Goal: Task Accomplishment & Management: Complete application form

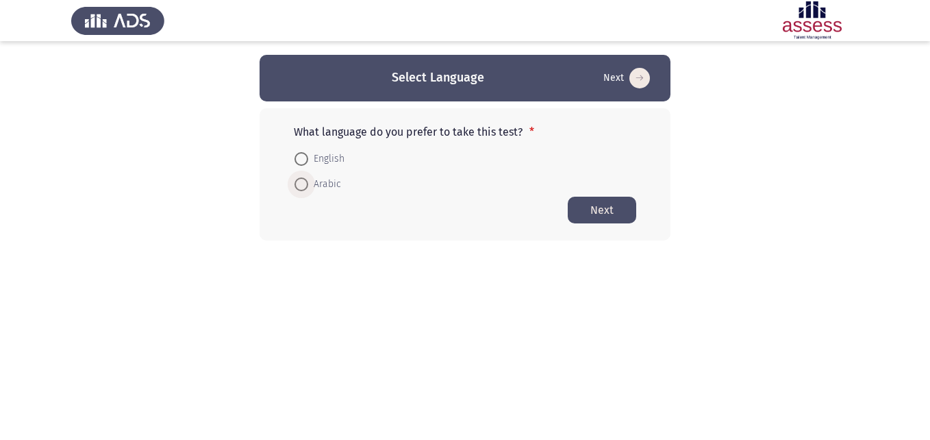
click at [306, 182] on span at bounding box center [301, 184] width 14 height 14
click at [306, 182] on input "Arabic" at bounding box center [301, 184] width 14 height 14
radio input "true"
click at [590, 219] on button "Next" at bounding box center [602, 209] width 68 height 27
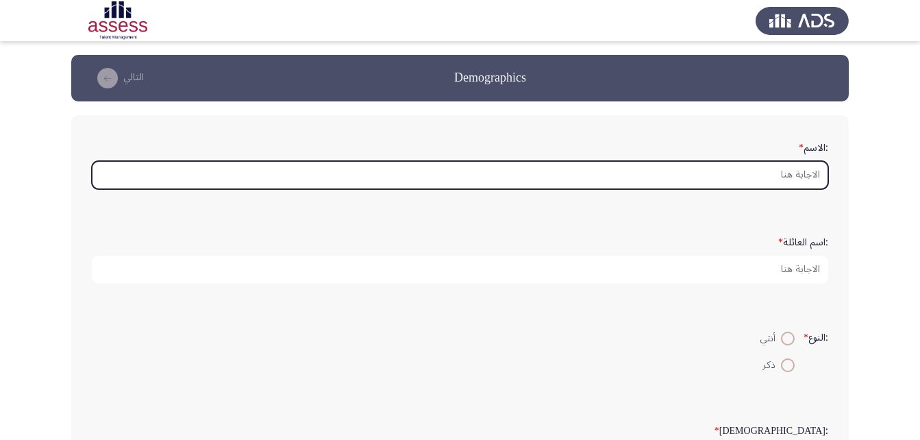
click at [809, 181] on input ":الاسم *" at bounding box center [460, 175] width 736 height 28
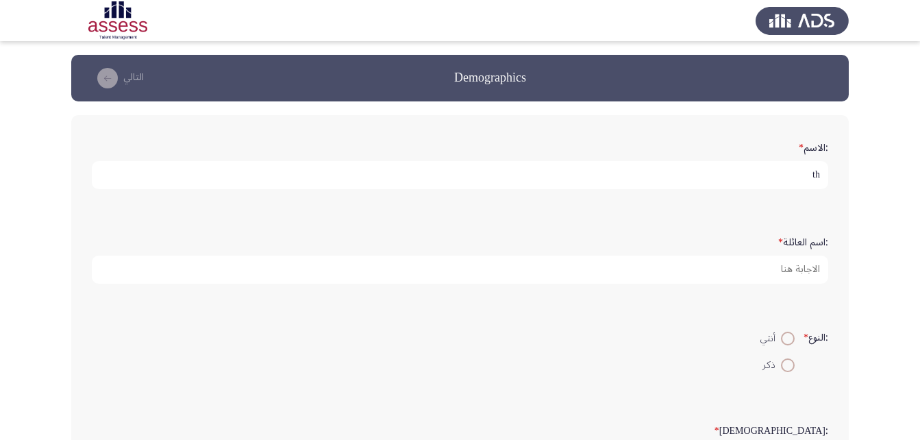
type input "t"
type input "[PERSON_NAME] [PERSON_NAME]"
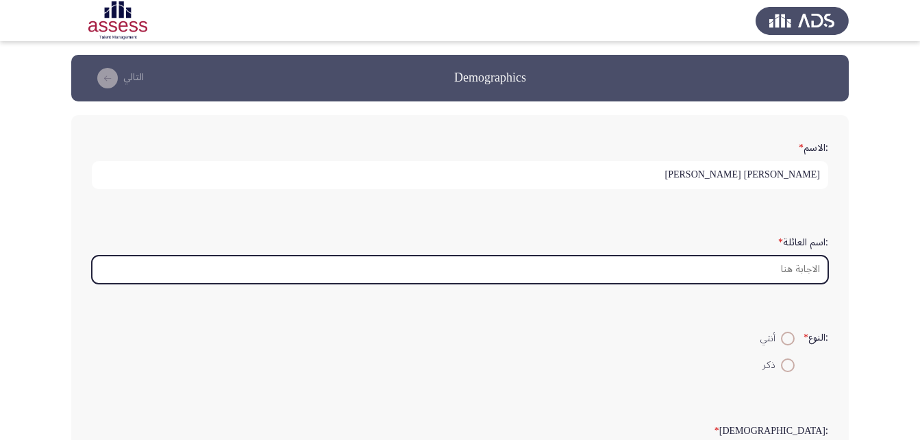
click at [790, 276] on input ":اسم العائلة *" at bounding box center [460, 269] width 736 height 28
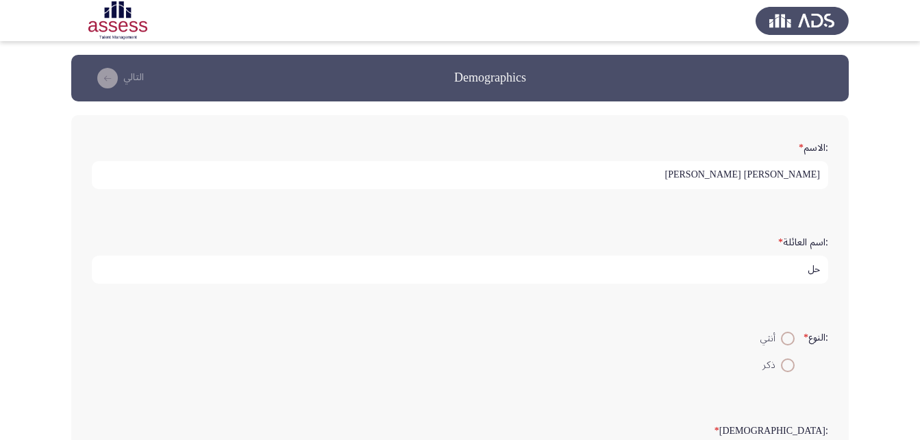
type input "ح"
type input "29707210103649"
click at [783, 338] on span at bounding box center [788, 338] width 14 height 14
click at [783, 338] on input "أنثي" at bounding box center [788, 338] width 14 height 14
radio input "true"
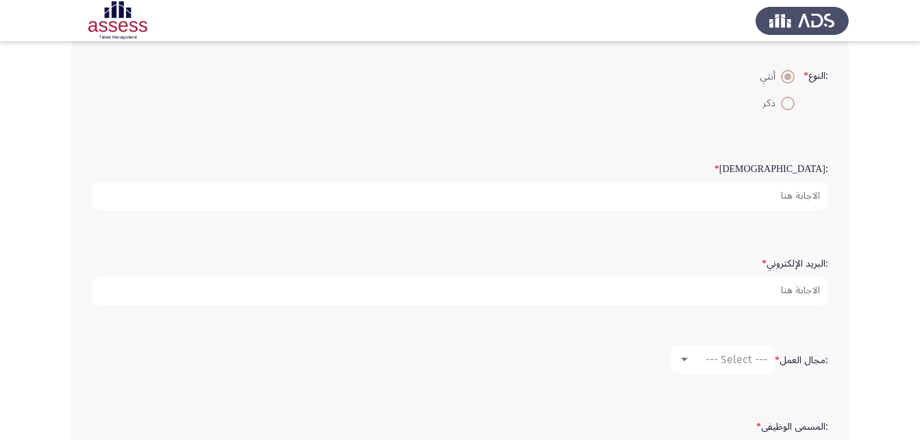
scroll to position [274, 0]
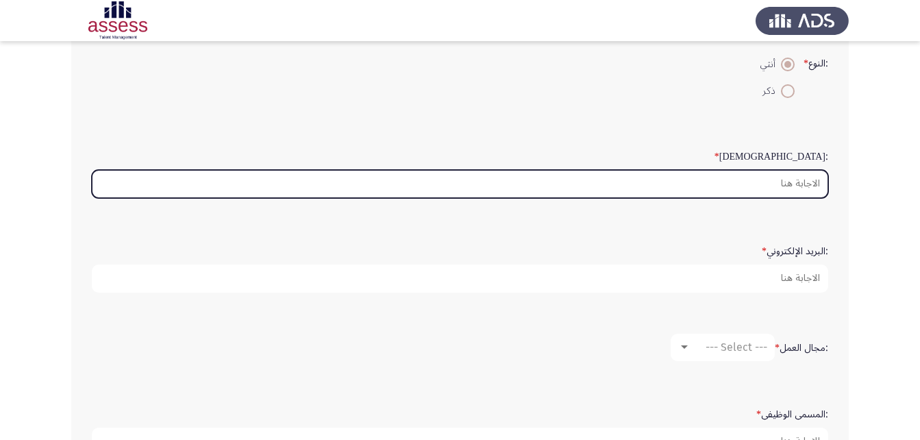
click at [784, 175] on input ":السن *" at bounding box center [460, 184] width 736 height 28
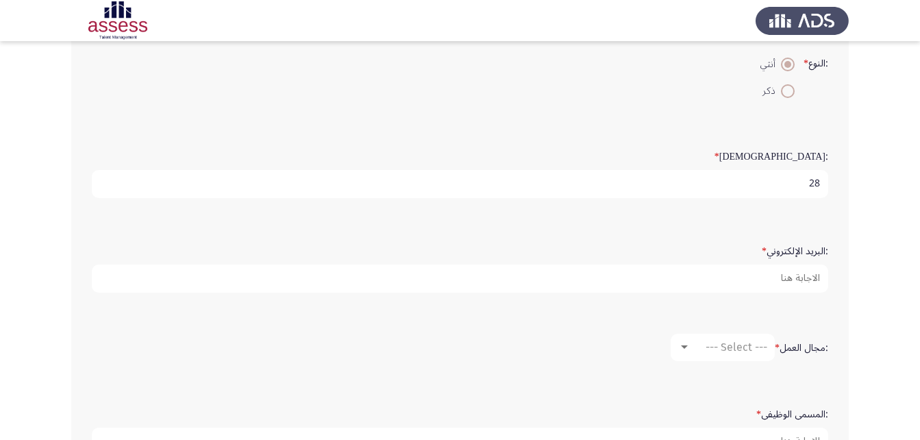
type input "28"
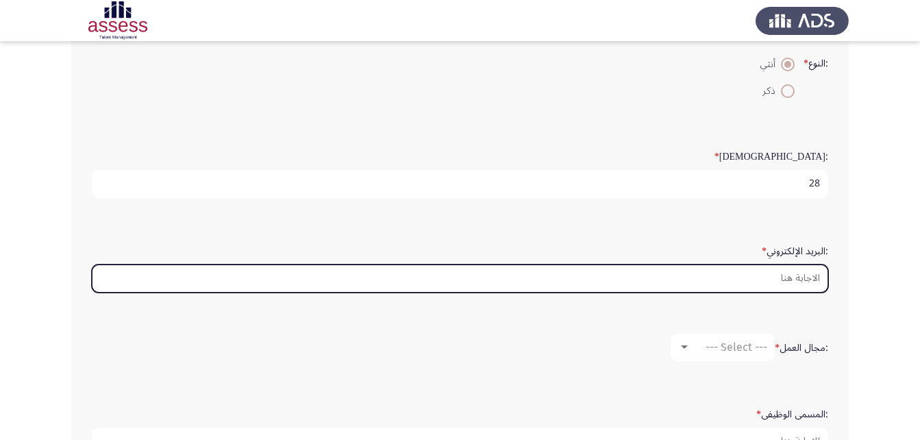
click at [762, 276] on input ":البريد الإلكتروني *" at bounding box center [460, 278] width 736 height 28
type input "ب"
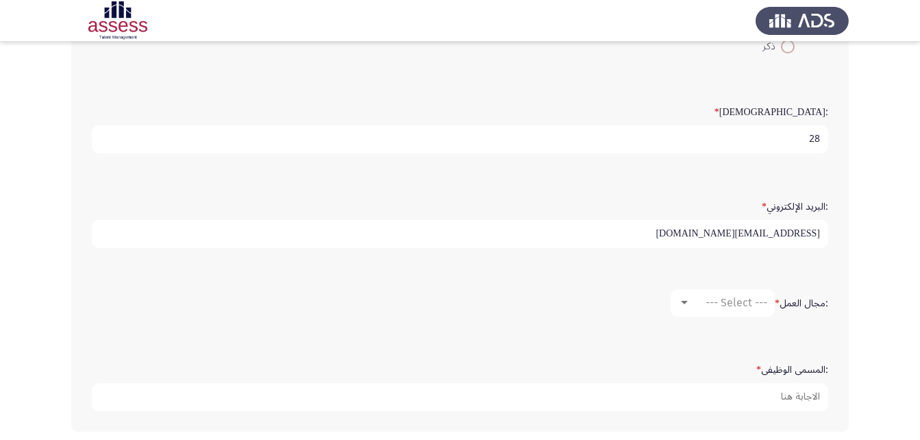
scroll to position [342, 0]
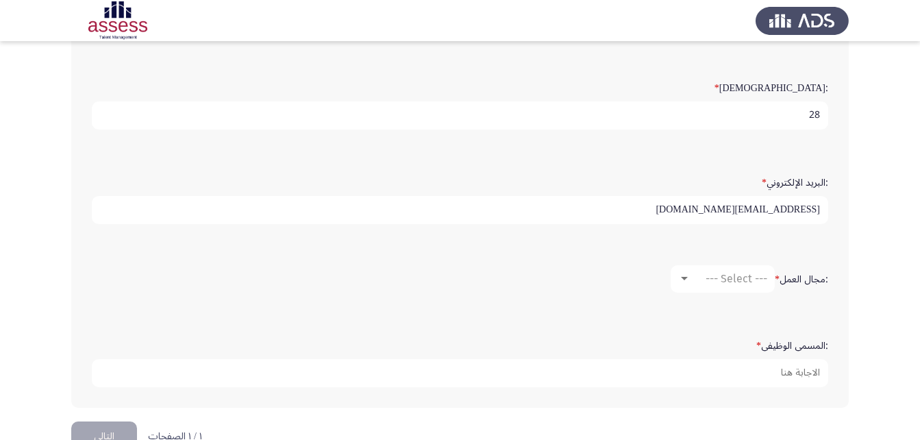
type input "[EMAIL_ADDRESS][DOMAIN_NAME]"
click at [731, 281] on span "--- Select ---" at bounding box center [736, 278] width 62 height 13
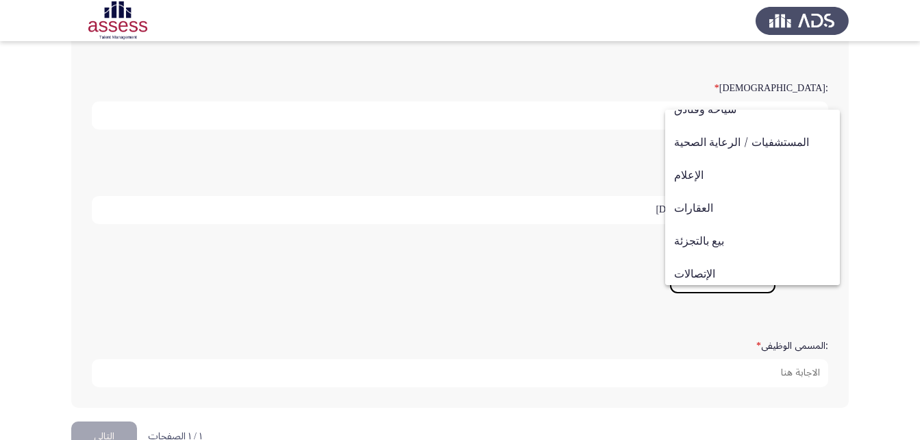
scroll to position [449, 0]
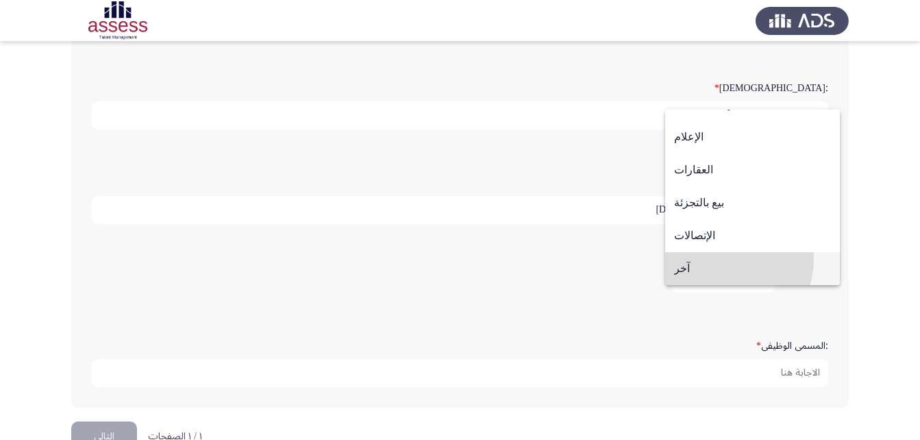
click at [712, 258] on span "آخر" at bounding box center [752, 268] width 157 height 33
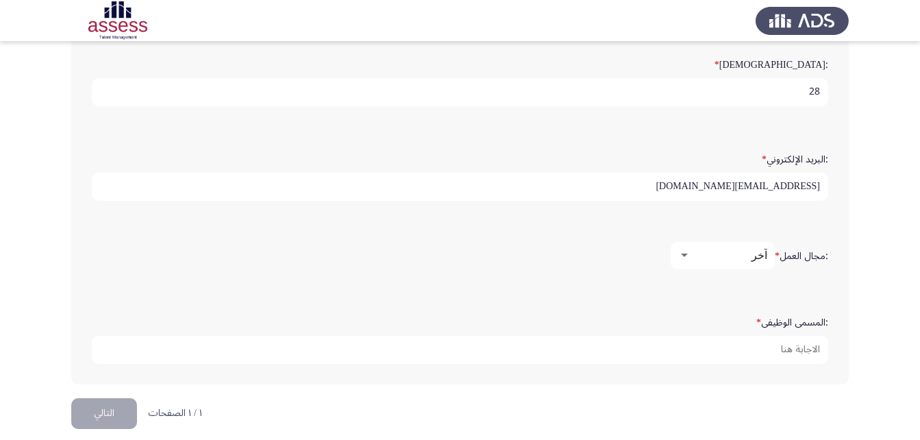
scroll to position [379, 0]
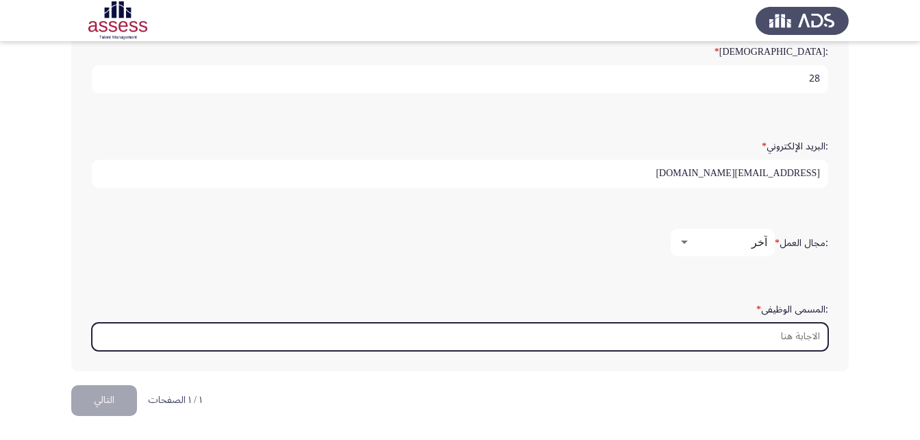
click at [801, 338] on input ":المسمى الوظيفى *" at bounding box center [460, 337] width 736 height 28
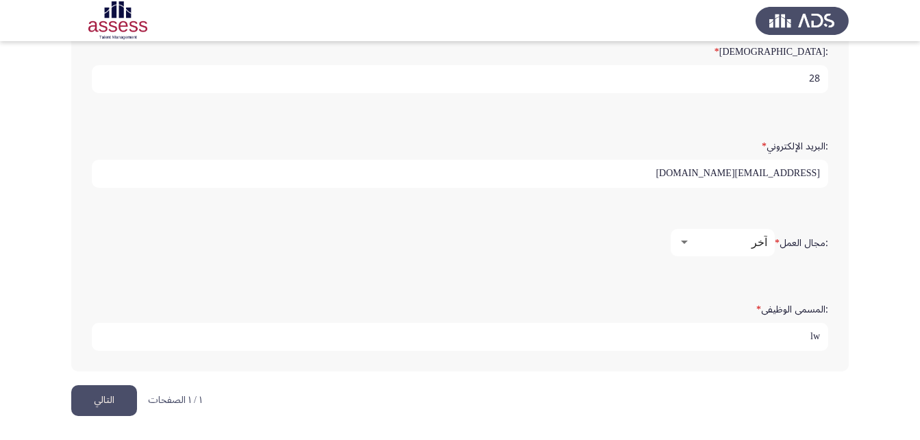
type input "l"
type input "مصرفي"
click at [701, 240] on div "آخر" at bounding box center [728, 242] width 77 height 13
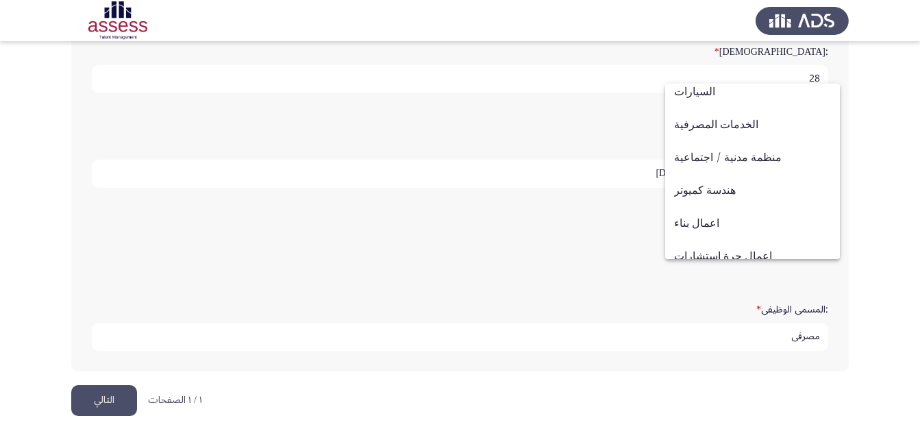
scroll to position [38, 0]
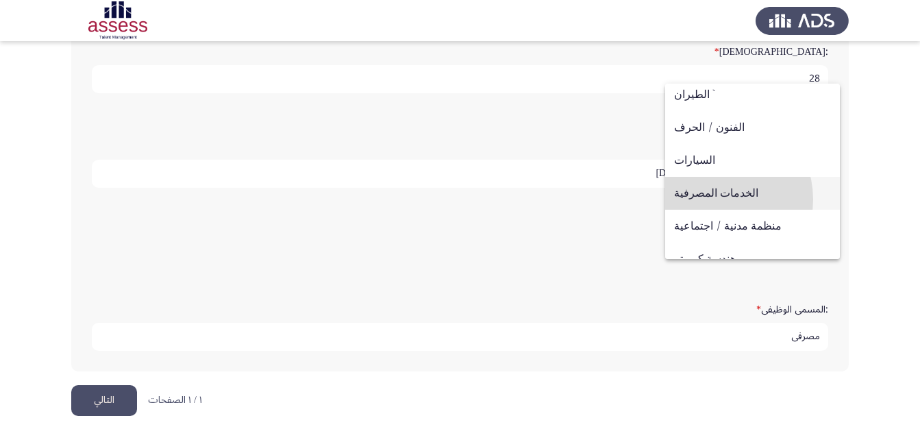
click at [712, 199] on span "الخدمات المصرفية" at bounding box center [752, 193] width 157 height 33
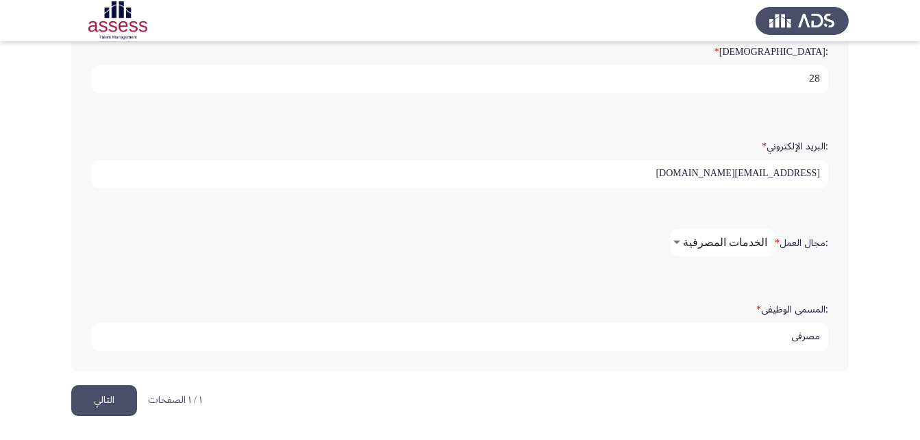
click at [108, 395] on button "التالي" at bounding box center [104, 400] width 66 height 31
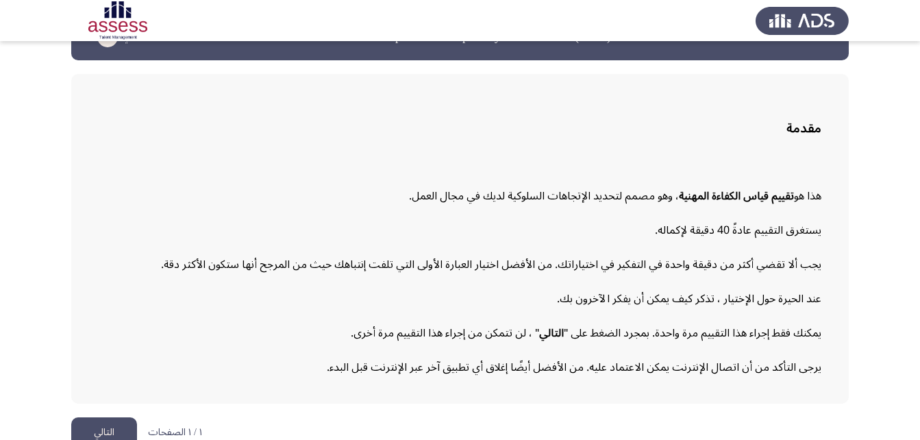
scroll to position [63, 0]
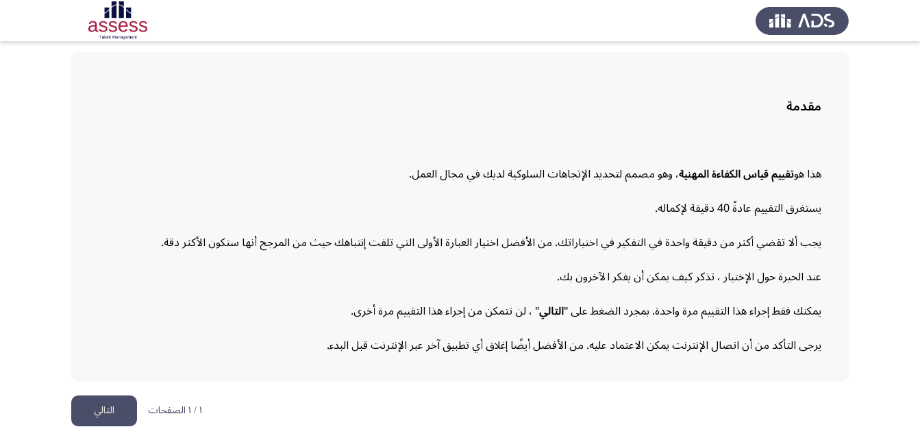
click at [99, 407] on button "التالي" at bounding box center [104, 410] width 66 height 31
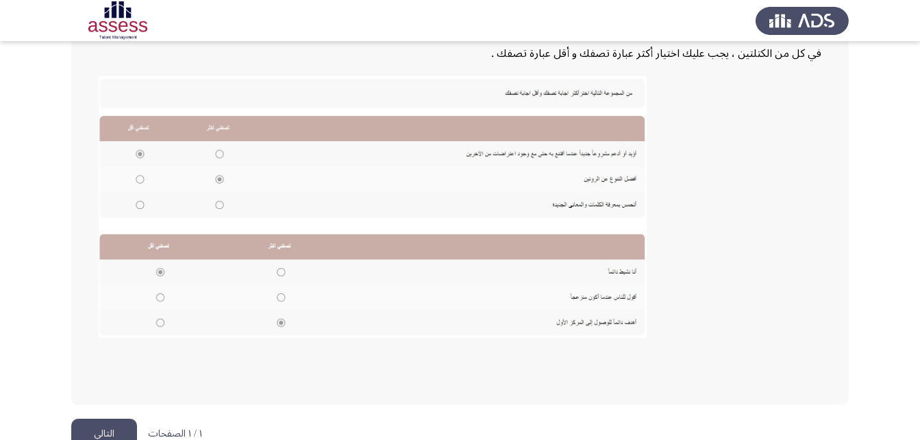
scroll to position [297, 0]
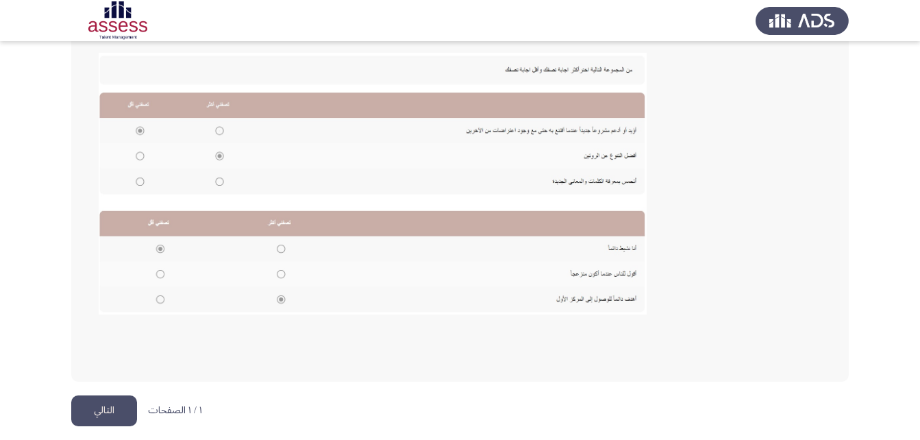
click at [110, 414] on button "التالي" at bounding box center [104, 410] width 66 height 31
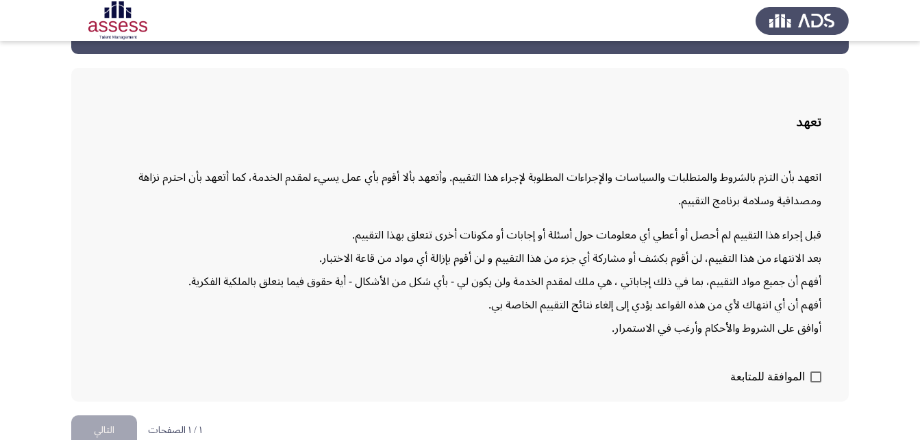
scroll to position [67, 0]
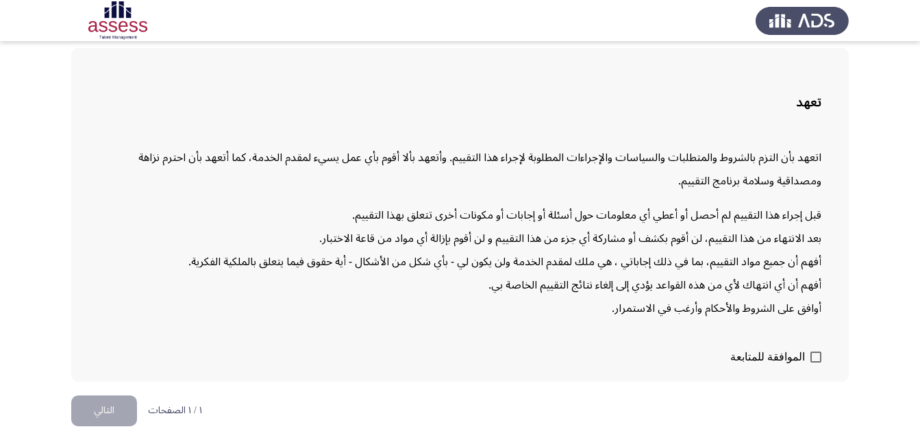
click at [814, 353] on span at bounding box center [815, 356] width 11 height 11
click at [815, 362] on input "الموافقة للمتابعة" at bounding box center [815, 362] width 1 height 1
checkbox input "true"
click at [108, 394] on html "Occupational Competency Measurement (OCM) التالي تعهد اتعهد بأن التزم بالشروط و…" at bounding box center [460, 186] width 920 height 507
click at [103, 407] on button "التالي" at bounding box center [104, 410] width 66 height 31
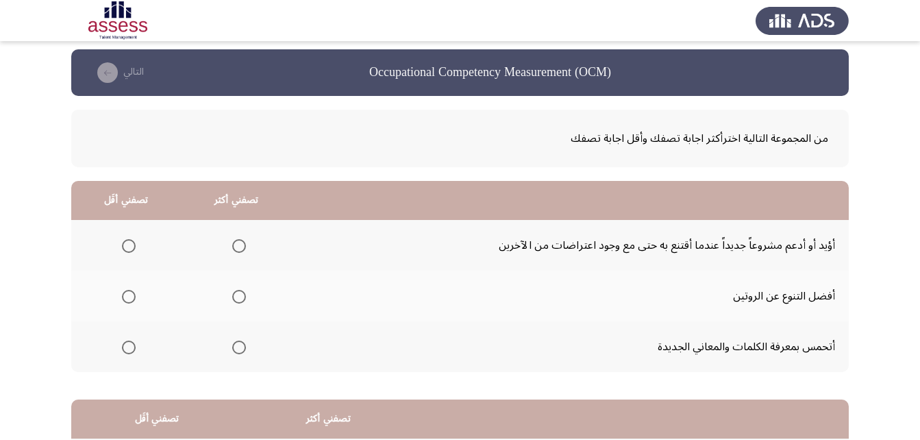
scroll to position [0, 0]
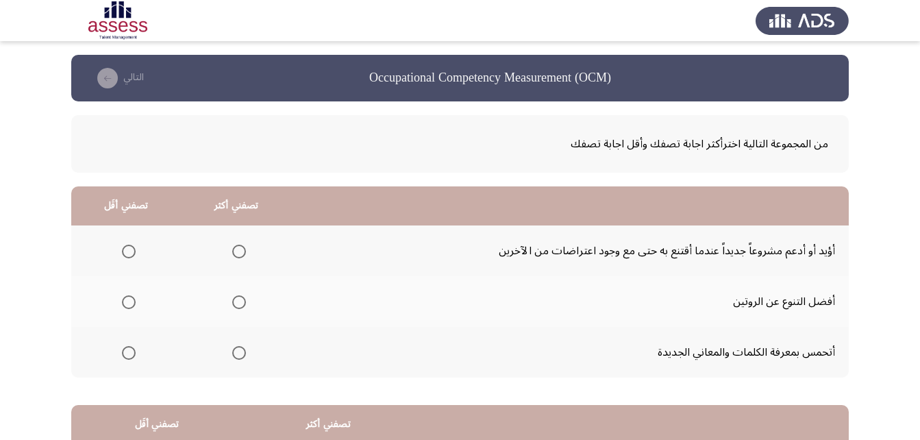
click at [123, 354] on span "Select an option" at bounding box center [129, 353] width 14 height 14
click at [123, 354] on input "Select an option" at bounding box center [129, 353] width 14 height 14
click at [241, 252] on span "Select an option" at bounding box center [239, 251] width 14 height 14
click at [241, 252] on input "Select an option" at bounding box center [239, 251] width 14 height 14
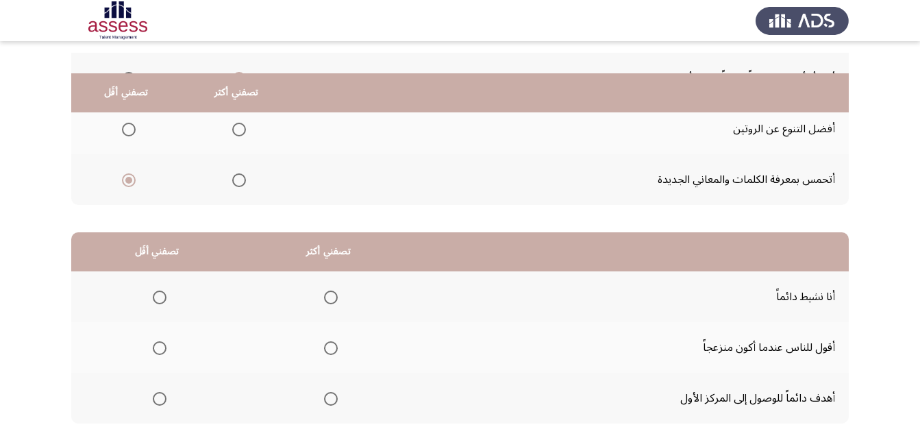
scroll to position [205, 0]
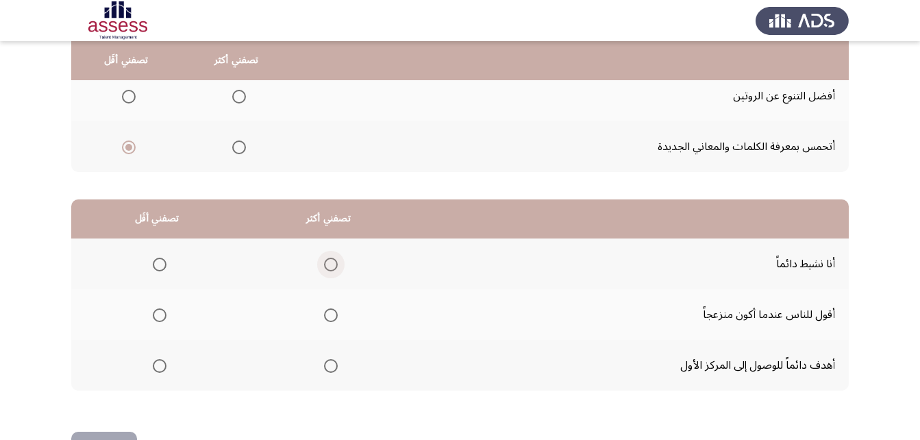
click at [330, 261] on span "Select an option" at bounding box center [331, 265] width 14 height 14
click at [330, 261] on input "Select an option" at bounding box center [331, 265] width 14 height 14
click at [160, 315] on span "Select an option" at bounding box center [160, 315] width 14 height 14
click at [160, 315] on input "Select an option" at bounding box center [160, 315] width 14 height 14
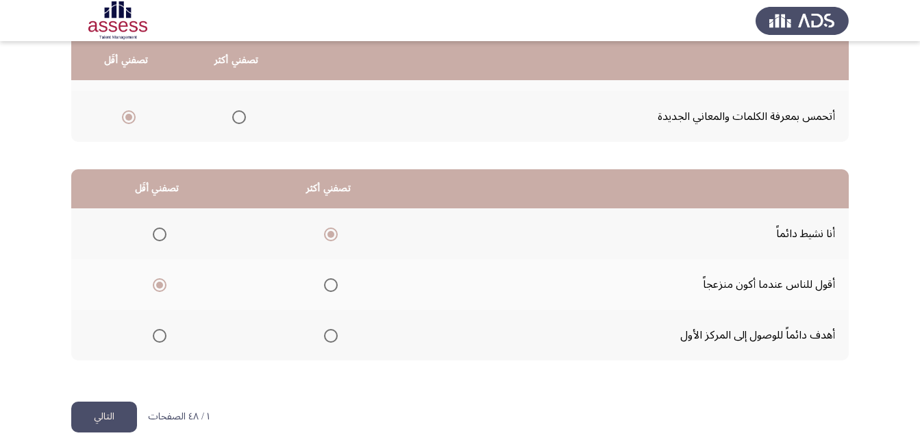
scroll to position [252, 0]
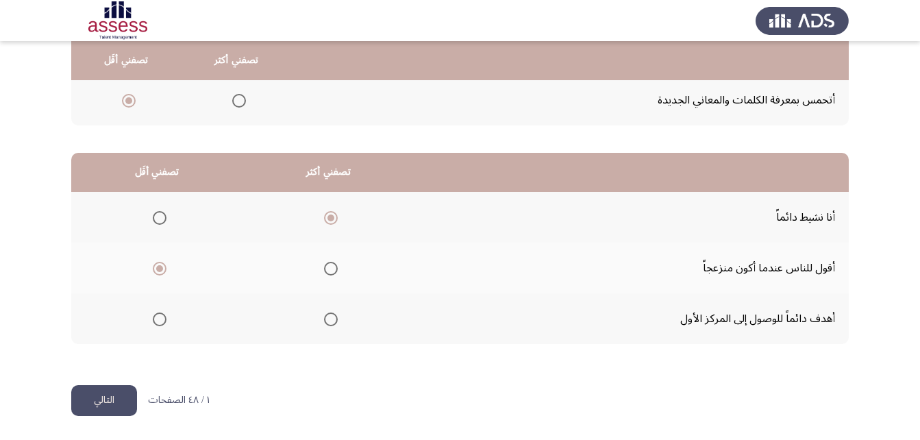
click at [92, 399] on button "التالي" at bounding box center [104, 400] width 66 height 31
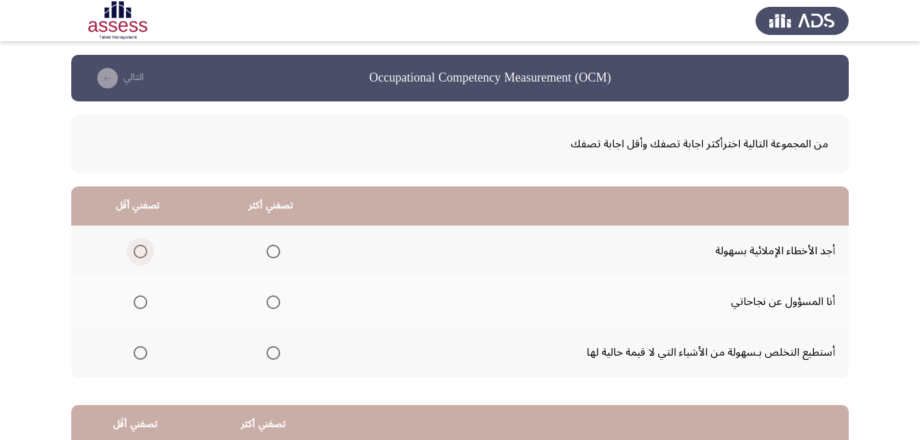
click at [142, 249] on span "Select an option" at bounding box center [141, 251] width 14 height 14
click at [142, 249] on input "Select an option" at bounding box center [141, 251] width 14 height 14
click at [271, 307] on span "Select an option" at bounding box center [273, 302] width 14 height 14
click at [271, 307] on input "Select an option" at bounding box center [273, 302] width 14 height 14
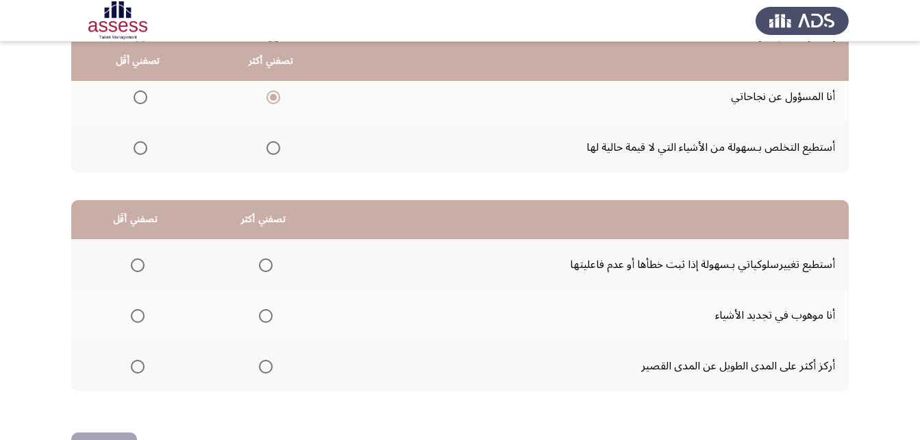
scroll to position [205, 0]
click at [266, 366] on span "Select an option" at bounding box center [266, 366] width 14 height 14
click at [266, 366] on input "Select an option" at bounding box center [266, 366] width 14 height 14
click at [138, 264] on span "Select an option" at bounding box center [138, 265] width 14 height 14
click at [138, 264] on input "Select an option" at bounding box center [138, 265] width 14 height 14
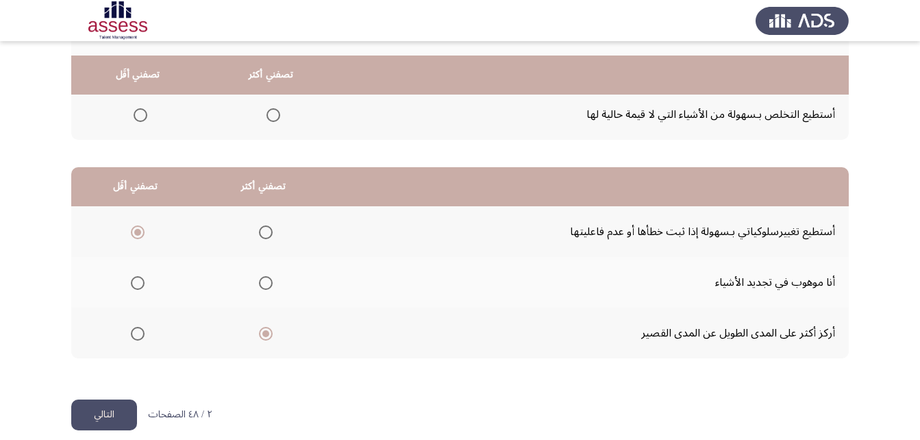
scroll to position [252, 0]
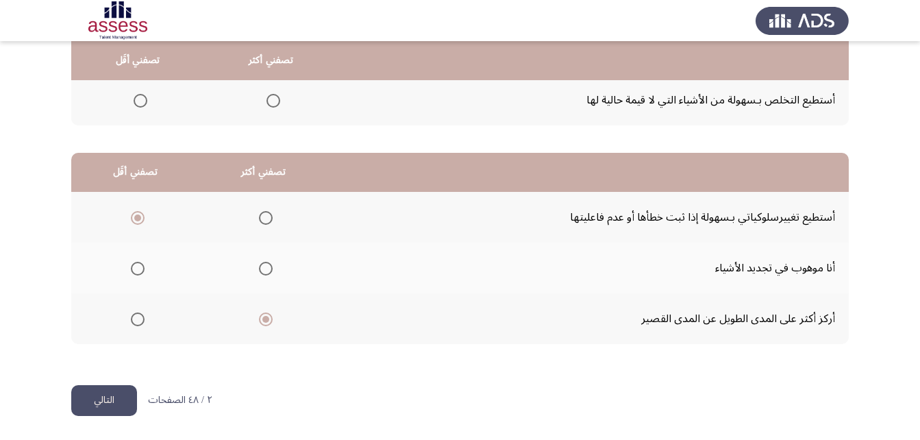
click at [110, 405] on button "التالي" at bounding box center [104, 400] width 66 height 31
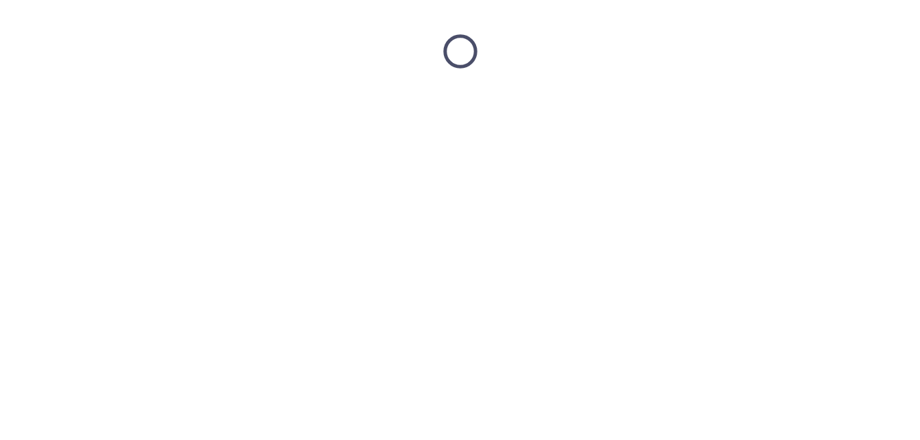
scroll to position [0, 0]
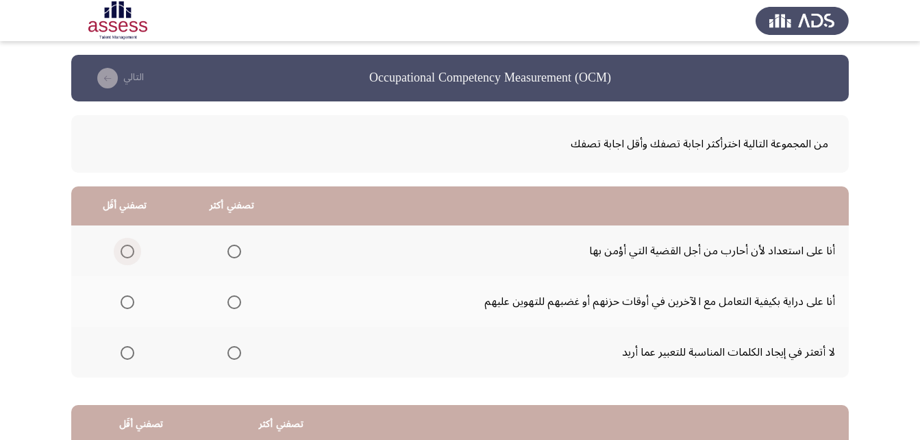
click at [128, 251] on span "Select an option" at bounding box center [128, 251] width 14 height 14
click at [128, 251] on input "Select an option" at bounding box center [128, 251] width 14 height 14
click at [244, 351] on th at bounding box center [231, 352] width 107 height 51
click at [238, 353] on span "Select an option" at bounding box center [234, 353] width 14 height 14
click at [238, 353] on input "Select an option" at bounding box center [234, 353] width 14 height 14
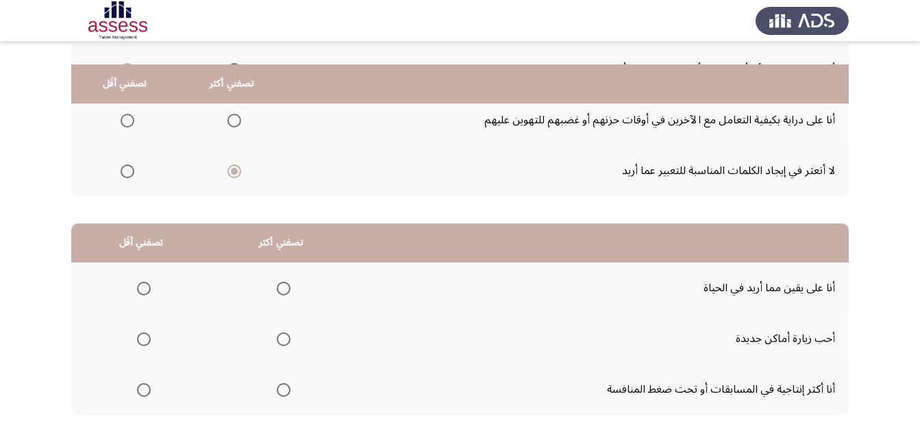
scroll to position [205, 0]
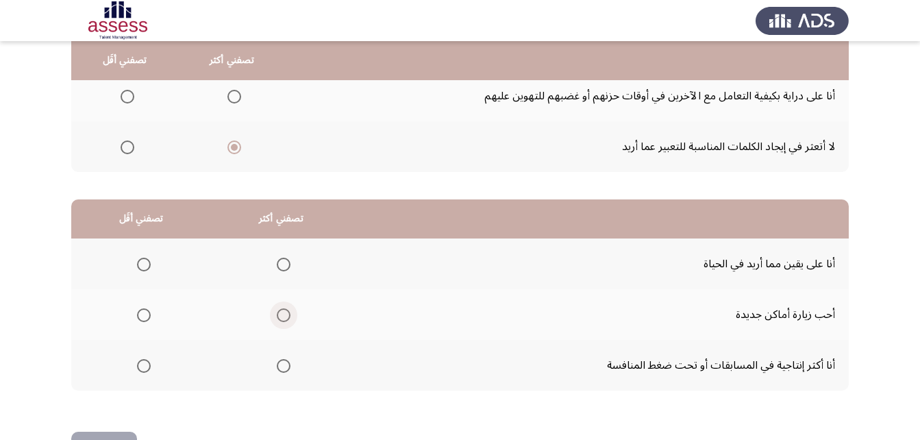
click at [286, 319] on span "Select an option" at bounding box center [284, 315] width 14 height 14
click at [286, 319] on input "Select an option" at bounding box center [284, 315] width 14 height 14
click at [144, 264] on span "Select an option" at bounding box center [144, 264] width 0 height 0
click at [143, 264] on input "Select an option" at bounding box center [144, 265] width 14 height 14
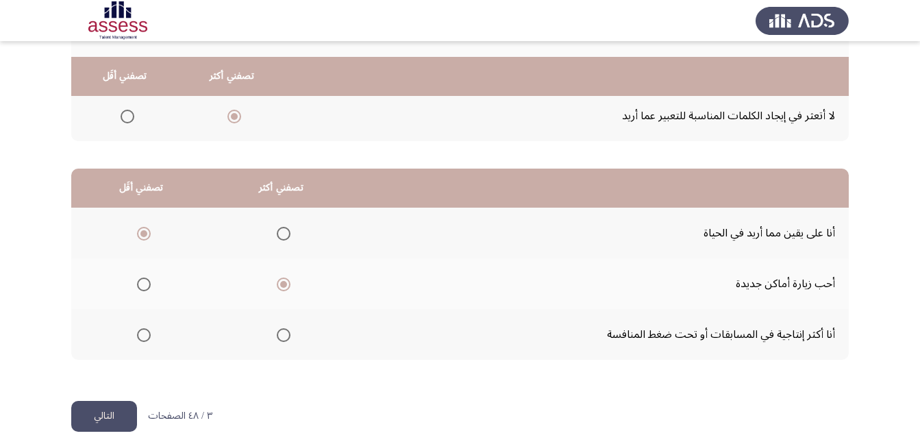
scroll to position [252, 0]
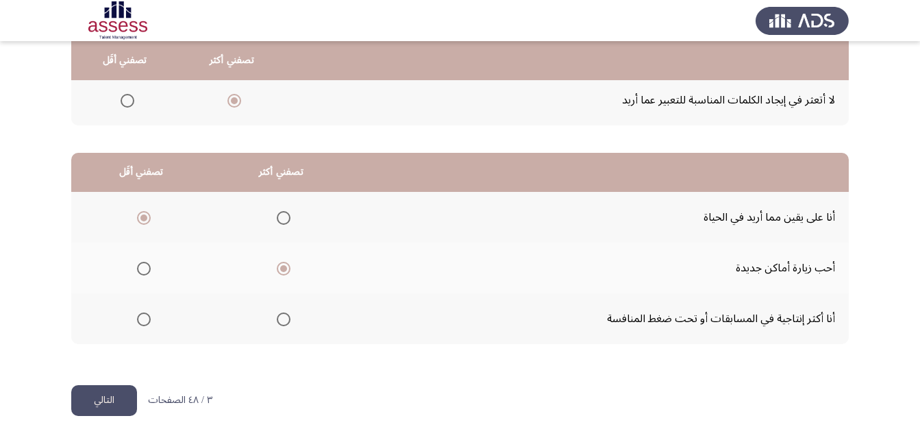
click at [123, 397] on button "التالي" at bounding box center [104, 400] width 66 height 31
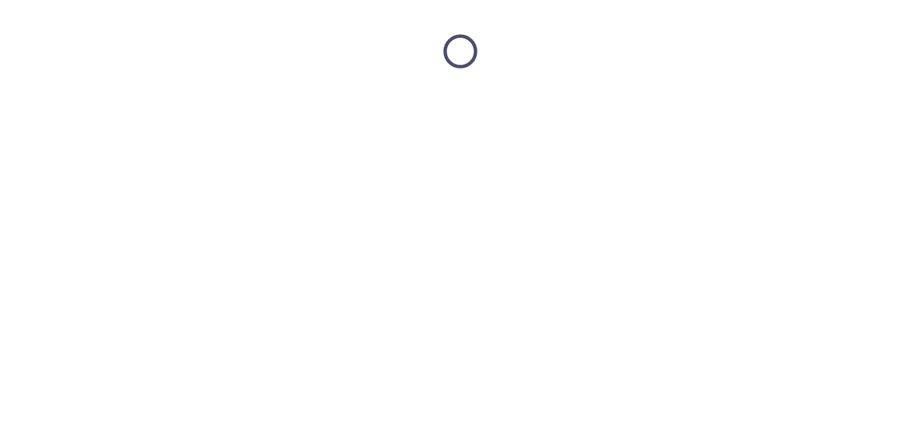
scroll to position [0, 0]
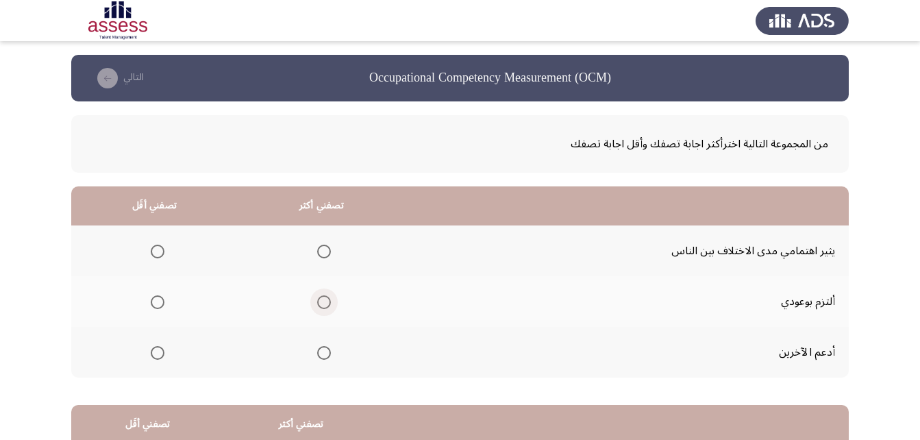
click at [323, 299] on span "Select an option" at bounding box center [324, 302] width 14 height 14
click at [323, 299] on input "Select an option" at bounding box center [324, 302] width 14 height 14
click at [151, 249] on span "Select an option" at bounding box center [158, 251] width 14 height 14
click at [151, 249] on input "Select an option" at bounding box center [158, 251] width 14 height 14
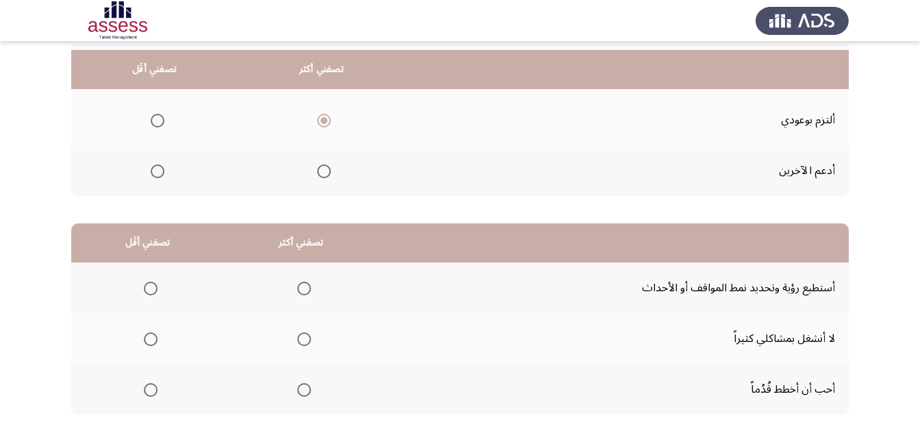
scroll to position [205, 0]
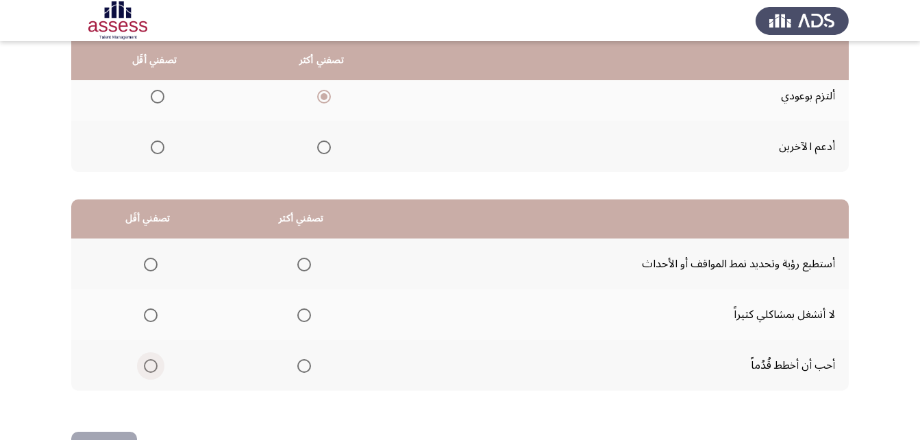
click at [149, 366] on span "Select an option" at bounding box center [151, 366] width 14 height 14
click at [149, 366] on input "Select an option" at bounding box center [151, 366] width 14 height 14
click at [301, 266] on span "Select an option" at bounding box center [304, 265] width 14 height 14
click at [301, 266] on input "Select an option" at bounding box center [304, 265] width 14 height 14
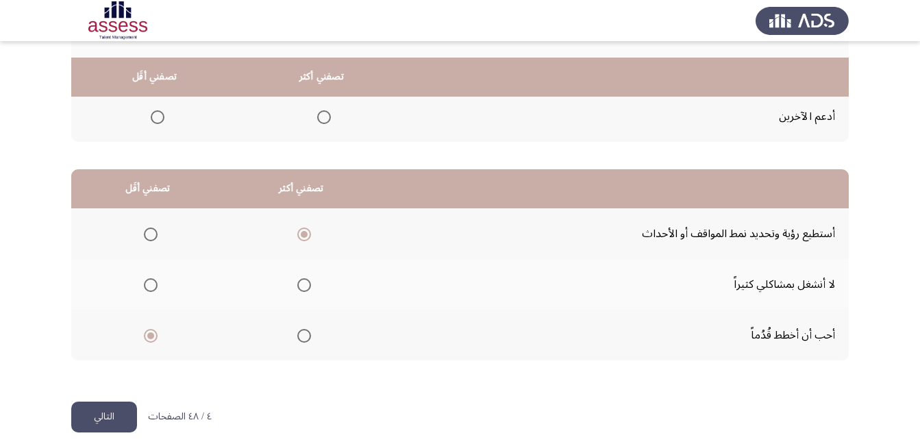
scroll to position [252, 0]
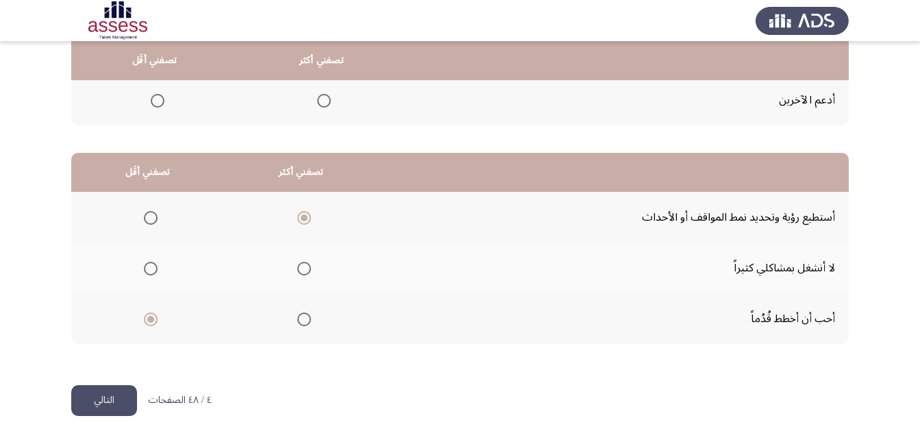
click at [105, 396] on button "التالي" at bounding box center [104, 400] width 66 height 31
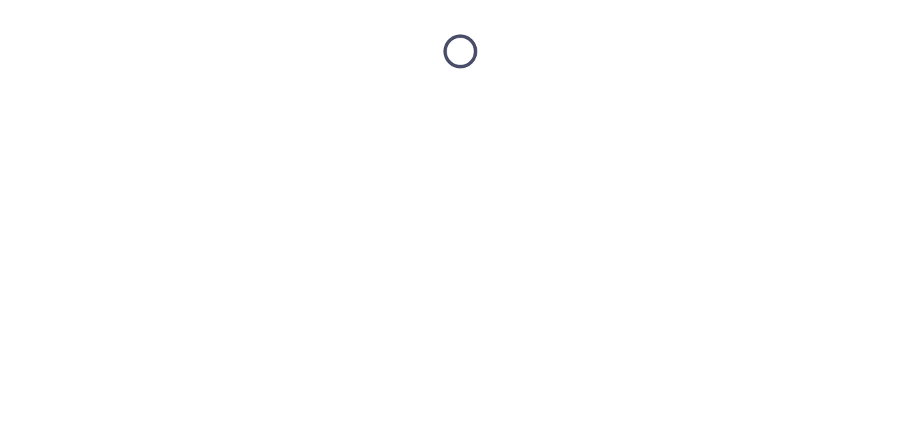
scroll to position [0, 0]
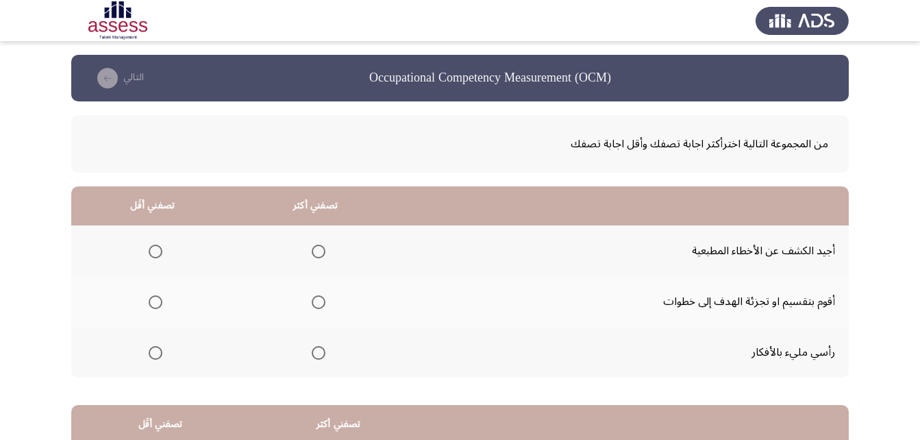
click at [157, 255] on span "Select an option" at bounding box center [156, 251] width 14 height 14
click at [157, 255] on input "Select an option" at bounding box center [156, 251] width 14 height 14
click at [316, 350] on span "Select an option" at bounding box center [319, 353] width 14 height 14
click at [316, 350] on input "Select an option" at bounding box center [319, 353] width 14 height 14
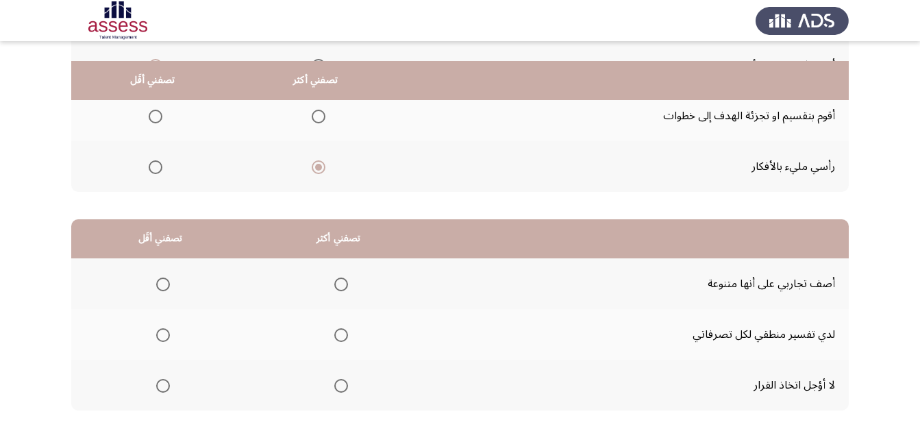
scroll to position [205, 0]
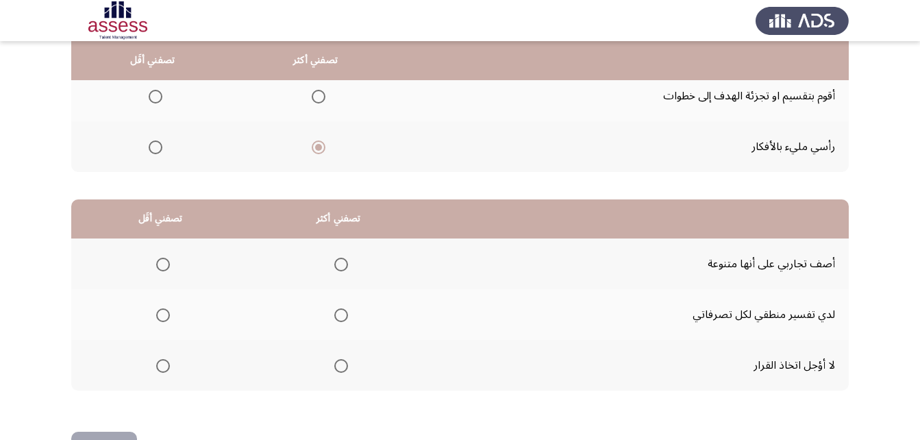
click at [336, 366] on span "Select an option" at bounding box center [341, 366] width 14 height 14
click at [336, 366] on input "Select an option" at bounding box center [341, 366] width 14 height 14
click at [168, 269] on span "Select an option" at bounding box center [163, 265] width 14 height 14
click at [168, 269] on input "Select an option" at bounding box center [163, 265] width 14 height 14
click at [158, 316] on span "Select an option" at bounding box center [163, 315] width 14 height 14
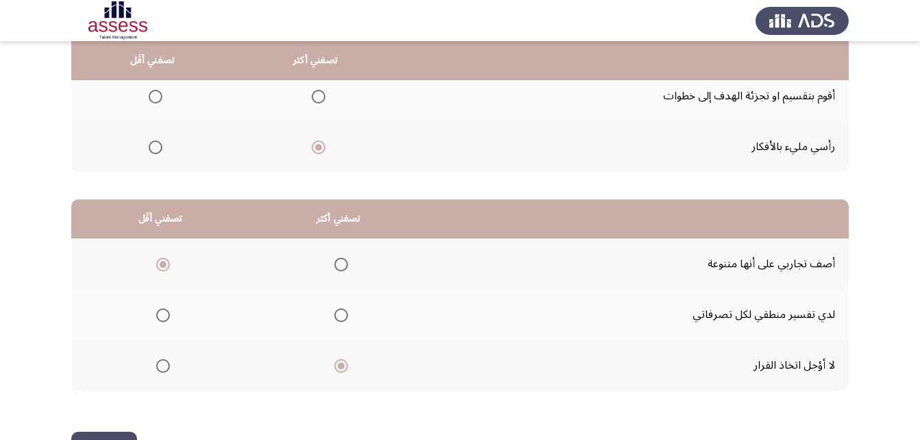
click at [158, 316] on input "Select an option" at bounding box center [163, 315] width 14 height 14
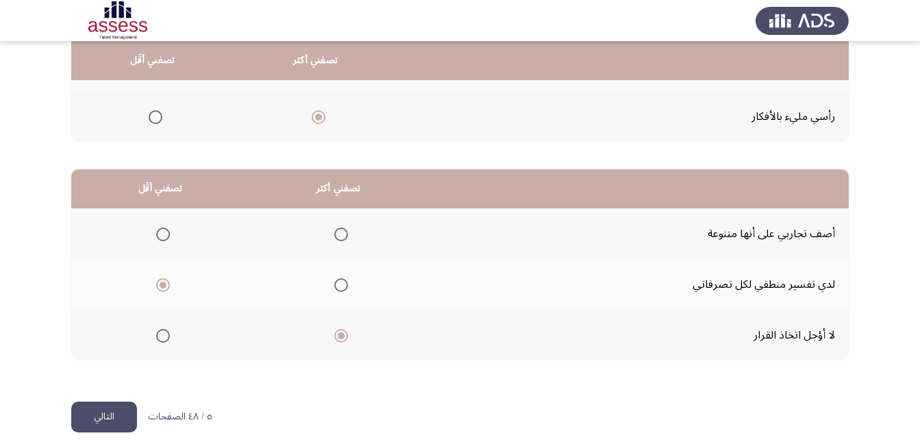
scroll to position [252, 0]
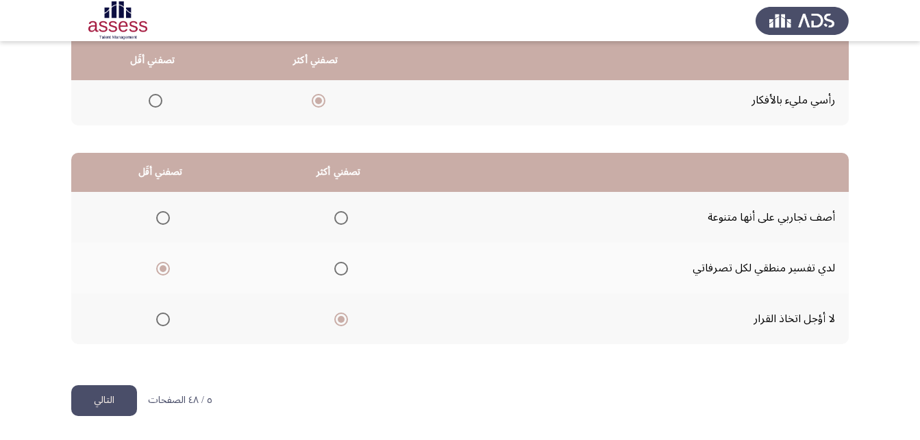
click at [113, 407] on button "التالي" at bounding box center [104, 400] width 66 height 31
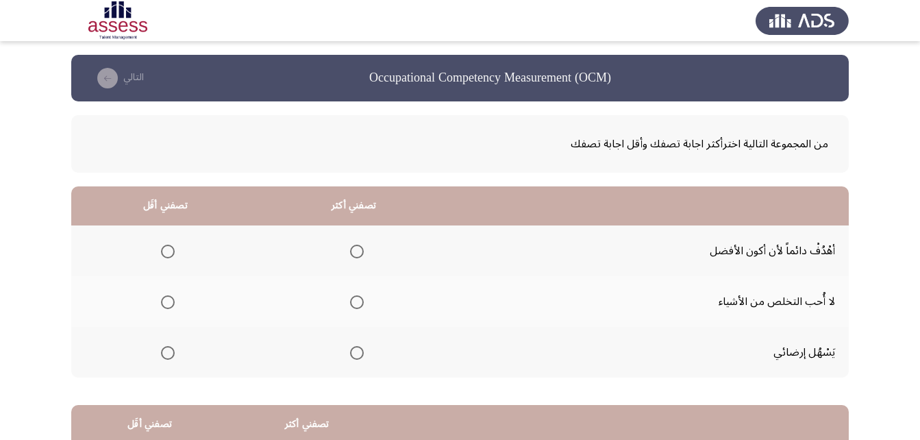
click at [353, 359] on span "Select an option" at bounding box center [357, 353] width 14 height 14
click at [353, 359] on input "Select an option" at bounding box center [357, 353] width 14 height 14
click at [165, 301] on span "Select an option" at bounding box center [168, 302] width 14 height 14
click at [165, 301] on input "Select an option" at bounding box center [168, 302] width 14 height 14
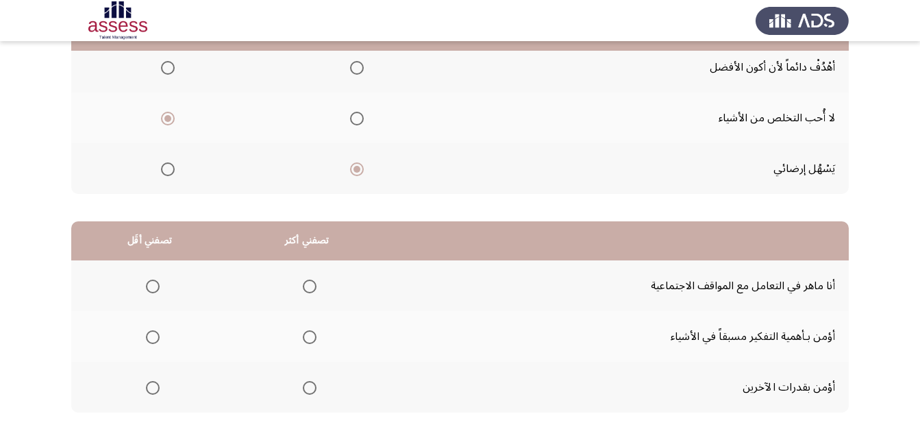
scroll to position [205, 0]
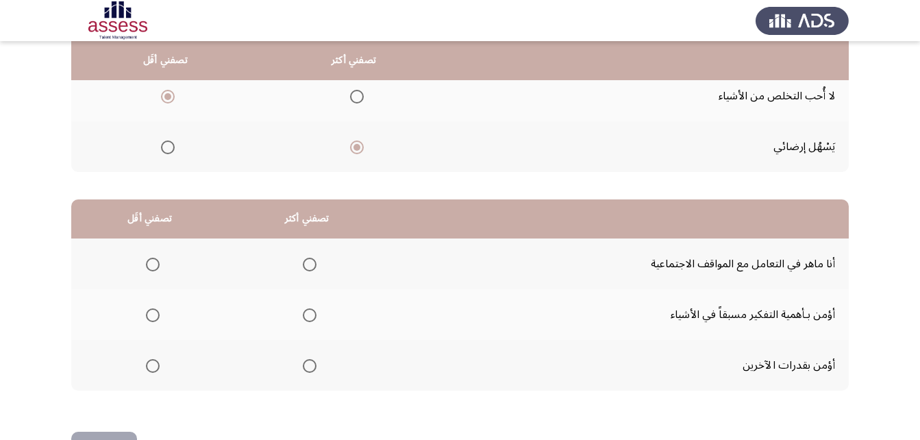
click at [308, 262] on span "Select an option" at bounding box center [310, 265] width 14 height 14
click at [308, 262] on input "Select an option" at bounding box center [310, 265] width 14 height 14
click at [153, 313] on span "Select an option" at bounding box center [153, 315] width 14 height 14
click at [153, 313] on input "Select an option" at bounding box center [153, 315] width 14 height 14
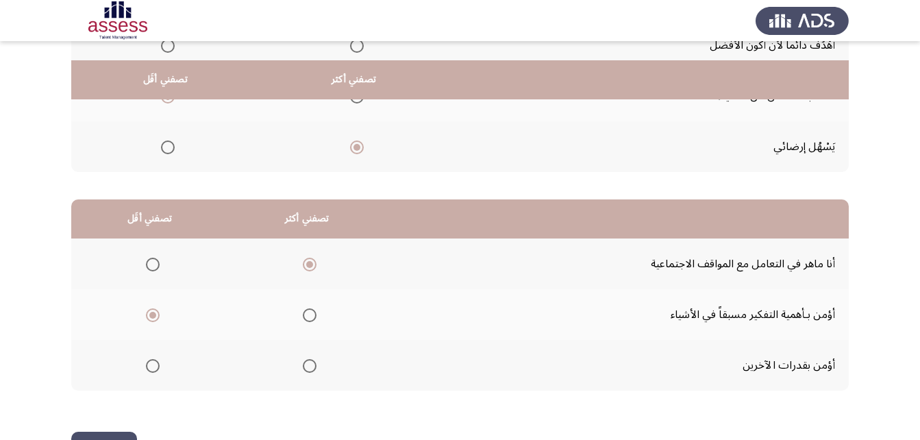
scroll to position [252, 0]
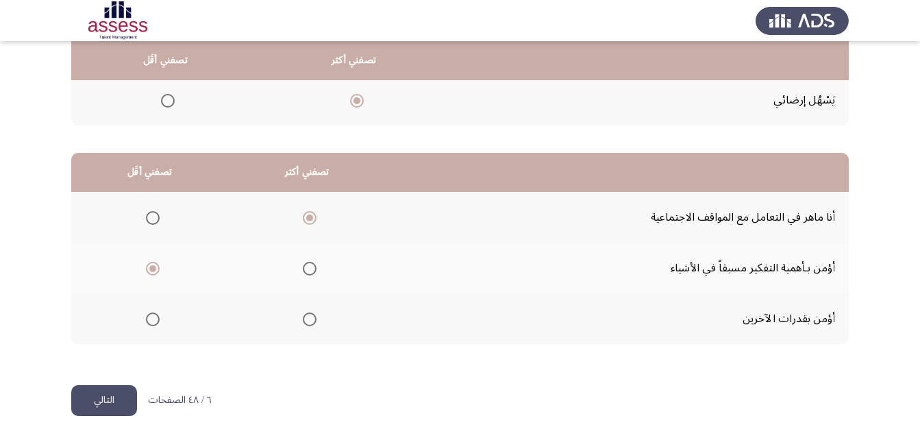
click at [121, 399] on button "التالي" at bounding box center [104, 400] width 66 height 31
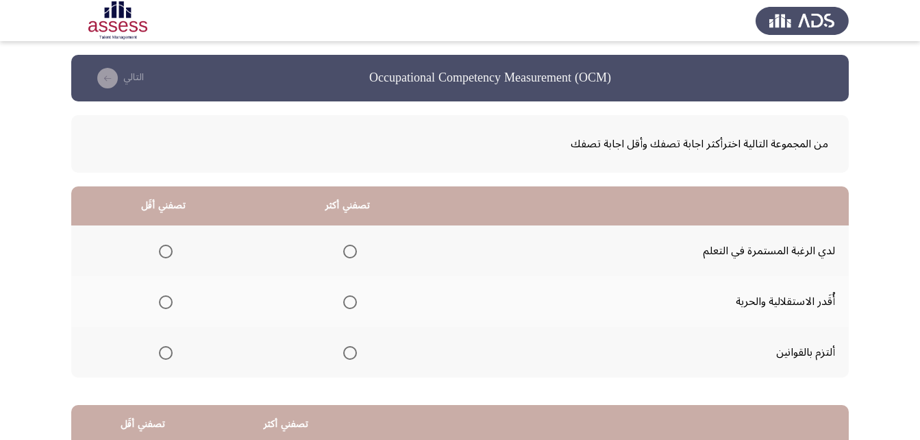
click at [348, 249] on span "Select an option" at bounding box center [350, 251] width 14 height 14
click at [348, 249] on input "Select an option" at bounding box center [350, 251] width 14 height 14
click at [155, 301] on label "Select an option" at bounding box center [162, 302] width 19 height 14
click at [159, 301] on input "Select an option" at bounding box center [166, 302] width 14 height 14
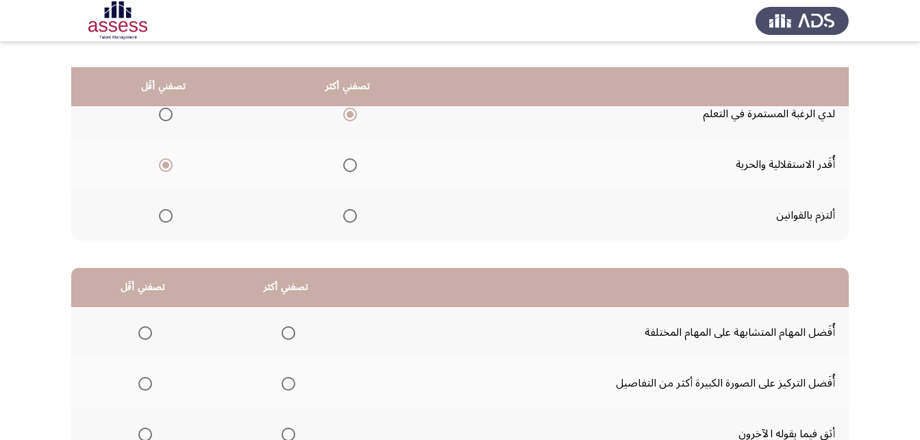
scroll to position [205, 0]
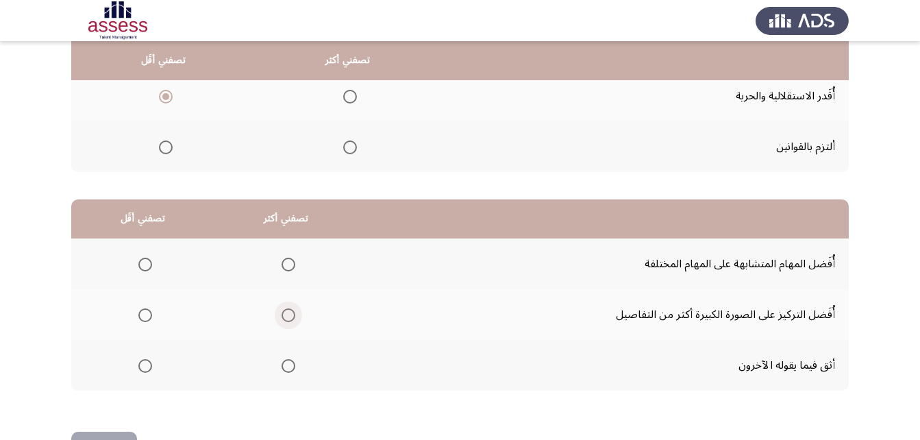
click at [290, 317] on span "Select an option" at bounding box center [288, 315] width 14 height 14
click at [290, 317] on input "Select an option" at bounding box center [288, 315] width 14 height 14
click at [149, 268] on span "Select an option" at bounding box center [145, 265] width 14 height 14
click at [149, 268] on input "Select an option" at bounding box center [145, 265] width 14 height 14
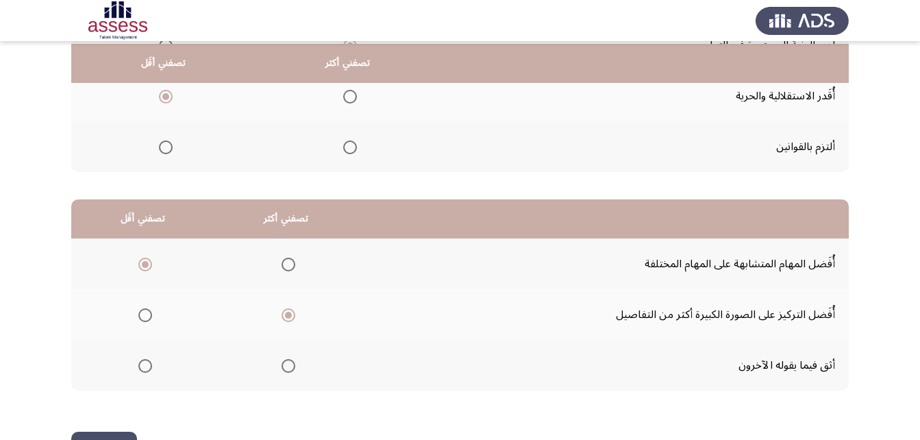
scroll to position [252, 0]
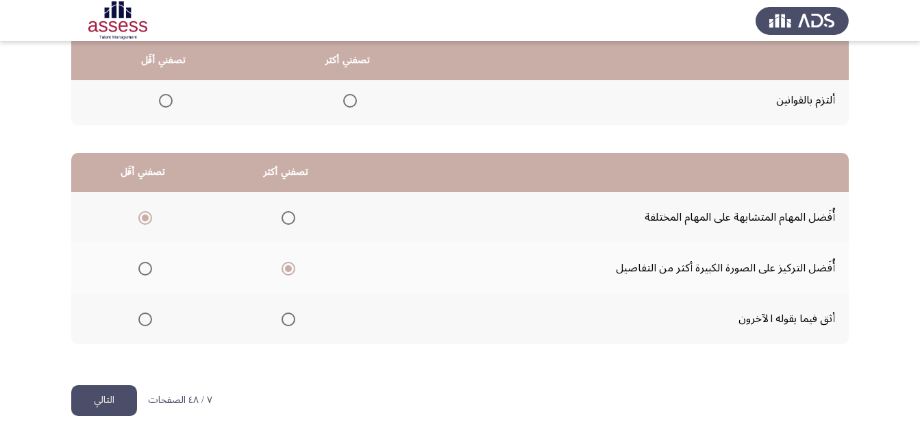
click at [97, 407] on button "التالي" at bounding box center [104, 400] width 66 height 31
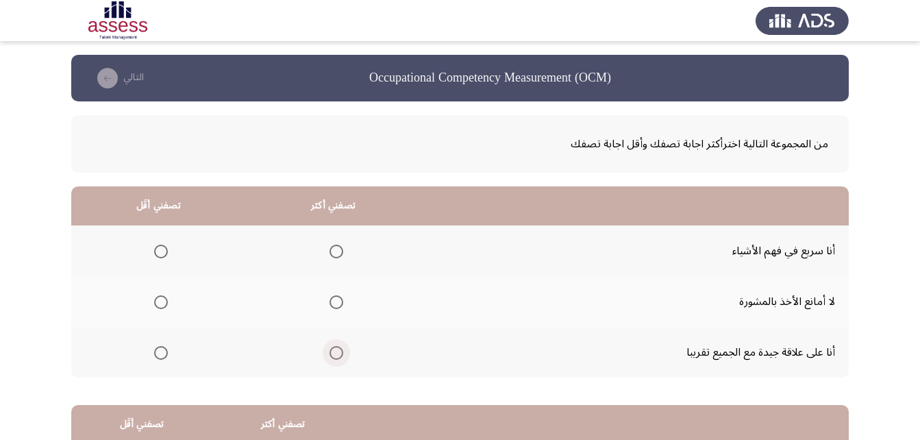
click at [335, 355] on span "Select an option" at bounding box center [336, 353] width 14 height 14
click at [335, 355] on input "Select an option" at bounding box center [336, 353] width 14 height 14
click at [160, 253] on span "Select an option" at bounding box center [161, 251] width 14 height 14
click at [160, 253] on input "Select an option" at bounding box center [161, 251] width 14 height 14
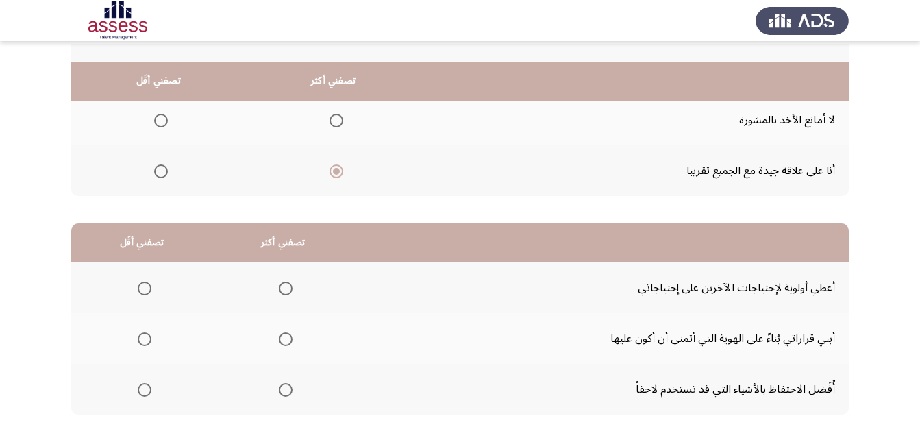
scroll to position [205, 0]
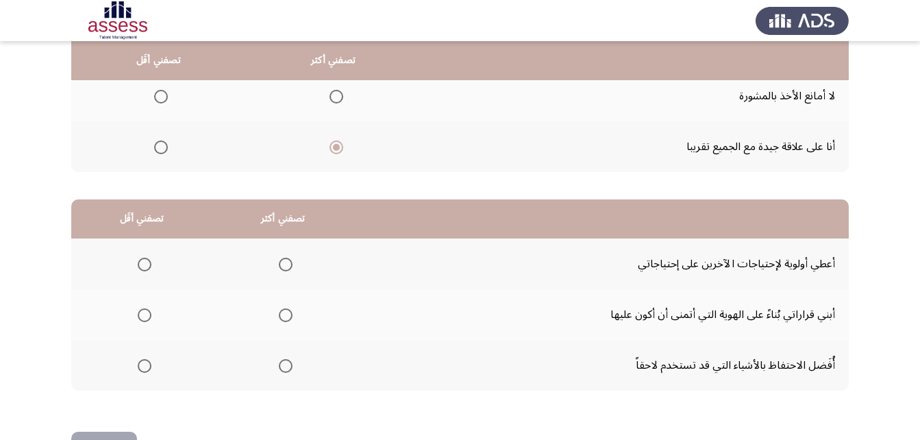
click at [286, 270] on span "Select an option" at bounding box center [286, 265] width 14 height 14
click at [286, 270] on input "Select an option" at bounding box center [286, 265] width 14 height 14
click at [132, 312] on label "Select an option" at bounding box center [141, 315] width 19 height 14
click at [138, 312] on input "Select an option" at bounding box center [145, 315] width 14 height 14
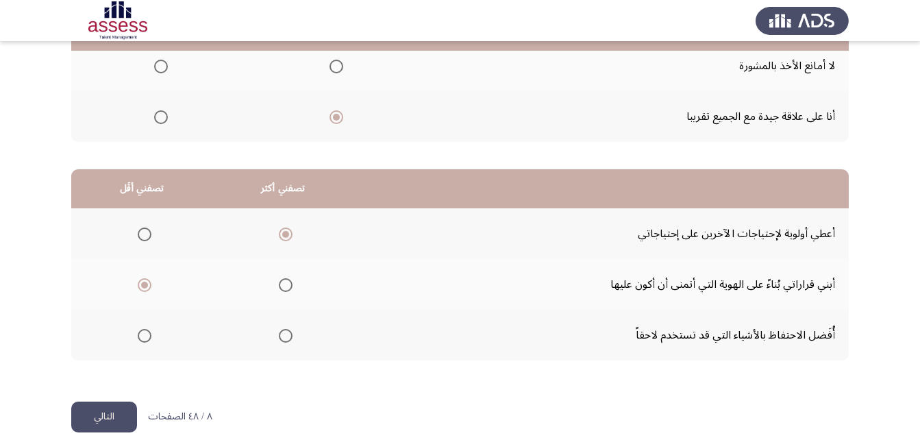
scroll to position [252, 0]
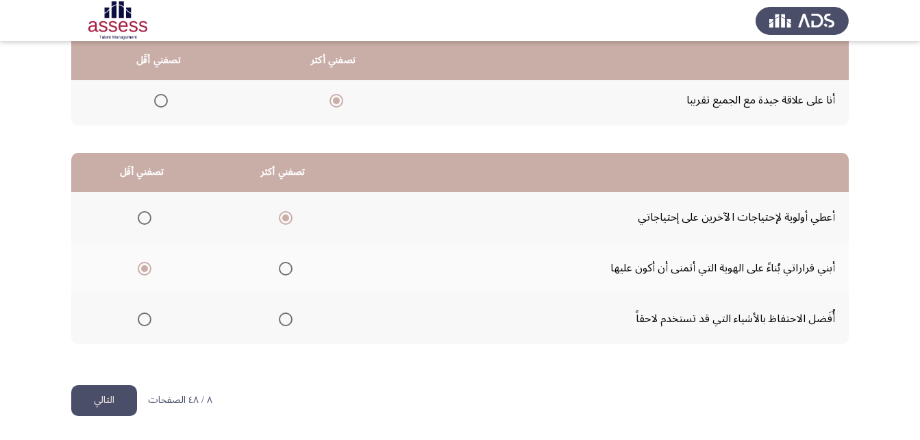
click at [129, 394] on button "التالي" at bounding box center [104, 400] width 66 height 31
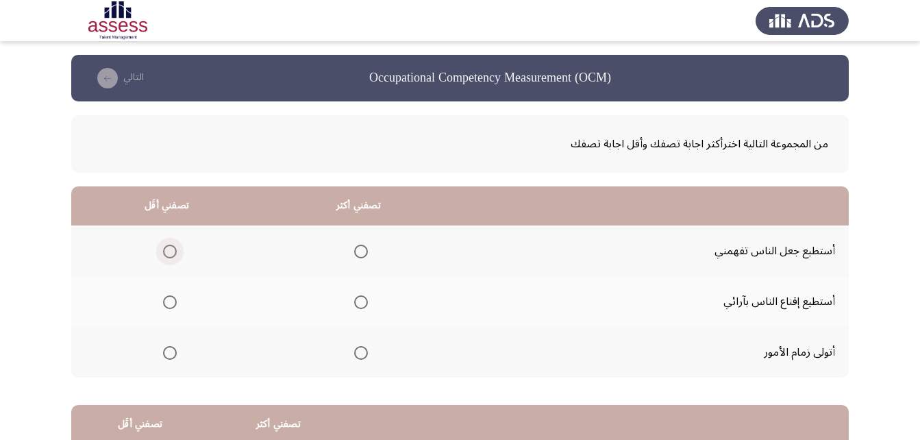
click at [173, 247] on span "Select an option" at bounding box center [170, 251] width 14 height 14
click at [173, 247] on input "Select an option" at bounding box center [170, 251] width 14 height 14
click at [356, 357] on span "Select an option" at bounding box center [361, 353] width 14 height 14
click at [356, 357] on input "Select an option" at bounding box center [361, 353] width 14 height 14
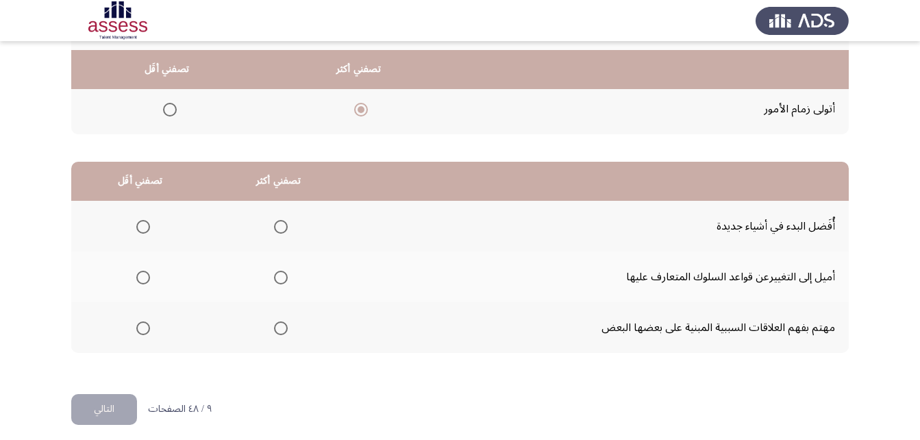
scroll to position [252, 0]
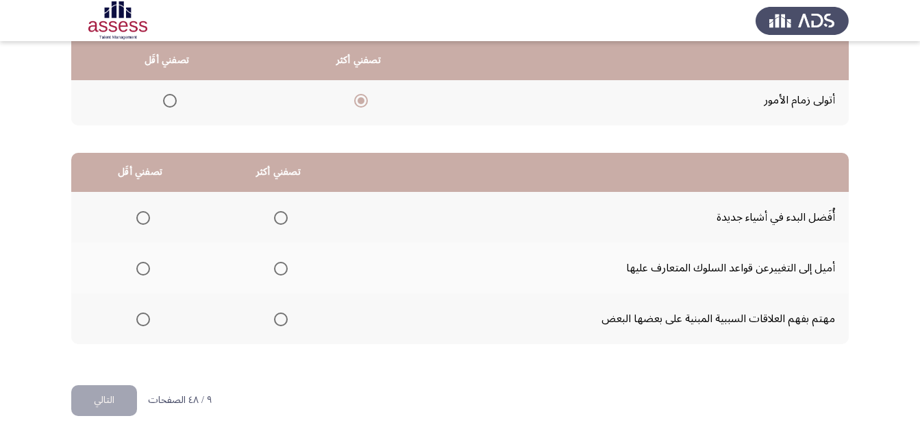
click at [274, 220] on span "Select an option" at bounding box center [281, 218] width 14 height 14
click at [274, 220] on input "Select an option" at bounding box center [281, 218] width 14 height 14
click at [137, 273] on span "Select an option" at bounding box center [143, 269] width 14 height 14
click at [137, 273] on input "Select an option" at bounding box center [143, 269] width 14 height 14
click at [75, 401] on button "التالي" at bounding box center [104, 400] width 66 height 31
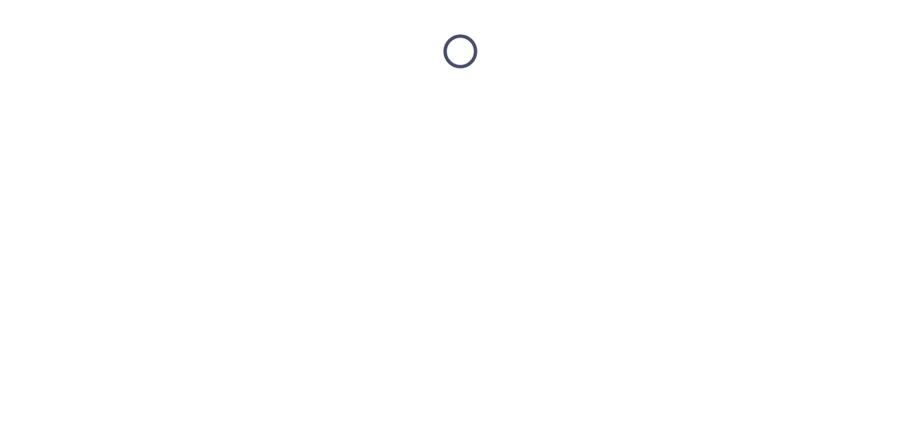
scroll to position [0, 0]
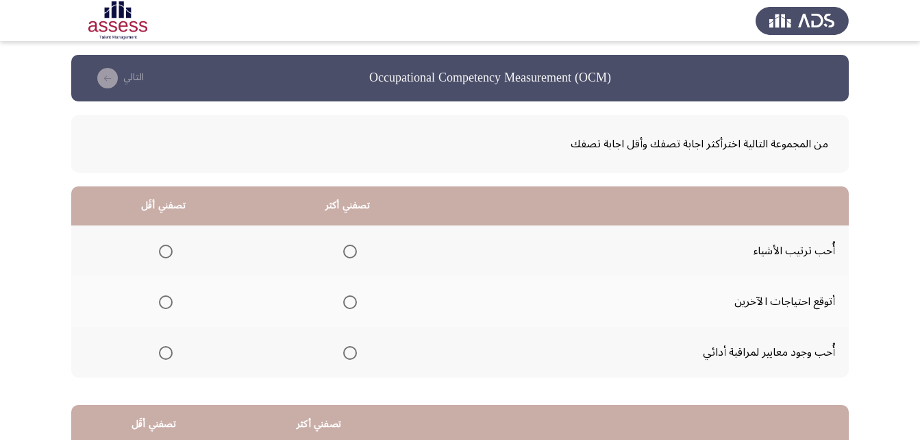
click at [343, 299] on span "Select an option" at bounding box center [350, 302] width 14 height 14
click at [343, 299] on input "Select an option" at bounding box center [350, 302] width 14 height 14
click at [166, 357] on span "Select an option" at bounding box center [166, 353] width 14 height 14
click at [166, 357] on input "Select an option" at bounding box center [166, 353] width 14 height 14
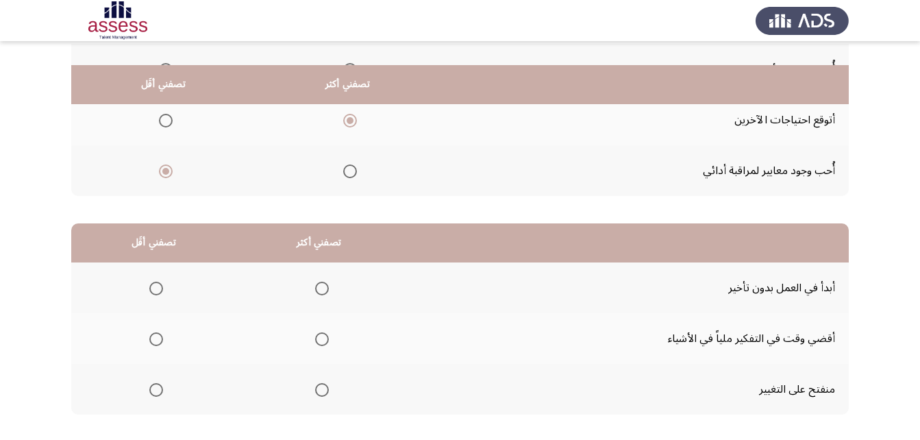
scroll to position [205, 0]
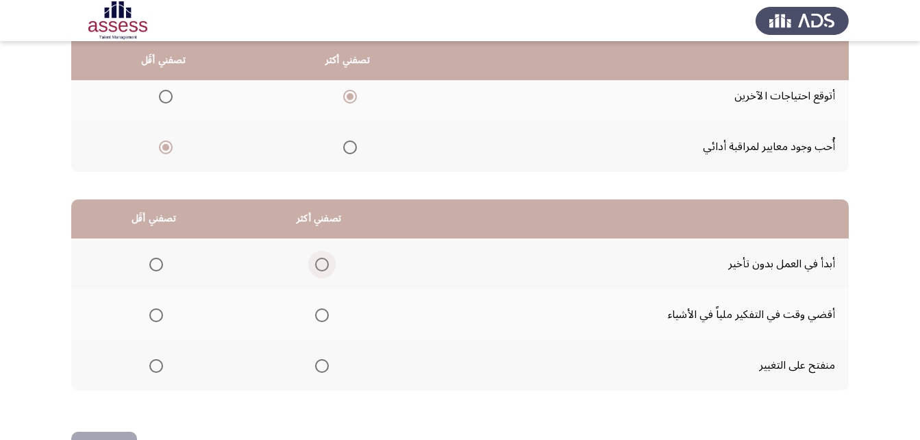
click at [319, 262] on span "Select an option" at bounding box center [322, 265] width 14 height 14
click at [319, 262] on input "Select an option" at bounding box center [322, 265] width 14 height 14
click at [160, 365] on span "Select an option" at bounding box center [156, 366] width 14 height 14
click at [160, 365] on input "Select an option" at bounding box center [156, 366] width 14 height 14
click at [151, 312] on span "Select an option" at bounding box center [156, 315] width 14 height 14
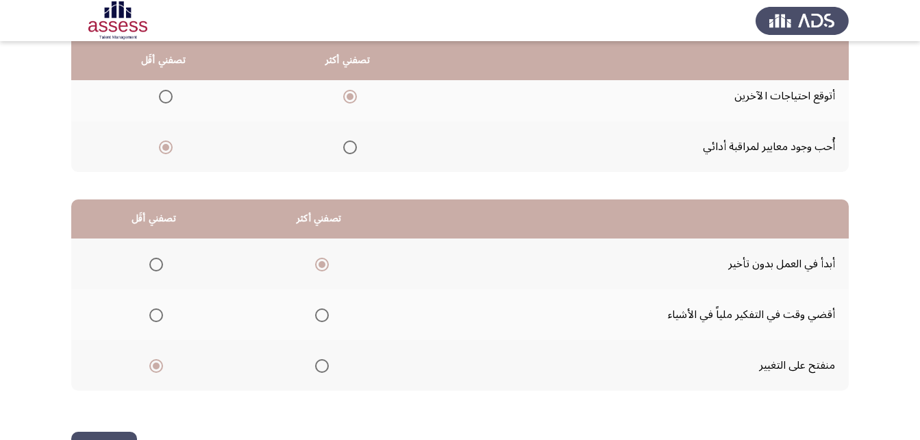
click at [151, 312] on input "Select an option" at bounding box center [156, 315] width 14 height 14
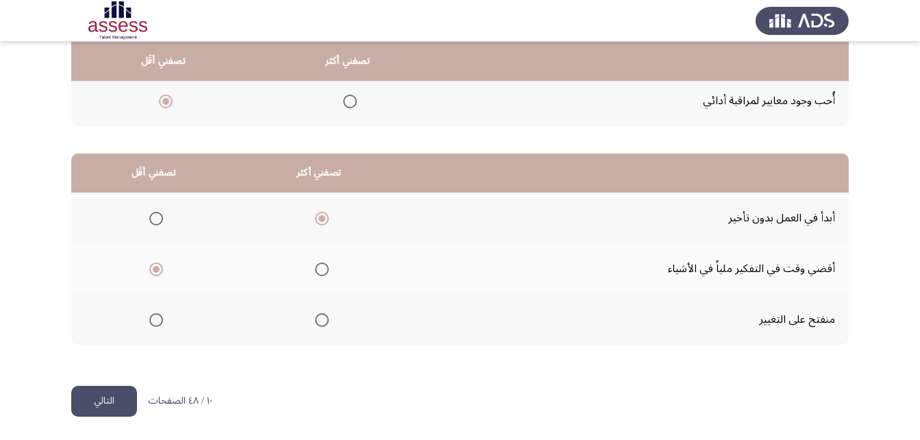
scroll to position [252, 0]
click at [121, 399] on button "التالي" at bounding box center [104, 400] width 66 height 31
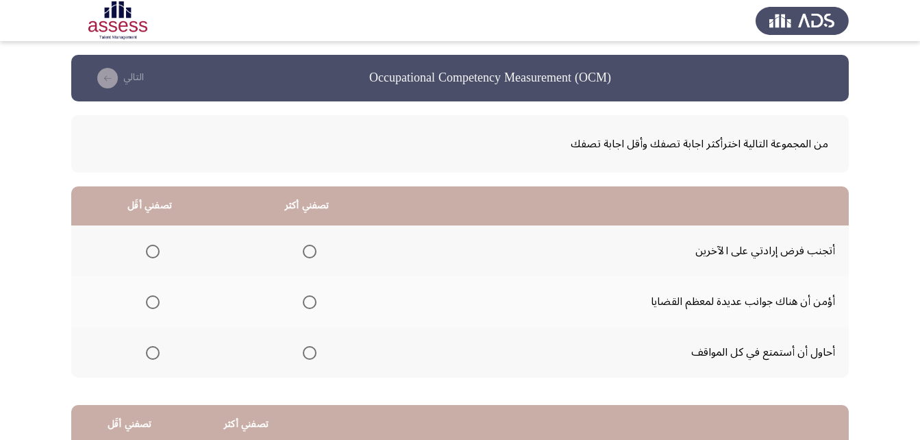
click at [307, 347] on span "Select an option" at bounding box center [310, 353] width 14 height 14
click at [307, 347] on input "Select an option" at bounding box center [310, 353] width 14 height 14
click at [157, 251] on span "Select an option" at bounding box center [153, 251] width 14 height 14
click at [157, 251] on input "Select an option" at bounding box center [153, 251] width 14 height 14
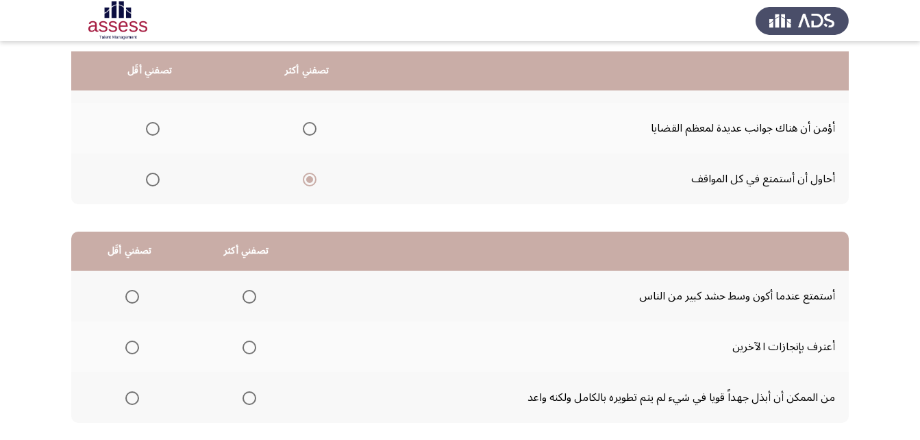
scroll to position [205, 0]
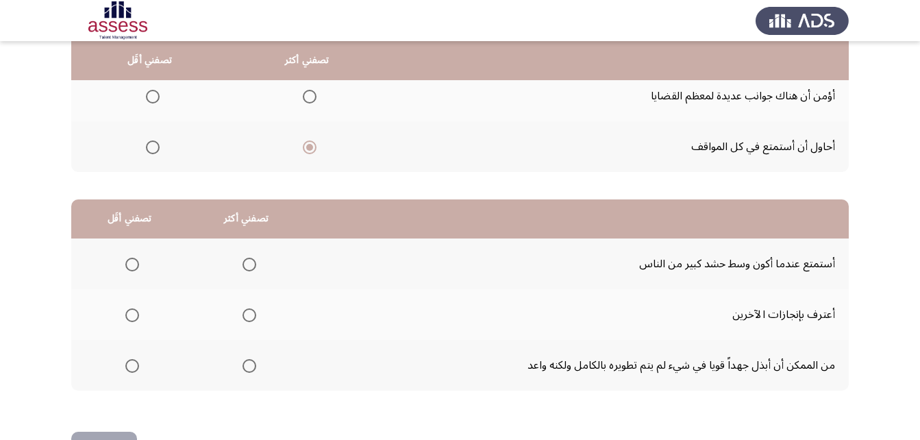
click at [129, 368] on span "Select an option" at bounding box center [132, 366] width 14 height 14
click at [129, 368] on input "Select an option" at bounding box center [132, 366] width 14 height 14
click at [252, 262] on span "Select an option" at bounding box center [249, 265] width 14 height 14
click at [252, 262] on input "Select an option" at bounding box center [249, 265] width 14 height 14
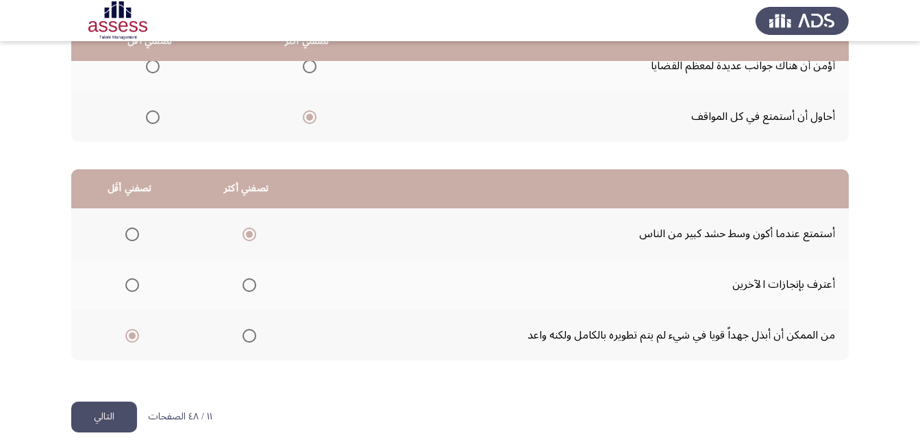
scroll to position [252, 0]
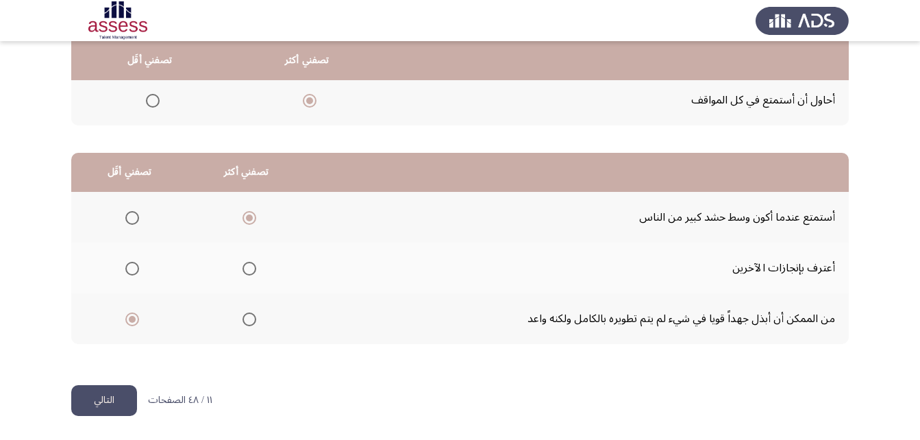
click at [79, 403] on button "التالي" at bounding box center [104, 400] width 66 height 31
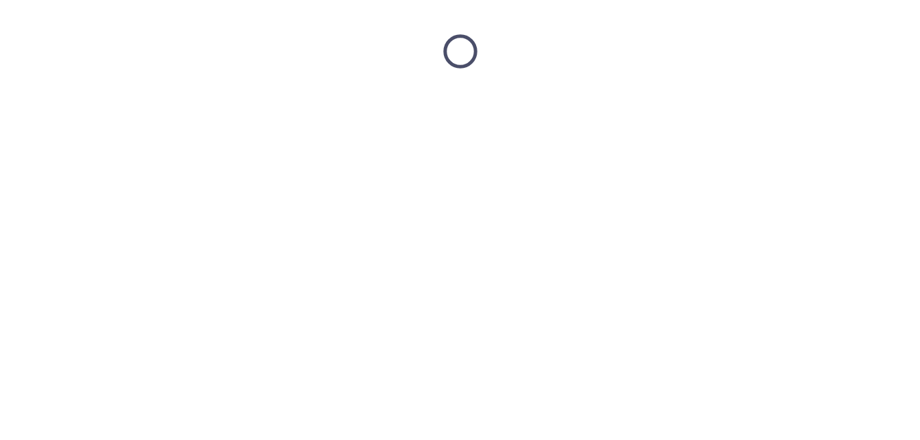
scroll to position [0, 0]
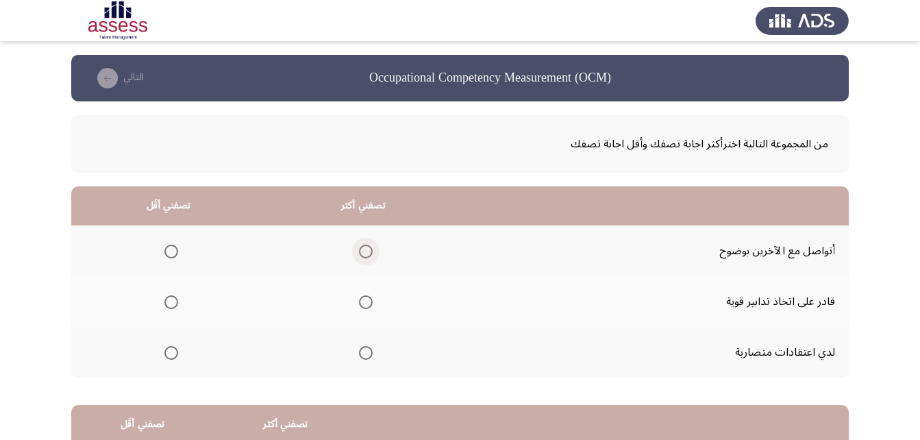
click at [361, 252] on span "Select an option" at bounding box center [366, 251] width 14 height 14
click at [361, 252] on input "Select an option" at bounding box center [366, 251] width 14 height 14
click at [172, 358] on span "Select an option" at bounding box center [171, 353] width 14 height 14
click at [172, 358] on input "Select an option" at bounding box center [171, 353] width 14 height 14
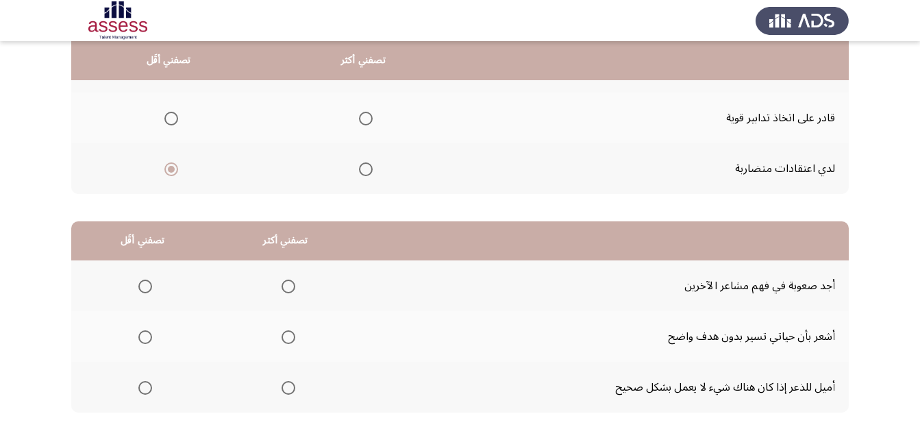
scroll to position [205, 0]
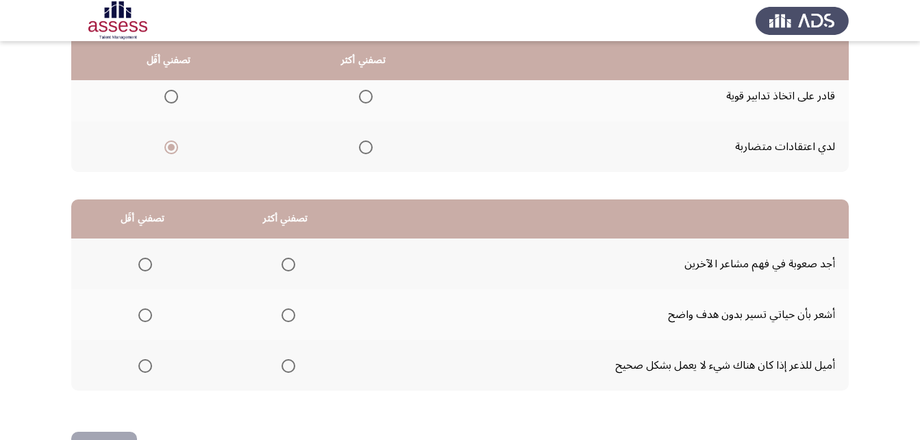
click at [168, 101] on span "Select an option" at bounding box center [171, 97] width 14 height 14
click at [168, 101] on input "Select an option" at bounding box center [171, 97] width 14 height 14
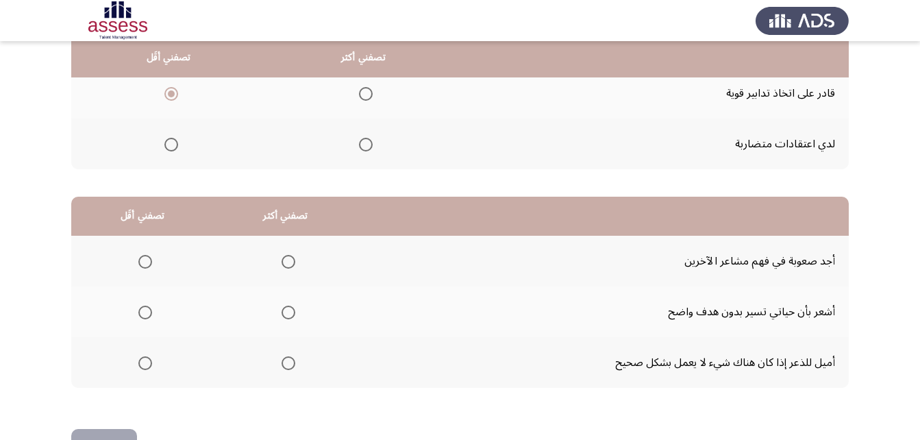
scroll to position [252, 0]
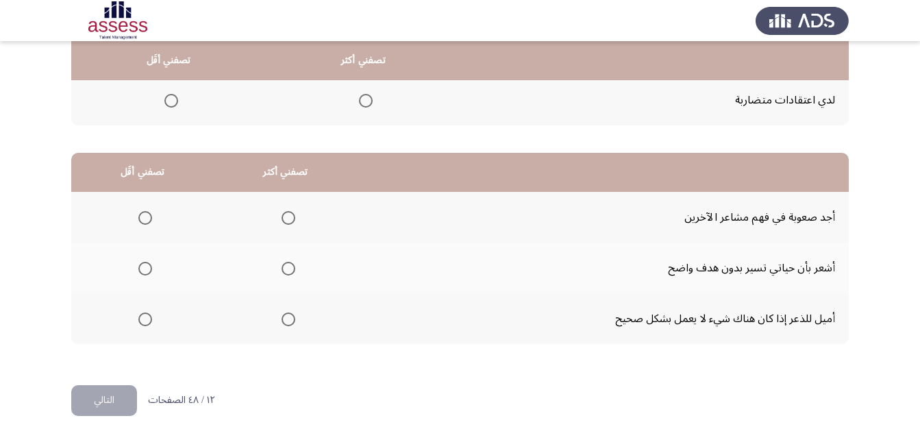
click at [140, 272] on span "Select an option" at bounding box center [145, 269] width 14 height 14
click at [140, 272] on input "Select an option" at bounding box center [145, 269] width 14 height 14
click at [287, 322] on span "Select an option" at bounding box center [288, 319] width 14 height 14
click at [287, 322] on input "Select an option" at bounding box center [288, 319] width 14 height 14
click at [83, 412] on button "التالي" at bounding box center [104, 400] width 66 height 31
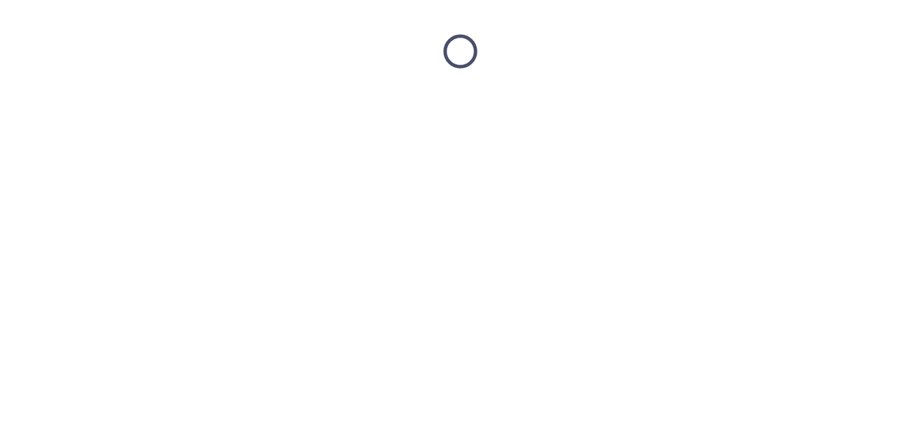
scroll to position [0, 0]
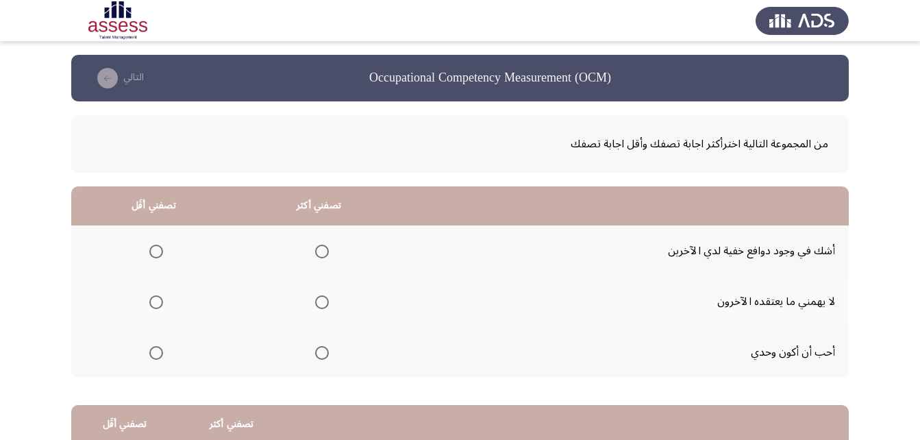
click at [316, 302] on span "Select an option" at bounding box center [322, 302] width 14 height 14
click at [316, 302] on input "Select an option" at bounding box center [322, 302] width 14 height 14
click at [158, 357] on span "Select an option" at bounding box center [156, 353] width 14 height 14
click at [158, 357] on input "Select an option" at bounding box center [156, 353] width 14 height 14
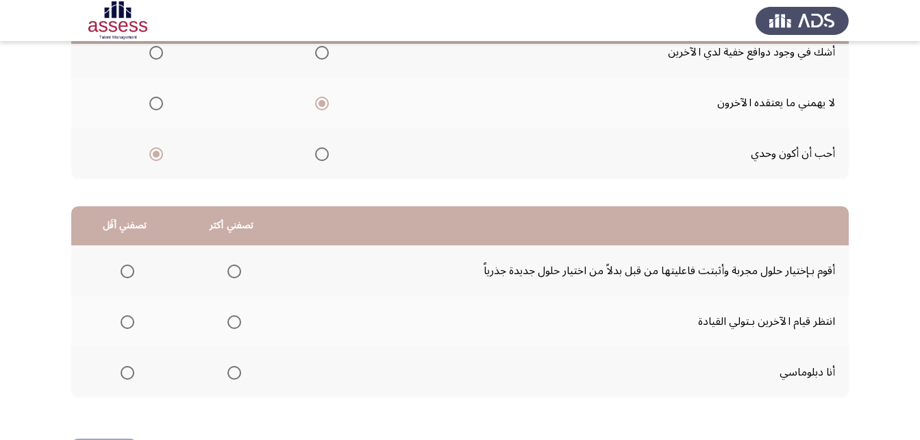
scroll to position [205, 0]
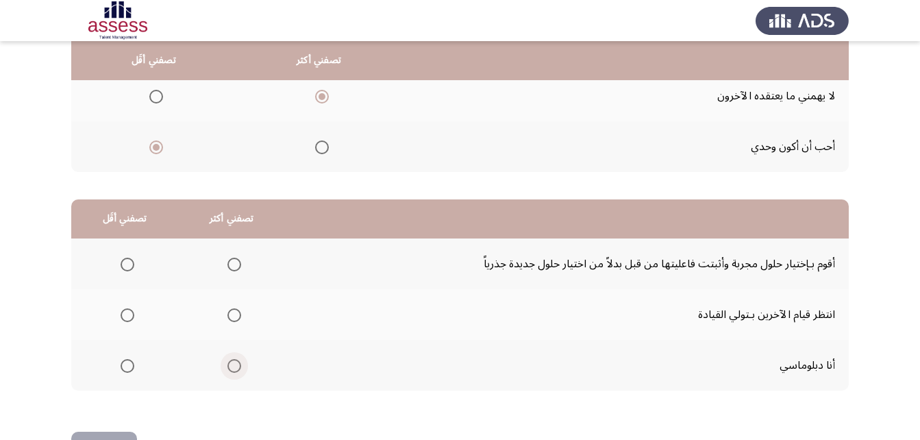
click at [238, 369] on span "Select an option" at bounding box center [234, 366] width 14 height 14
click at [238, 369] on input "Select an option" at bounding box center [234, 366] width 14 height 14
click at [133, 319] on span "Select an option" at bounding box center [128, 315] width 14 height 14
click at [133, 319] on input "Select an option" at bounding box center [128, 315] width 14 height 14
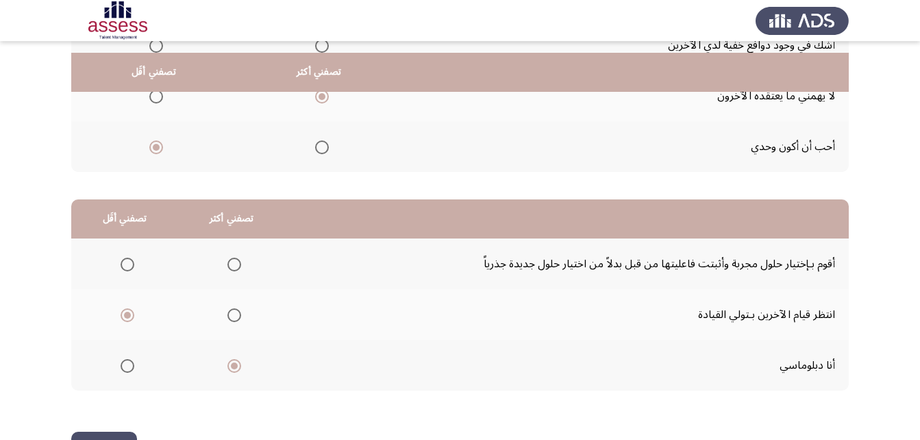
scroll to position [252, 0]
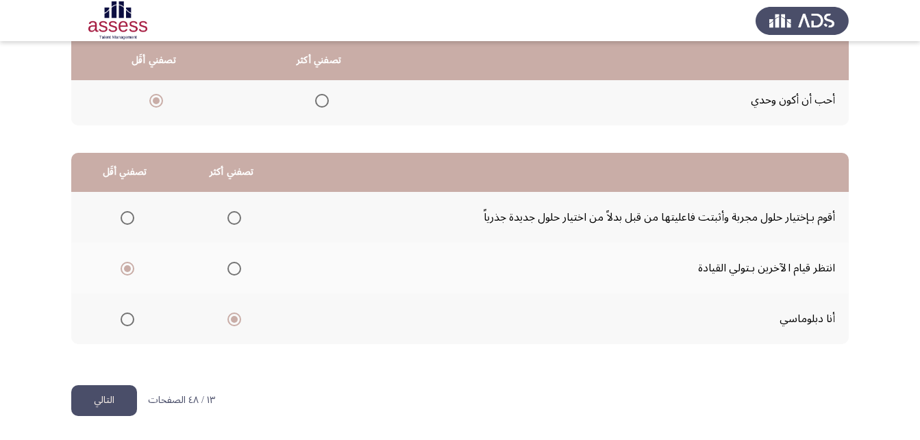
click at [114, 405] on button "التالي" at bounding box center [104, 400] width 66 height 31
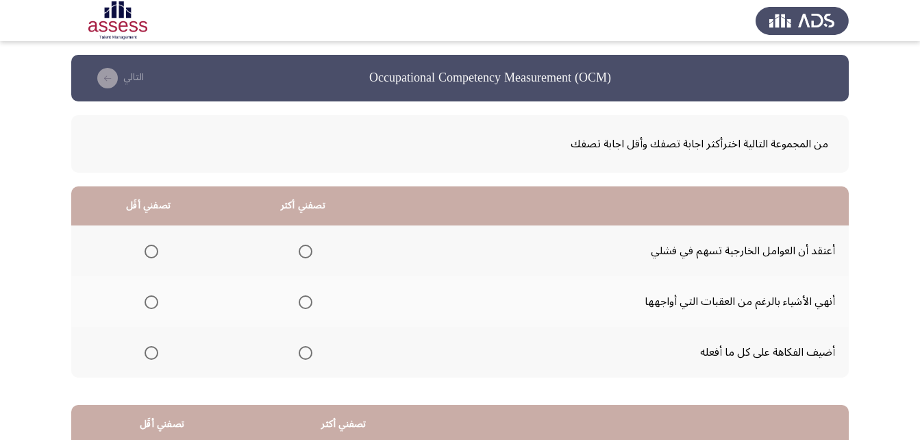
click at [146, 357] on span "Select an option" at bounding box center [152, 353] width 14 height 14
click at [146, 357] on input "Select an option" at bounding box center [152, 353] width 14 height 14
click at [303, 307] on span "Select an option" at bounding box center [306, 302] width 14 height 14
click at [303, 307] on input "Select an option" at bounding box center [306, 302] width 14 height 14
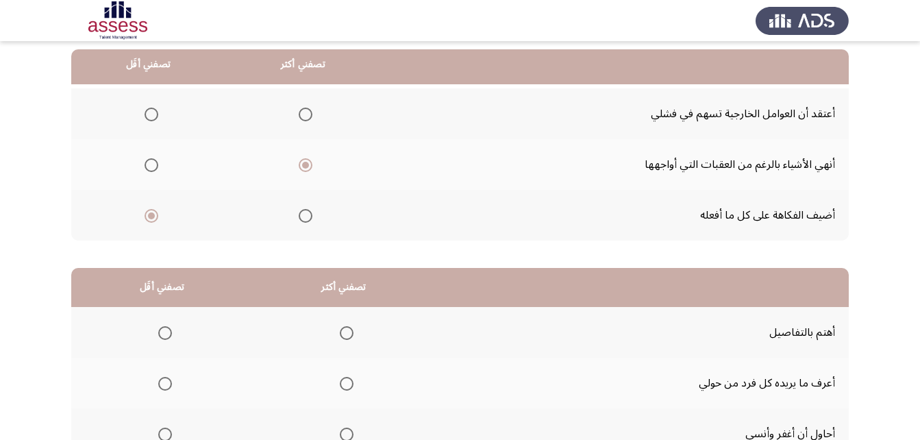
scroll to position [205, 0]
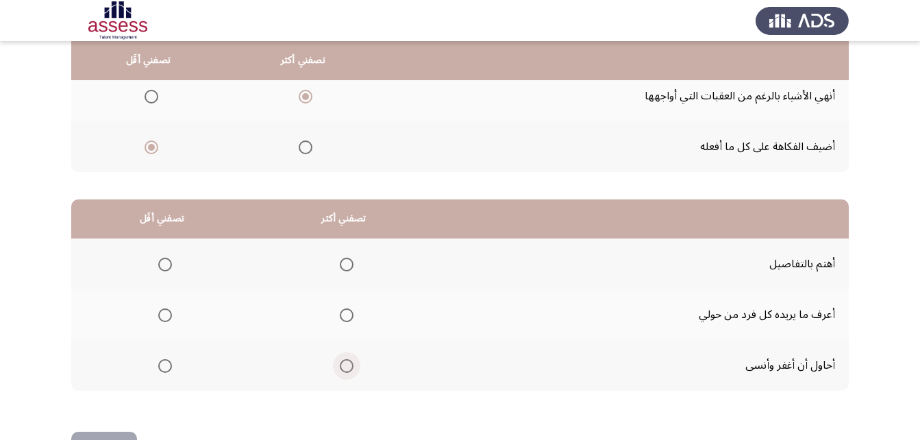
click at [344, 365] on span "Select an option" at bounding box center [347, 366] width 14 height 14
click at [344, 365] on input "Select an option" at bounding box center [347, 366] width 14 height 14
click at [169, 314] on span "Select an option" at bounding box center [165, 315] width 14 height 14
click at [169, 314] on input "Select an option" at bounding box center [165, 315] width 14 height 14
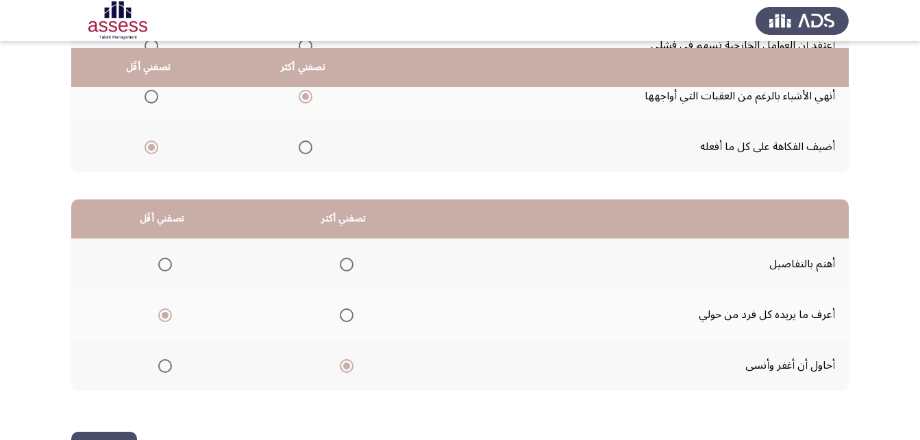
scroll to position [252, 0]
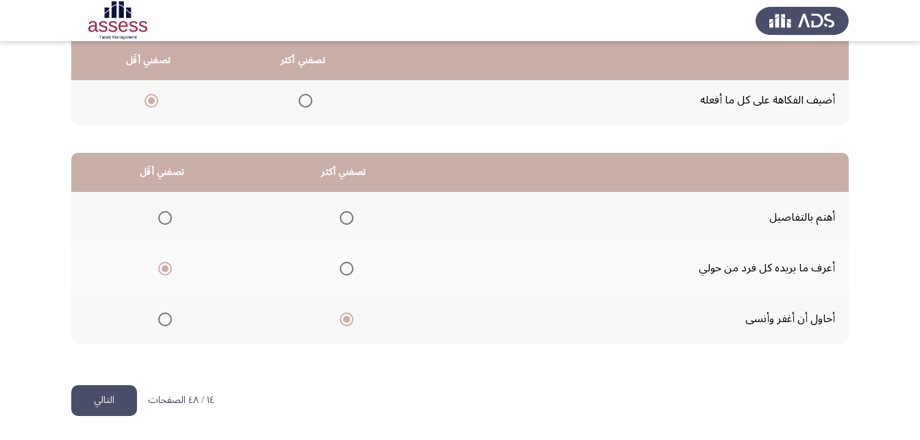
click at [101, 392] on button "التالي" at bounding box center [104, 400] width 66 height 31
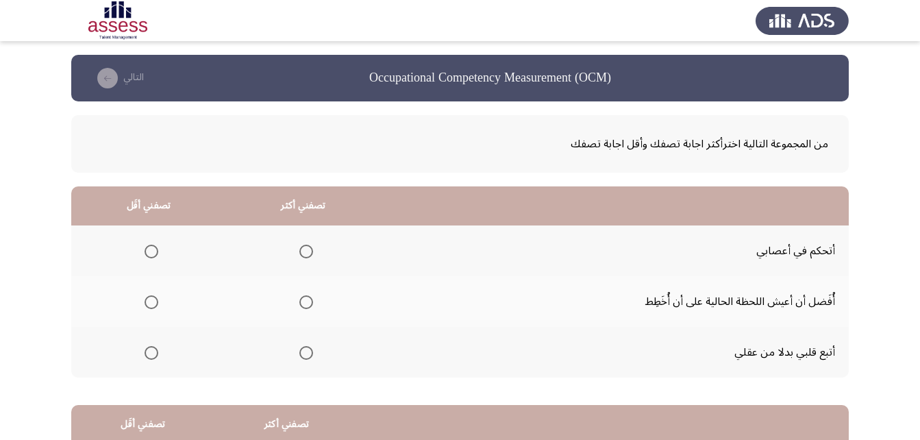
click at [305, 301] on span "Select an option" at bounding box center [306, 302] width 14 height 14
click at [305, 301] on input "Select an option" at bounding box center [306, 302] width 14 height 14
click at [155, 242] on mat-radio-group "Select an option" at bounding box center [148, 250] width 19 height 23
click at [145, 255] on span "Select an option" at bounding box center [152, 251] width 14 height 14
click at [145, 255] on input "Select an option" at bounding box center [152, 251] width 14 height 14
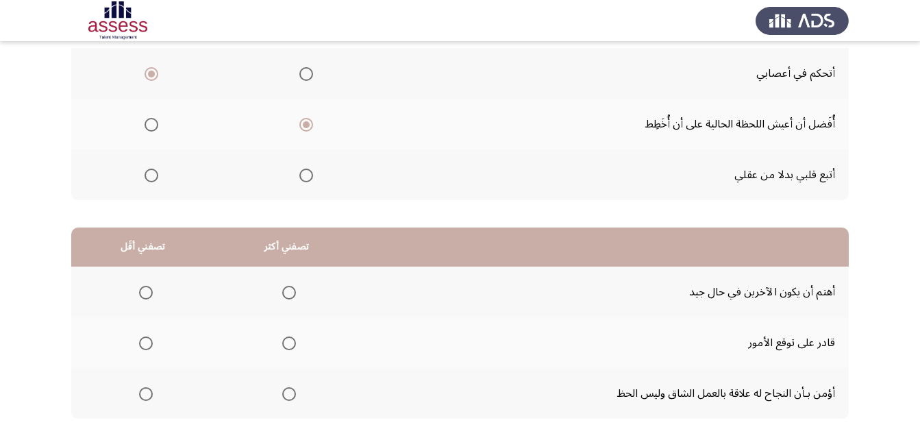
scroll to position [205, 0]
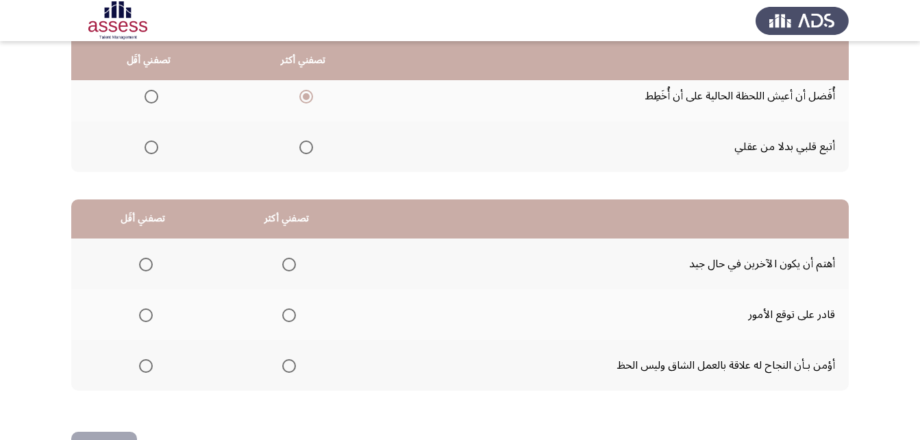
click at [286, 370] on span "Select an option" at bounding box center [289, 366] width 14 height 14
click at [286, 370] on input "Select an option" at bounding box center [289, 366] width 14 height 14
click at [142, 315] on span "Select an option" at bounding box center [146, 315] width 14 height 14
click at [142, 315] on input "Select an option" at bounding box center [146, 315] width 14 height 14
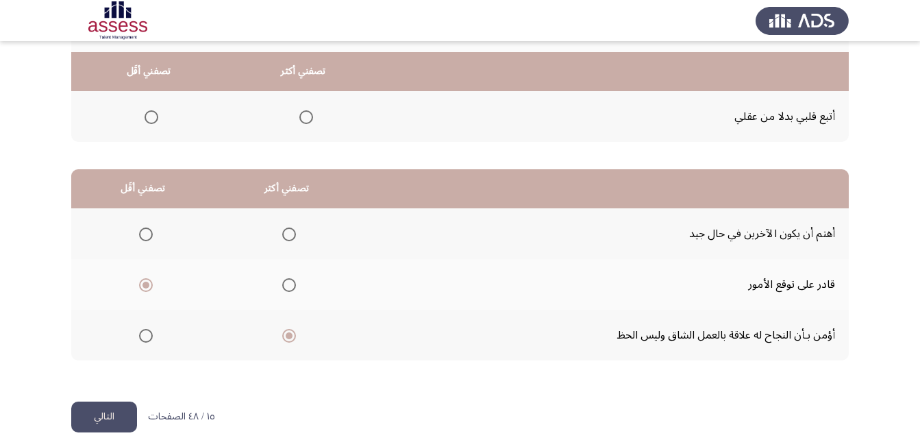
scroll to position [252, 0]
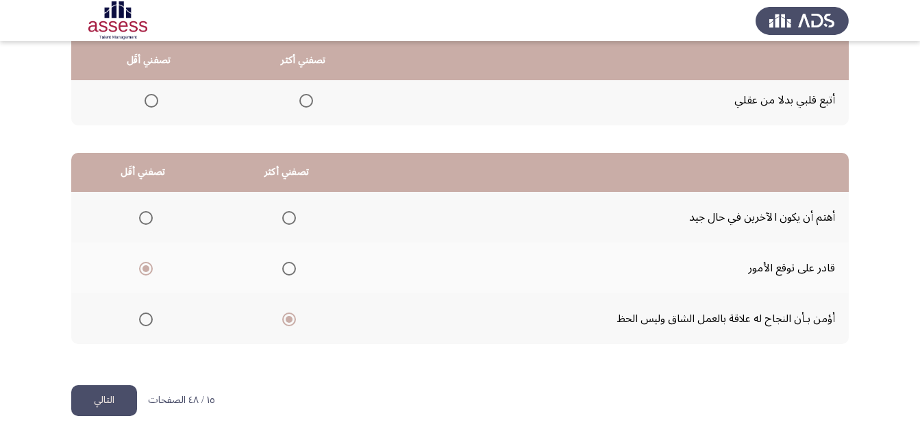
click at [86, 393] on button "التالي" at bounding box center [104, 400] width 66 height 31
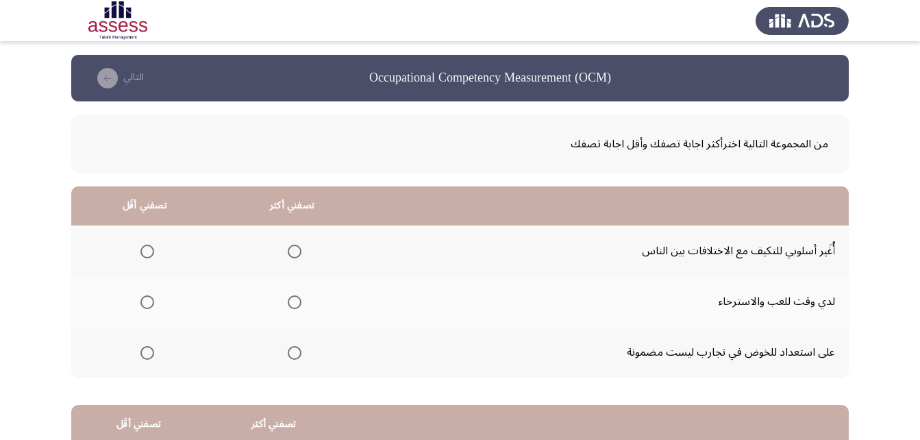
click at [150, 353] on span "Select an option" at bounding box center [147, 353] width 14 height 14
click at [150, 353] on input "Select an option" at bounding box center [147, 353] width 14 height 14
click at [294, 253] on span "Select an option" at bounding box center [295, 251] width 14 height 14
click at [294, 253] on input "Select an option" at bounding box center [295, 251] width 14 height 14
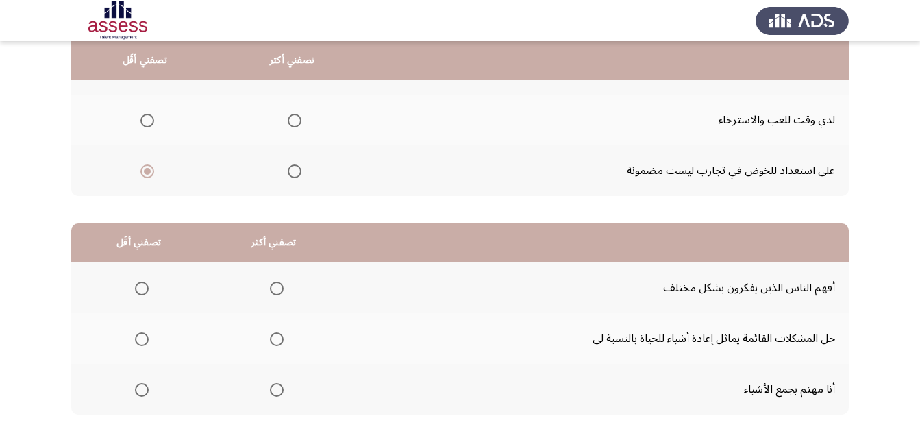
scroll to position [205, 0]
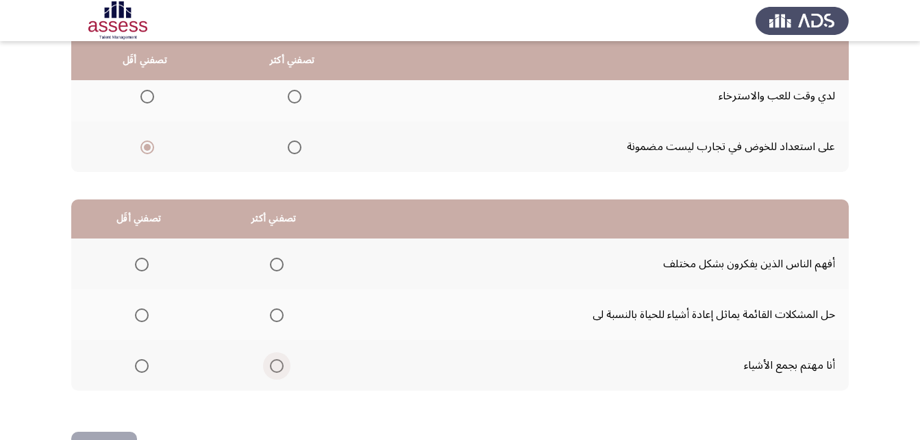
click at [276, 371] on span "Select an option" at bounding box center [277, 366] width 14 height 14
click at [276, 371] on input "Select an option" at bounding box center [277, 366] width 14 height 14
click at [135, 262] on span "Select an option" at bounding box center [142, 265] width 14 height 14
click at [135, 262] on input "Select an option" at bounding box center [142, 265] width 14 height 14
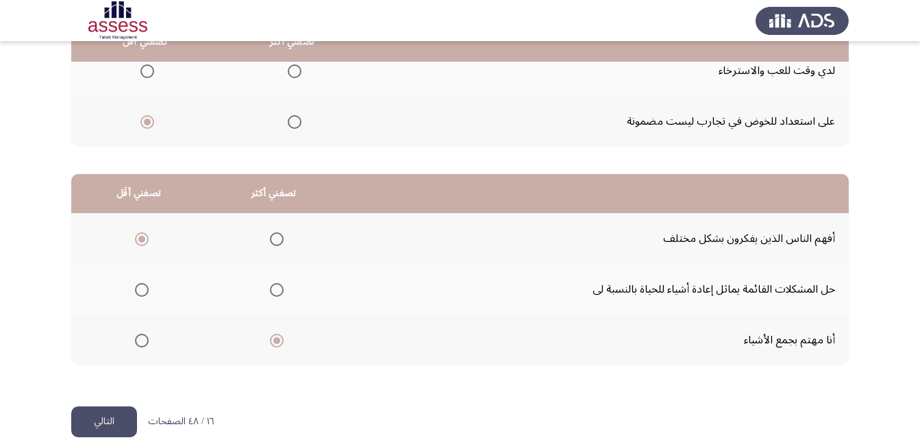
scroll to position [252, 0]
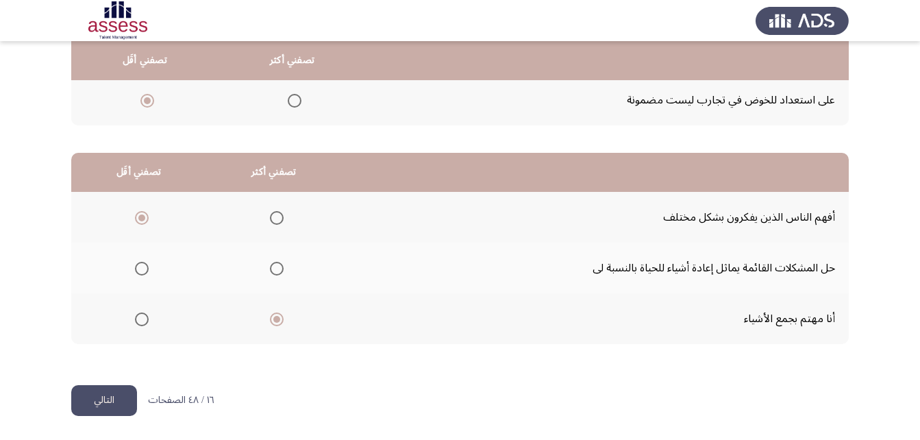
click at [88, 412] on button "التالي" at bounding box center [104, 400] width 66 height 31
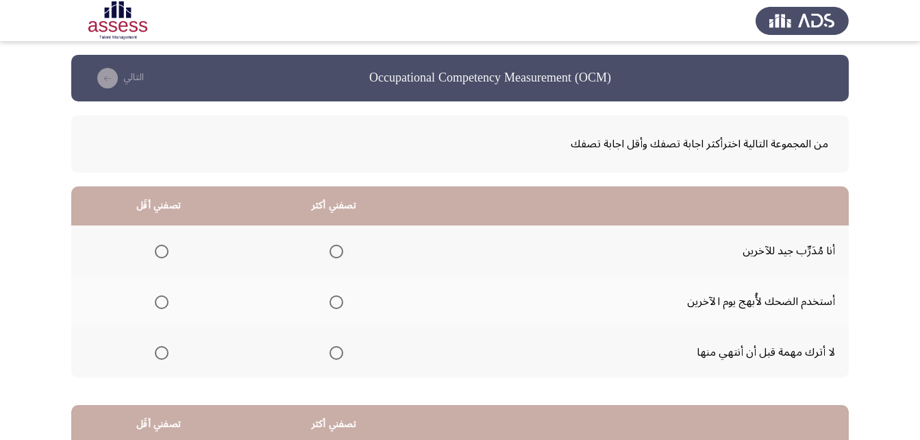
click at [340, 355] on span "Select an option" at bounding box center [336, 353] width 14 height 14
click at [340, 355] on input "Select an option" at bounding box center [336, 353] width 14 height 14
click at [154, 241] on mat-radio-group "Select an option" at bounding box center [158, 250] width 19 height 23
click at [155, 245] on span "Select an option" at bounding box center [162, 251] width 14 height 14
click at [155, 245] on input "Select an option" at bounding box center [162, 251] width 14 height 14
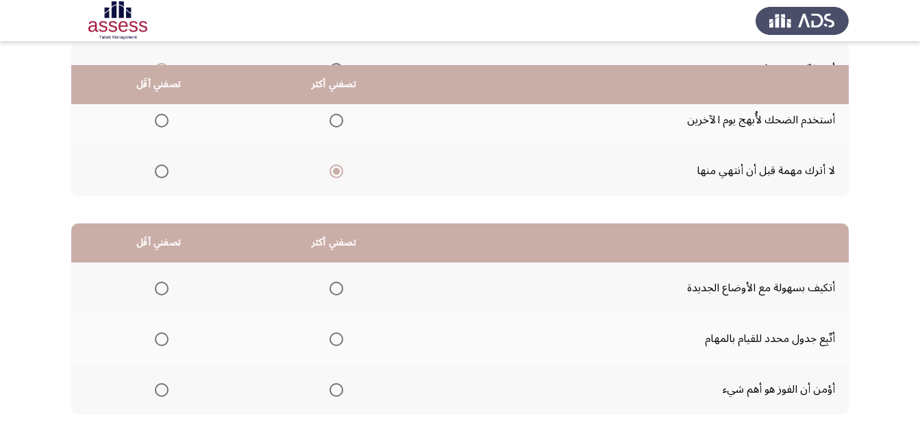
scroll to position [205, 0]
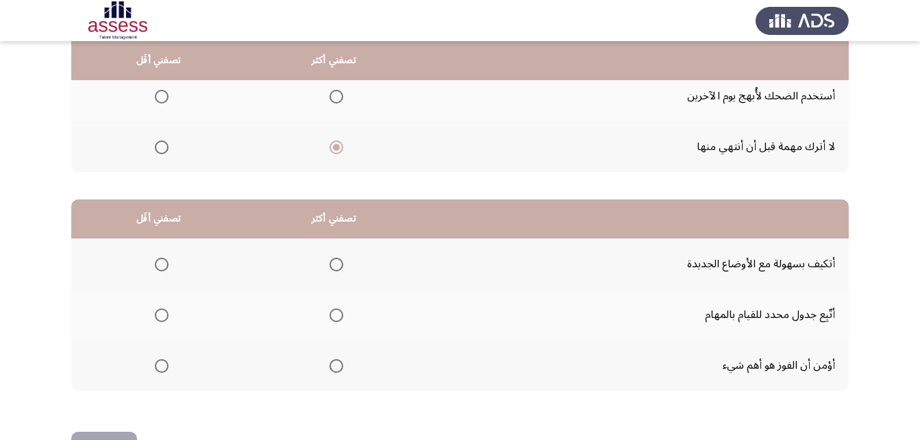
click at [332, 318] on span "Select an option" at bounding box center [336, 315] width 14 height 14
click at [332, 318] on input "Select an option" at bounding box center [336, 315] width 14 height 14
click at [159, 270] on span "Select an option" at bounding box center [162, 265] width 14 height 14
click at [159, 270] on input "Select an option" at bounding box center [162, 265] width 14 height 14
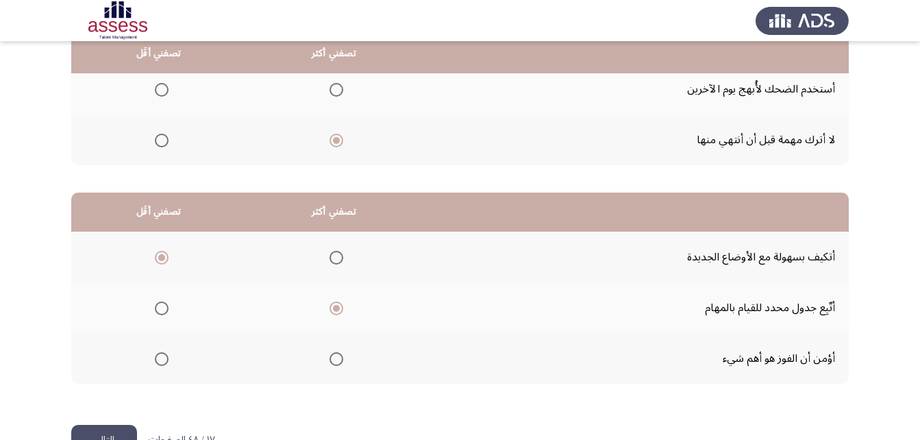
scroll to position [252, 0]
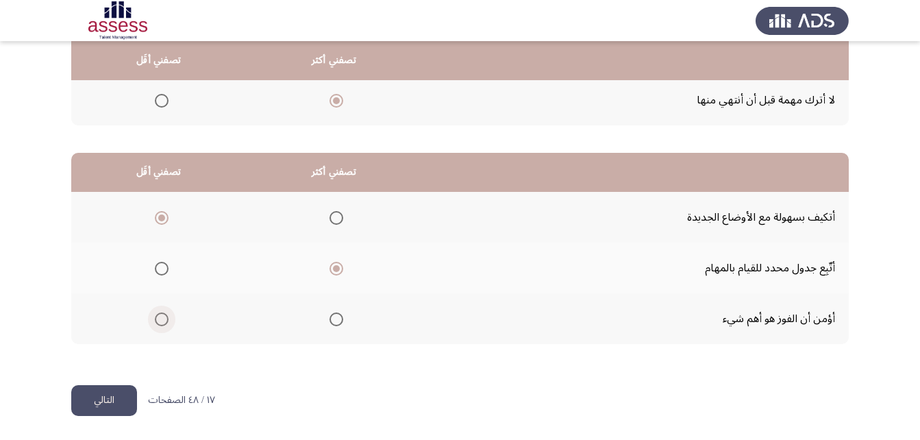
click at [164, 316] on span "Select an option" at bounding box center [162, 319] width 14 height 14
click at [164, 316] on input "Select an option" at bounding box center [162, 319] width 14 height 14
click at [95, 397] on button "التالي" at bounding box center [104, 400] width 66 height 31
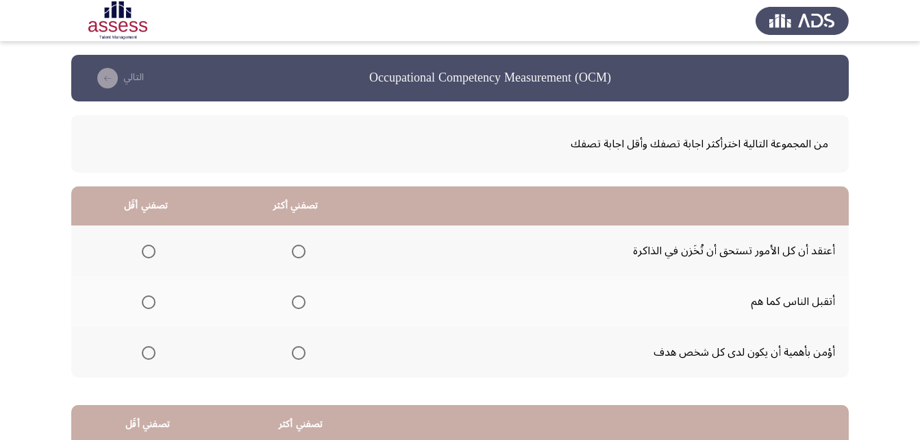
click at [147, 307] on span "Select an option" at bounding box center [149, 302] width 14 height 14
click at [147, 307] on input "Select an option" at bounding box center [149, 302] width 14 height 14
click at [305, 249] on th at bounding box center [296, 250] width 150 height 51
click at [301, 256] on span "Select an option" at bounding box center [299, 251] width 14 height 14
click at [301, 256] on input "Select an option" at bounding box center [299, 251] width 14 height 14
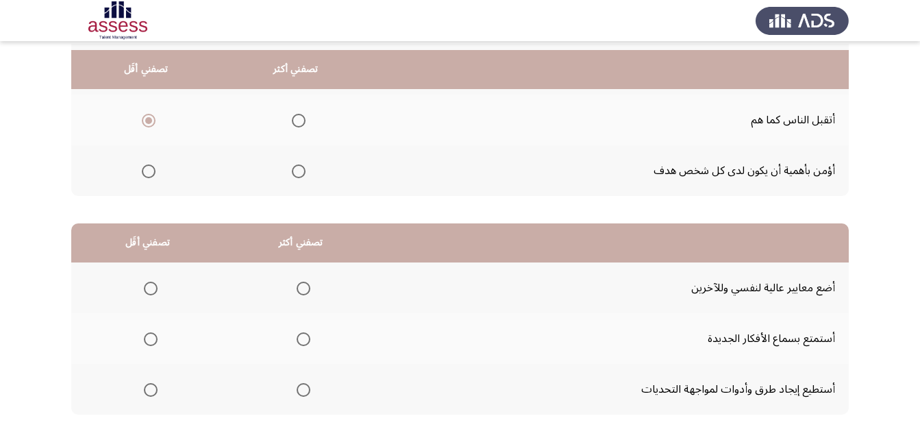
scroll to position [205, 0]
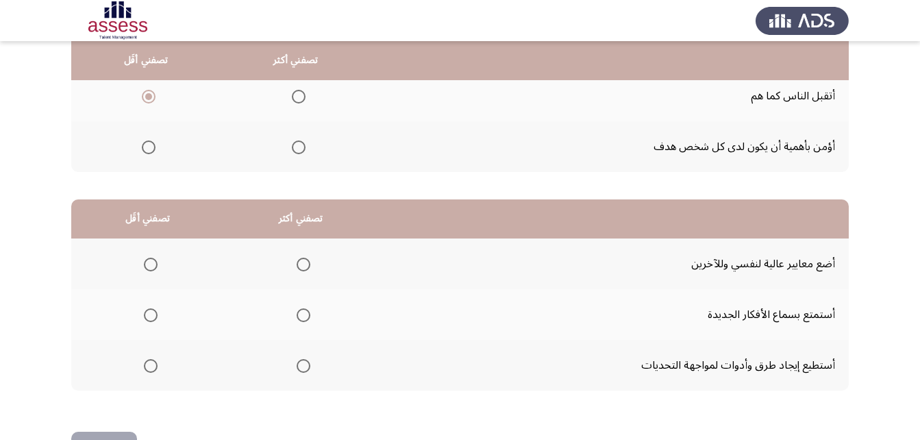
click at [151, 370] on span "Select an option" at bounding box center [151, 366] width 14 height 14
click at [151, 370] on input "Select an option" at bounding box center [151, 366] width 14 height 14
click at [299, 316] on span "Select an option" at bounding box center [304, 315] width 14 height 14
click at [299, 316] on input "Select an option" at bounding box center [304, 315] width 14 height 14
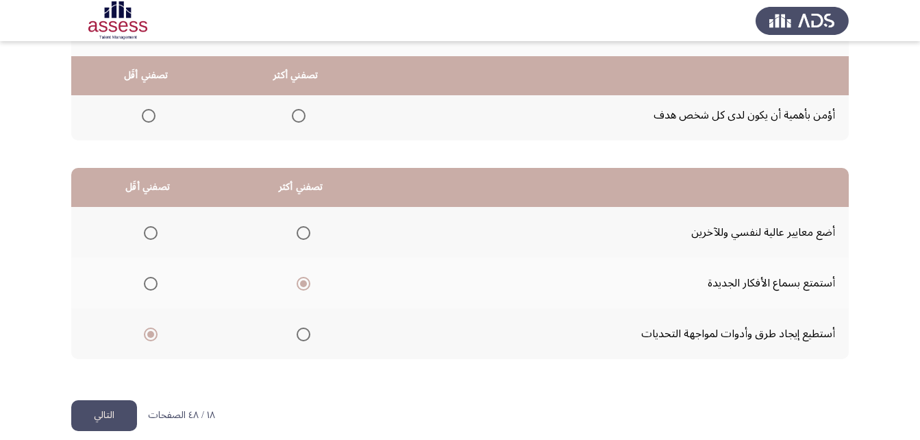
scroll to position [252, 0]
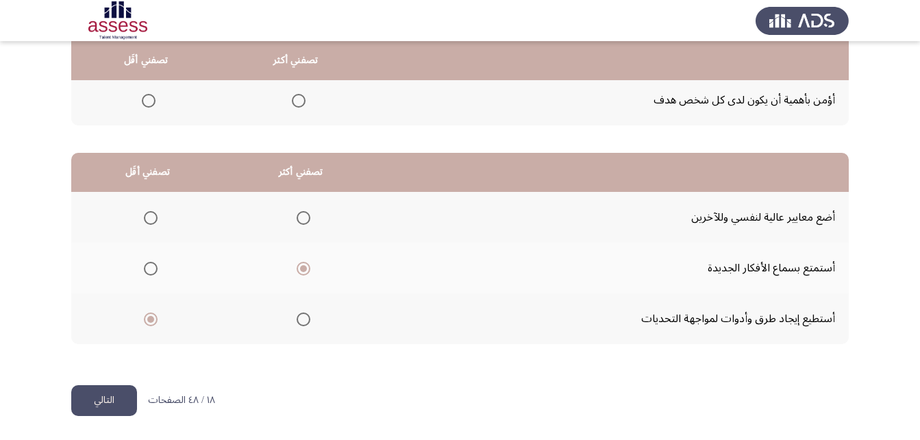
click at [116, 398] on button "التالي" at bounding box center [104, 400] width 66 height 31
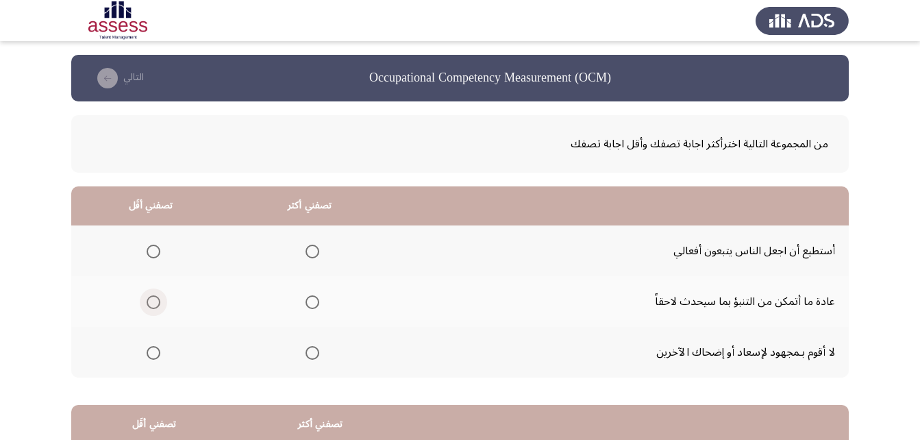
click at [155, 301] on span "Select an option" at bounding box center [154, 302] width 14 height 14
click at [155, 301] on input "Select an option" at bounding box center [154, 302] width 14 height 14
click at [313, 252] on span "Select an option" at bounding box center [312, 251] width 14 height 14
click at [313, 252] on input "Select an option" at bounding box center [312, 251] width 14 height 14
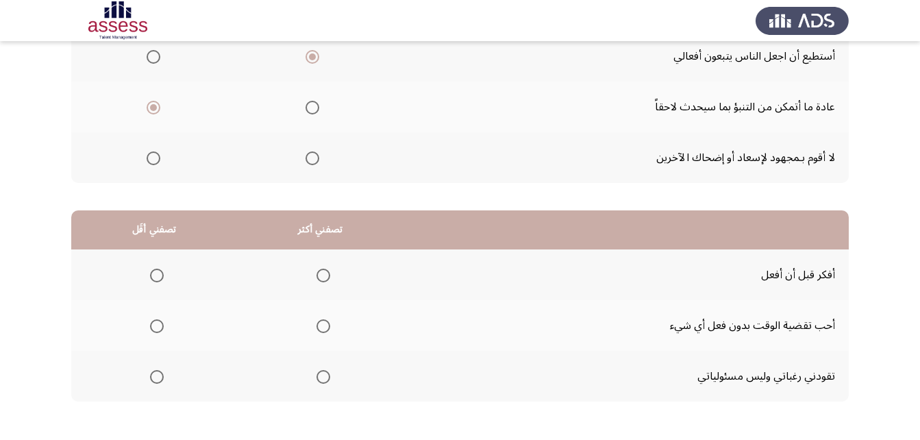
scroll to position [205, 0]
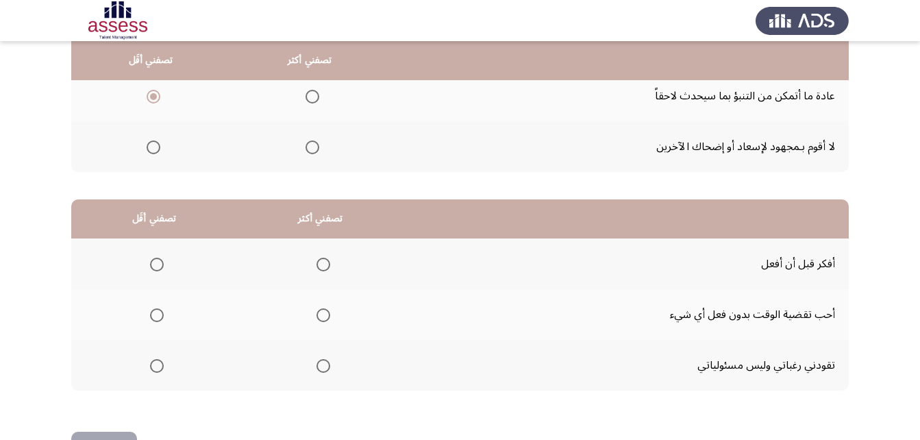
click at [163, 368] on th at bounding box center [154, 365] width 166 height 51
click at [162, 368] on span "Select an option" at bounding box center [157, 366] width 14 height 14
click at [162, 368] on input "Select an option" at bounding box center [157, 366] width 14 height 14
click at [324, 321] on span "Select an option" at bounding box center [323, 315] width 14 height 14
click at [324, 321] on input "Select an option" at bounding box center [323, 315] width 14 height 14
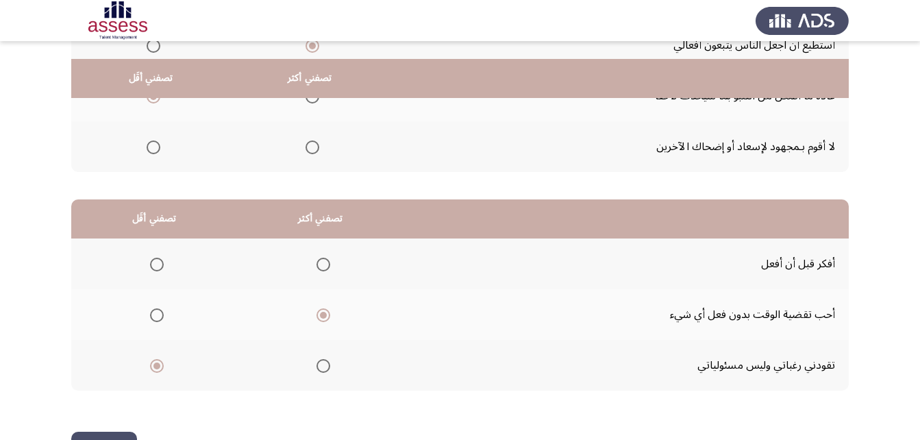
scroll to position [252, 0]
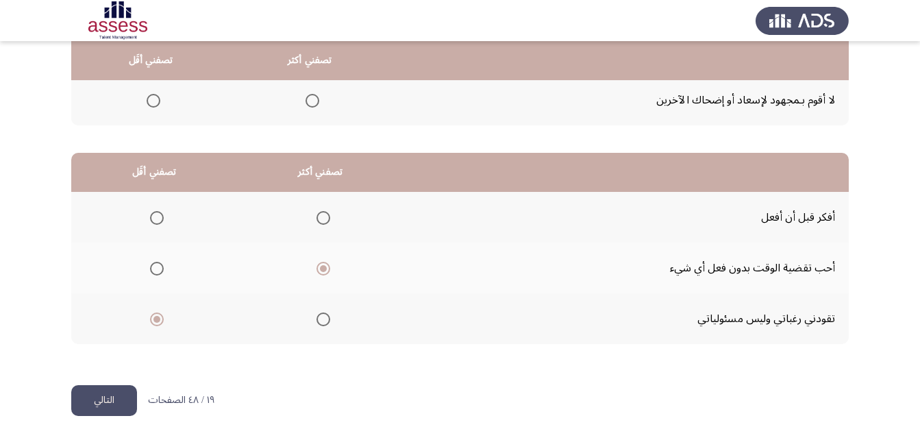
click at [136, 400] on button "التالي" at bounding box center [104, 400] width 66 height 31
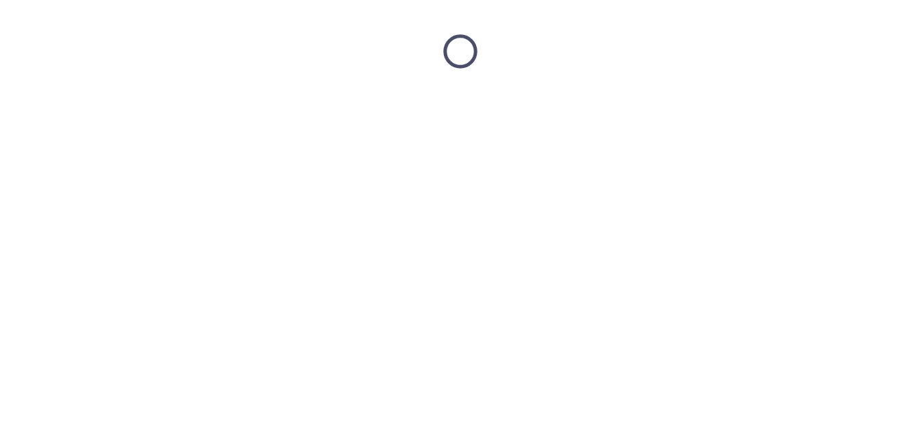
scroll to position [0, 0]
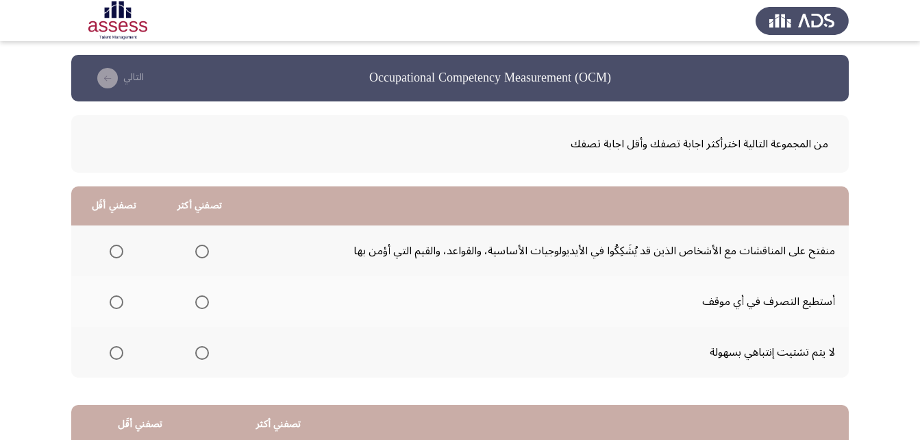
click at [195, 256] on span "Select an option" at bounding box center [202, 251] width 14 height 14
click at [195, 256] on input "Select an option" at bounding box center [202, 251] width 14 height 14
click at [115, 305] on span "Select an option" at bounding box center [117, 302] width 14 height 14
click at [115, 305] on input "Select an option" at bounding box center [117, 302] width 14 height 14
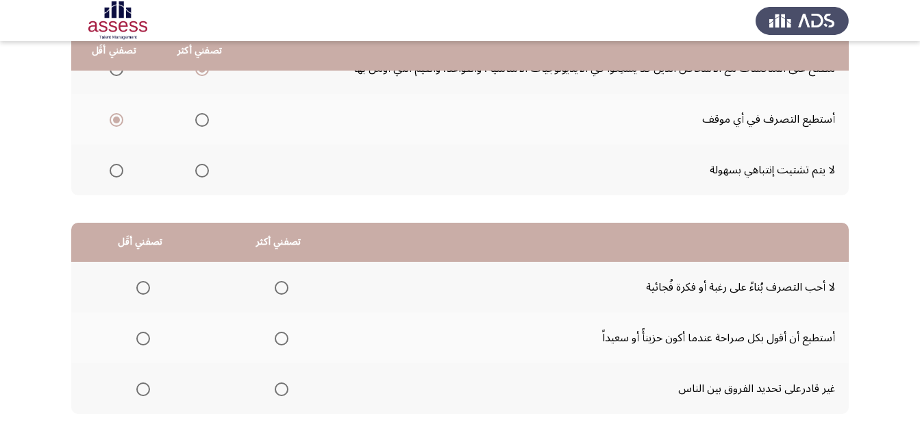
scroll to position [205, 0]
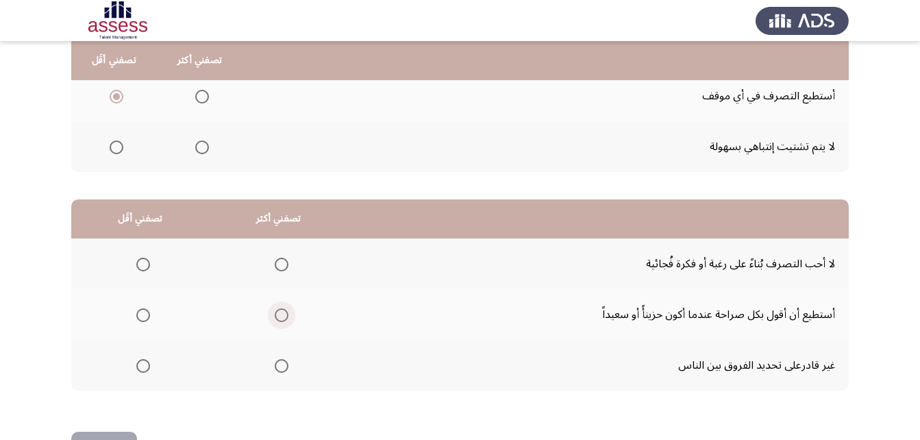
click at [277, 314] on span "Select an option" at bounding box center [282, 315] width 14 height 14
click at [277, 314] on input "Select an option" at bounding box center [282, 315] width 14 height 14
click at [136, 362] on span "Select an option" at bounding box center [143, 366] width 14 height 14
click at [136, 362] on input "Select an option" at bounding box center [143, 366] width 14 height 14
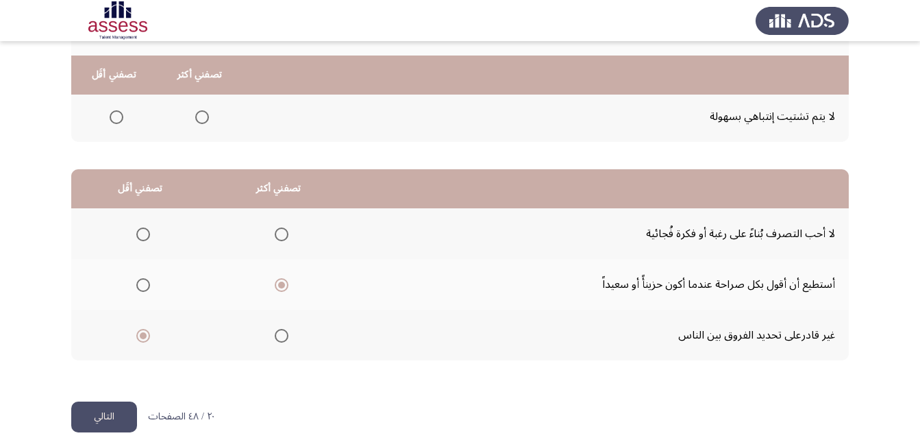
scroll to position [252, 0]
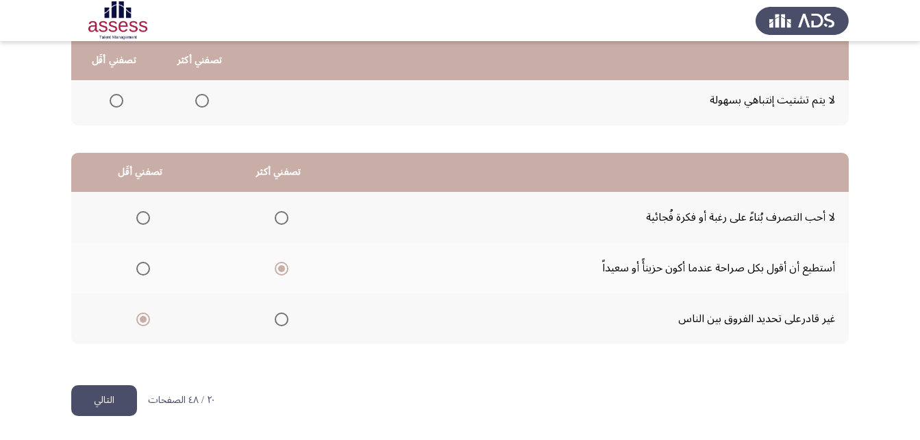
click at [118, 403] on button "التالي" at bounding box center [104, 400] width 66 height 31
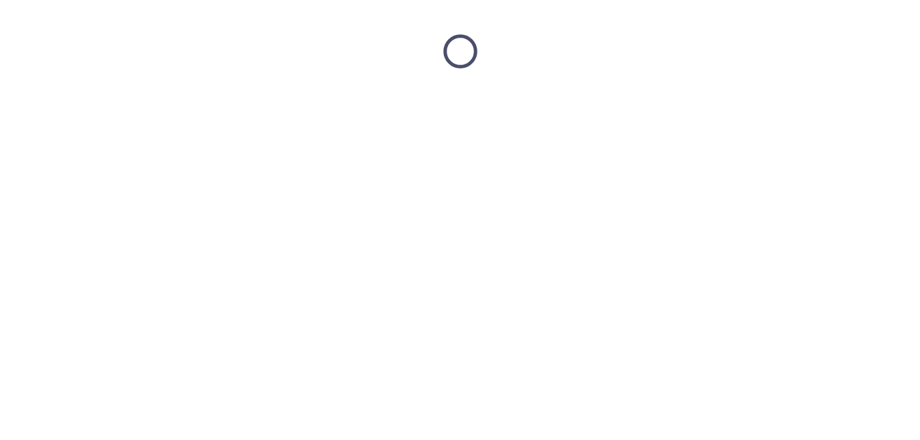
scroll to position [0, 0]
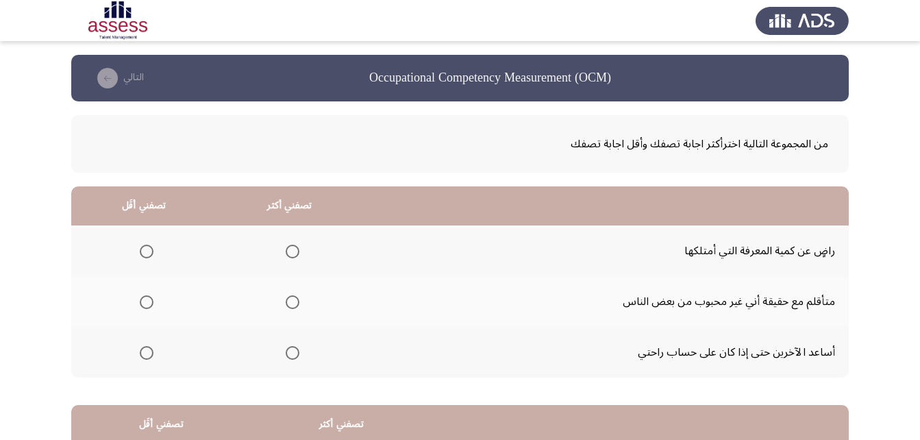
click at [286, 355] on span "Select an option" at bounding box center [293, 353] width 14 height 14
click at [286, 355] on input "Select an option" at bounding box center [293, 353] width 14 height 14
click at [138, 254] on label "Select an option" at bounding box center [143, 251] width 19 height 14
click at [140, 254] on input "Select an option" at bounding box center [147, 251] width 14 height 14
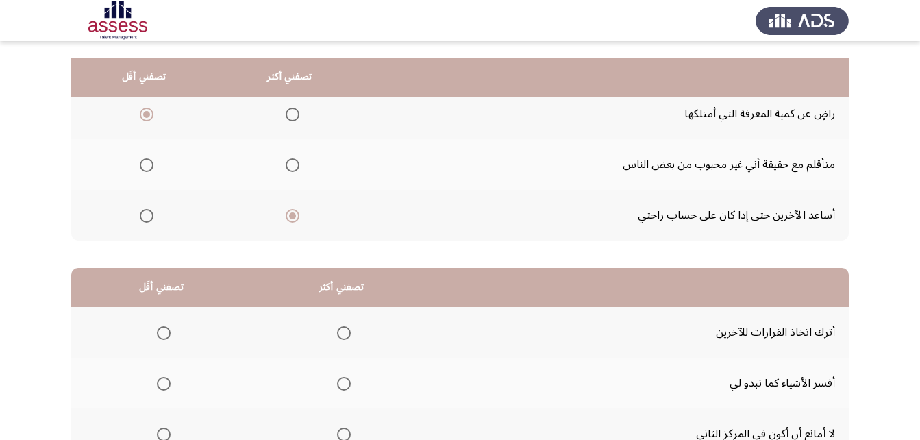
scroll to position [205, 0]
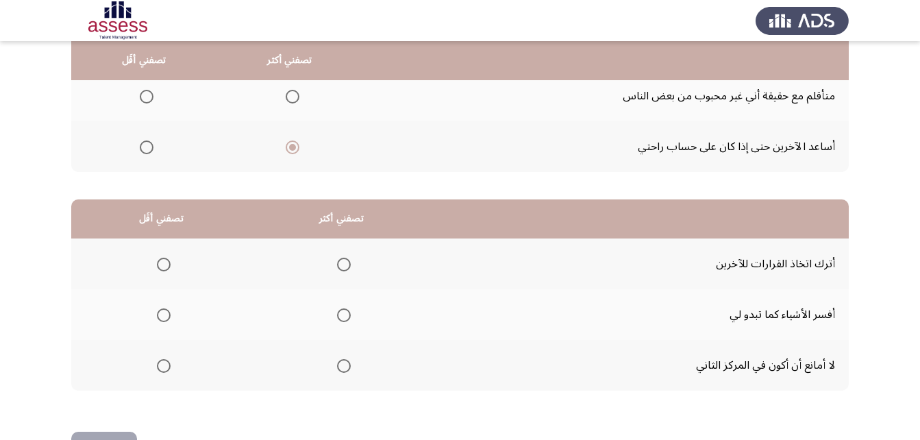
click at [348, 318] on span "Select an option" at bounding box center [344, 315] width 14 height 14
click at [348, 318] on input "Select an option" at bounding box center [344, 315] width 14 height 14
click at [158, 364] on span "Select an option" at bounding box center [164, 366] width 14 height 14
click at [158, 364] on input "Select an option" at bounding box center [164, 366] width 14 height 14
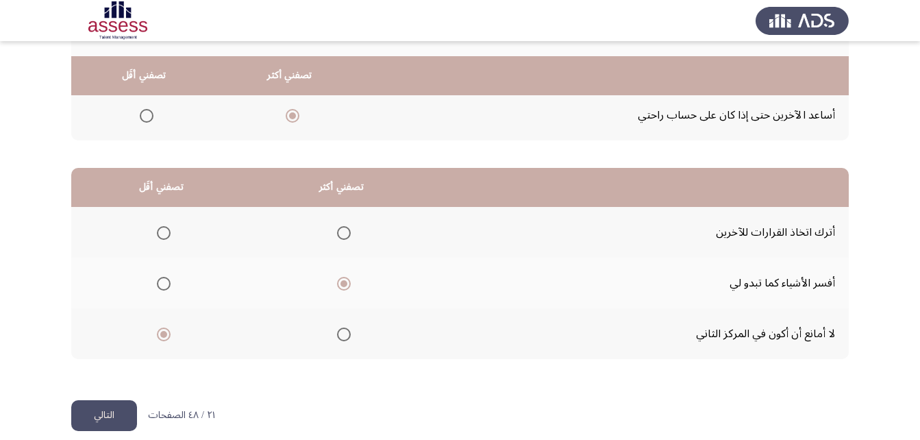
scroll to position [252, 0]
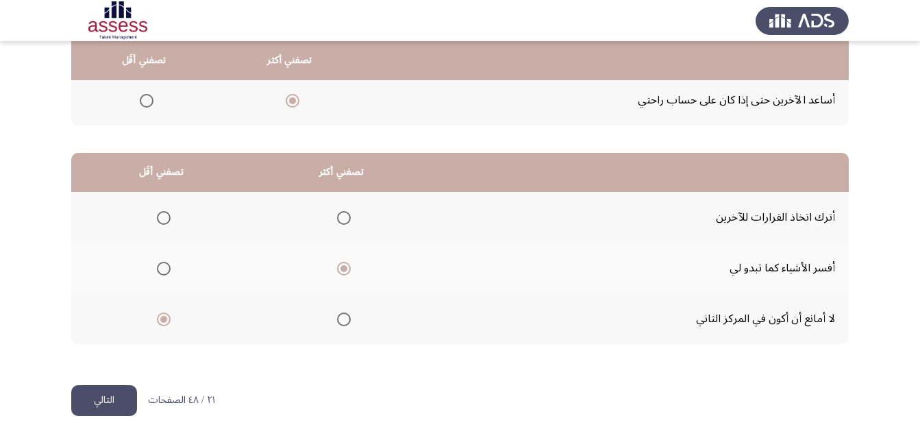
click at [108, 402] on button "التالي" at bounding box center [104, 400] width 66 height 31
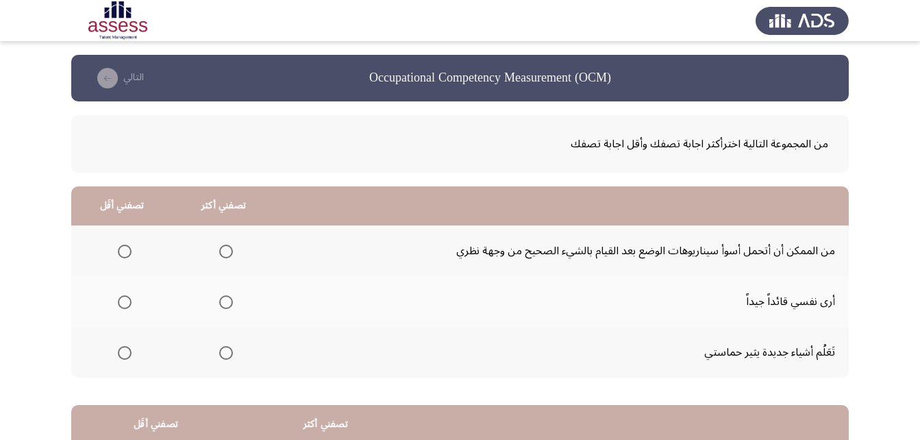
click at [226, 351] on span "Select an option" at bounding box center [226, 353] width 14 height 14
click at [226, 351] on input "Select an option" at bounding box center [226, 353] width 14 height 14
click at [120, 301] on span "Select an option" at bounding box center [125, 302] width 14 height 14
click at [120, 301] on input "Select an option" at bounding box center [125, 302] width 14 height 14
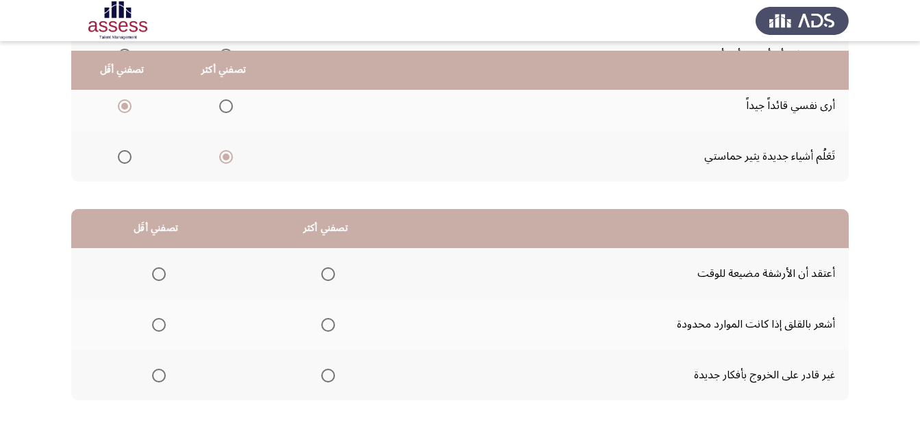
scroll to position [205, 0]
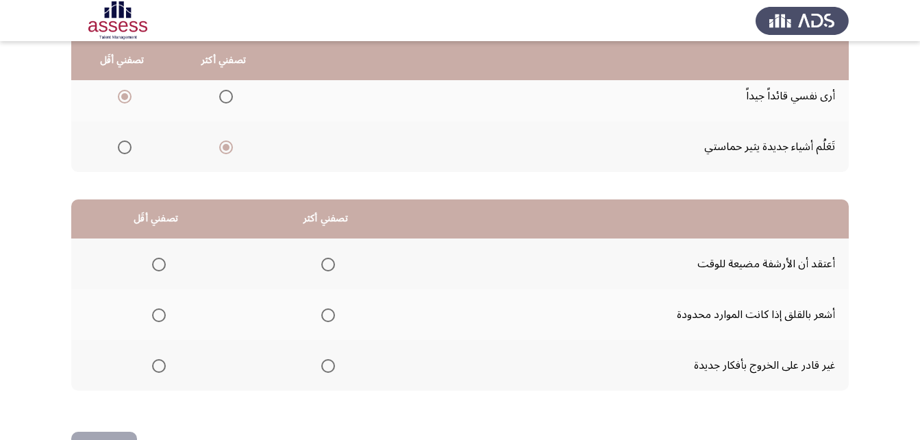
click at [327, 314] on span "Select an option" at bounding box center [328, 315] width 14 height 14
click at [327, 314] on input "Select an option" at bounding box center [328, 315] width 14 height 14
click at [157, 375] on mat-radio-group "Select an option" at bounding box center [156, 364] width 19 height 23
click at [166, 362] on th at bounding box center [155, 365] width 169 height 51
click at [164, 364] on span "Select an option" at bounding box center [159, 366] width 14 height 14
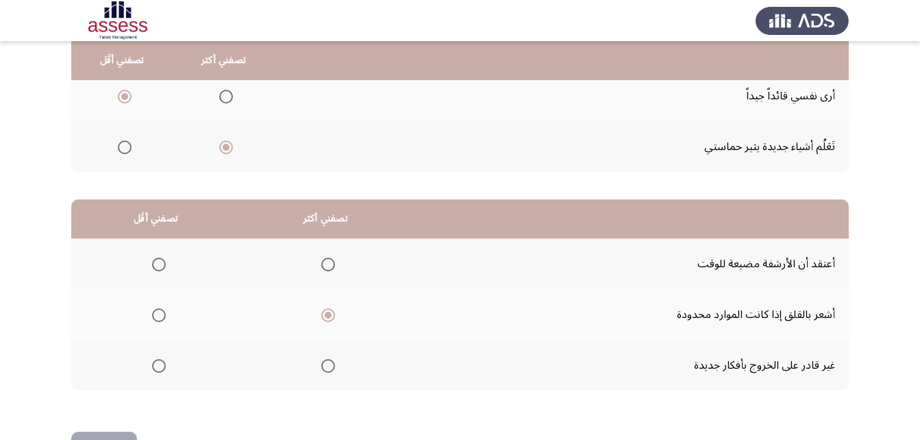
click at [164, 364] on input "Select an option" at bounding box center [159, 366] width 14 height 14
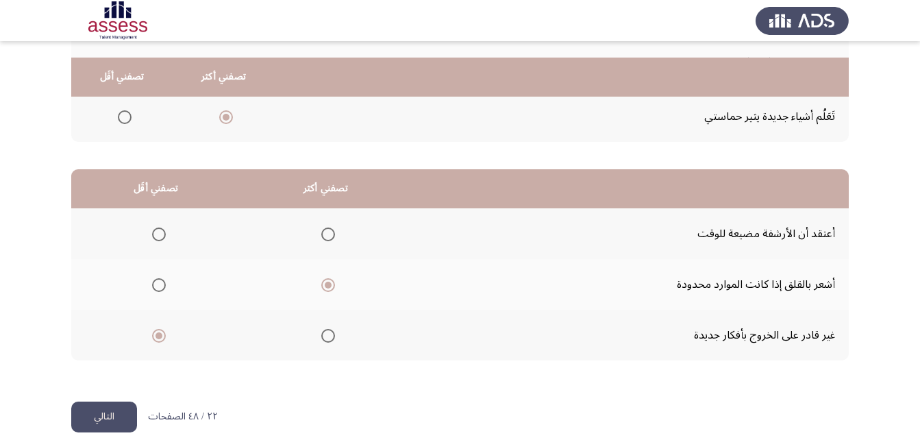
scroll to position [252, 0]
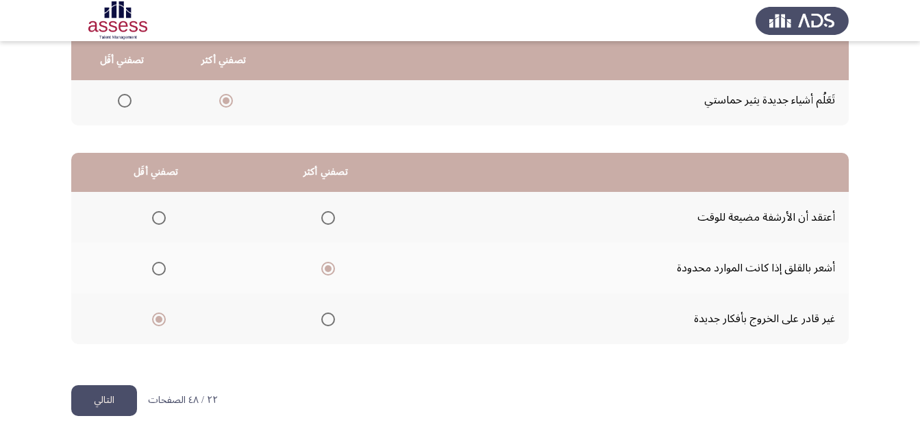
click at [105, 392] on button "التالي" at bounding box center [104, 400] width 66 height 31
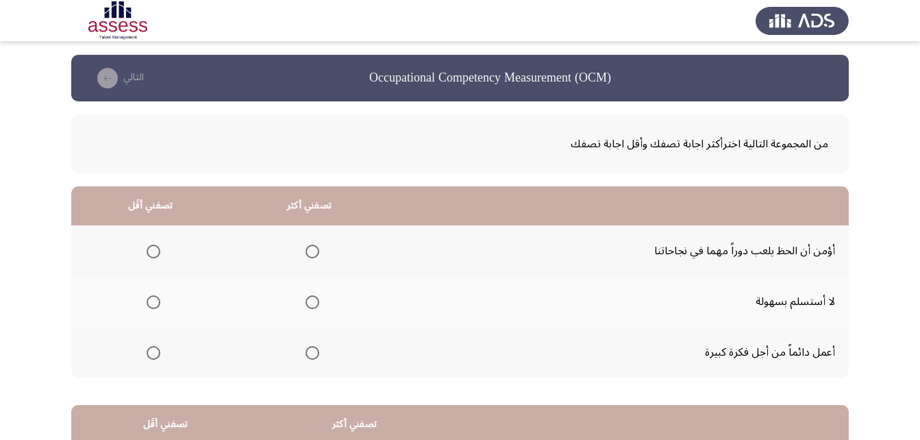
click at [307, 348] on span "Select an option" at bounding box center [312, 353] width 14 height 14
click at [307, 348] on input "Select an option" at bounding box center [312, 353] width 14 height 14
click at [149, 249] on span "Select an option" at bounding box center [154, 251] width 14 height 14
click at [149, 249] on input "Select an option" at bounding box center [154, 251] width 14 height 14
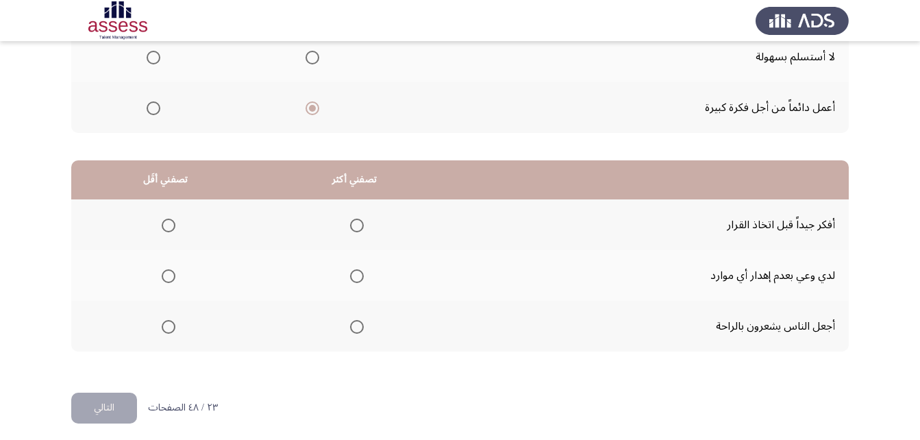
scroll to position [252, 0]
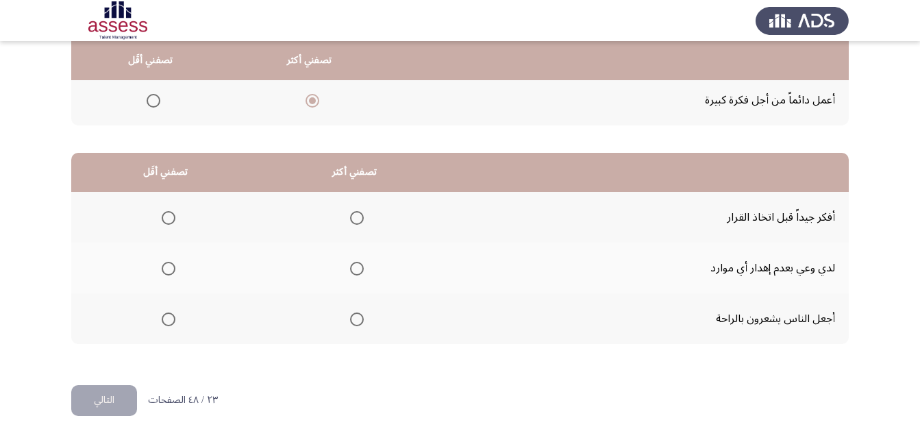
click at [346, 325] on label "Select an option" at bounding box center [353, 319] width 19 height 14
click at [350, 325] on input "Select an option" at bounding box center [357, 319] width 14 height 14
click at [168, 218] on span "Select an option" at bounding box center [169, 218] width 14 height 14
click at [168, 218] on input "Select an option" at bounding box center [169, 218] width 14 height 14
click at [103, 408] on button "التالي" at bounding box center [104, 400] width 66 height 31
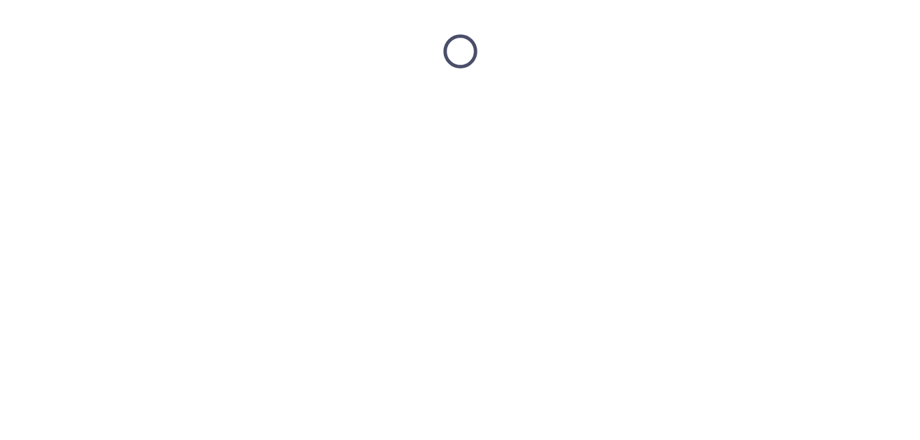
scroll to position [0, 0]
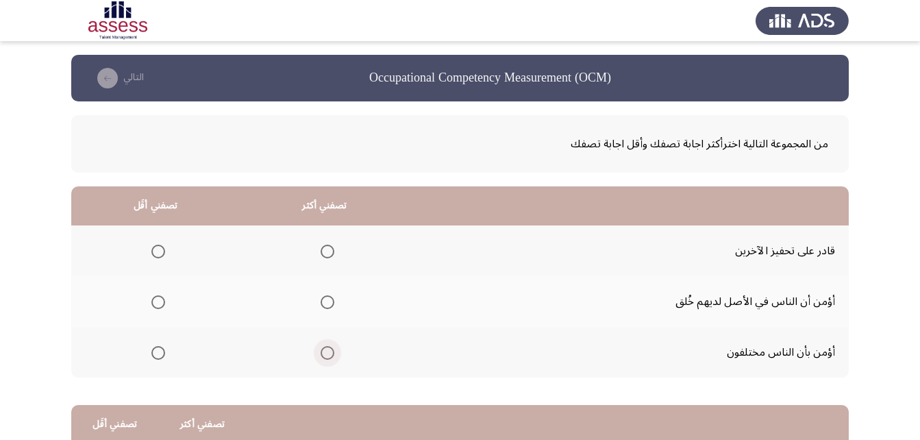
click at [331, 349] on span "Select an option" at bounding box center [328, 353] width 14 height 14
click at [331, 349] on input "Select an option" at bounding box center [328, 353] width 14 height 14
click at [151, 259] on mat-radio-group "Select an option" at bounding box center [155, 250] width 19 height 23
click at [152, 257] on span "Select an option" at bounding box center [158, 251] width 14 height 14
click at [152, 257] on input "Select an option" at bounding box center [158, 251] width 14 height 14
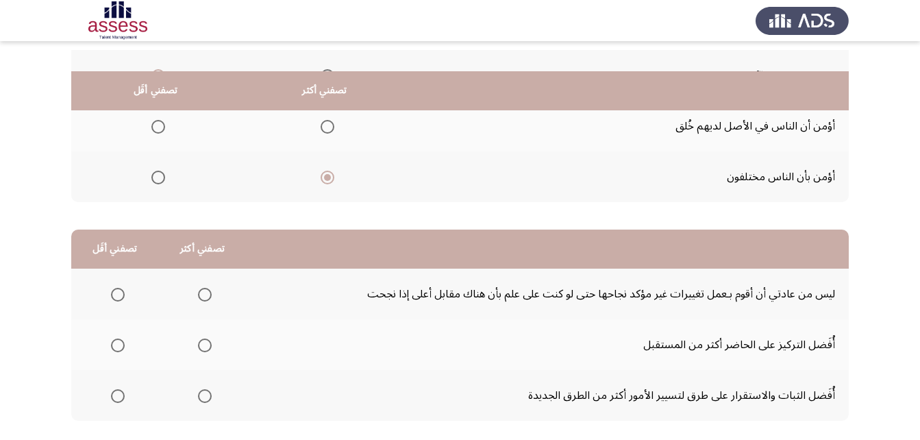
scroll to position [205, 0]
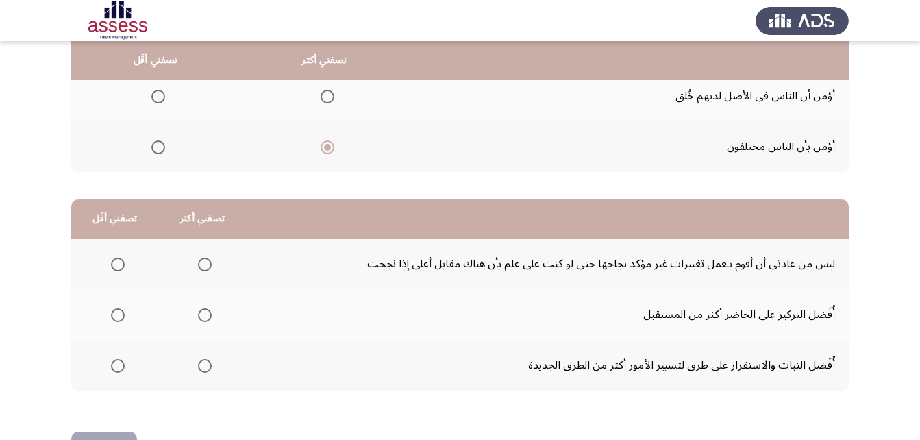
click at [205, 312] on span "Select an option" at bounding box center [205, 315] width 14 height 14
click at [205, 312] on input "Select an option" at bounding box center [205, 315] width 14 height 14
click at [205, 368] on span "Select an option" at bounding box center [205, 366] width 14 height 14
click at [205, 368] on input "Select an option" at bounding box center [205, 366] width 14 height 14
click at [121, 268] on span "Select an option" at bounding box center [118, 265] width 14 height 14
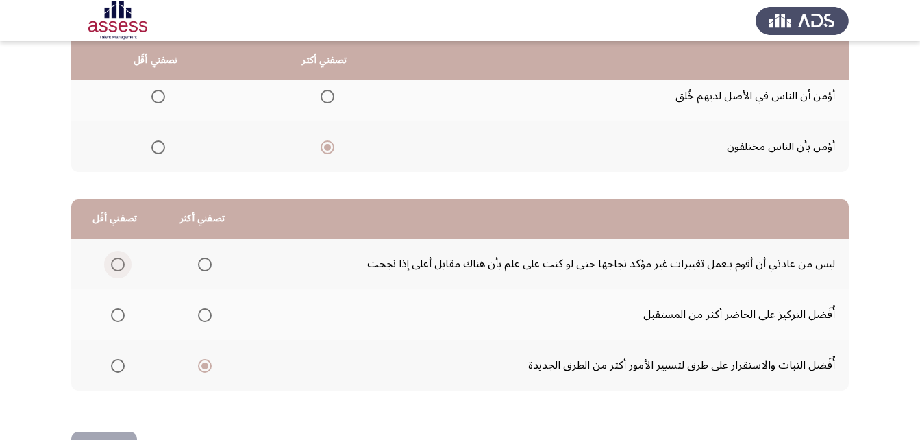
click at [121, 268] on input "Select an option" at bounding box center [118, 265] width 14 height 14
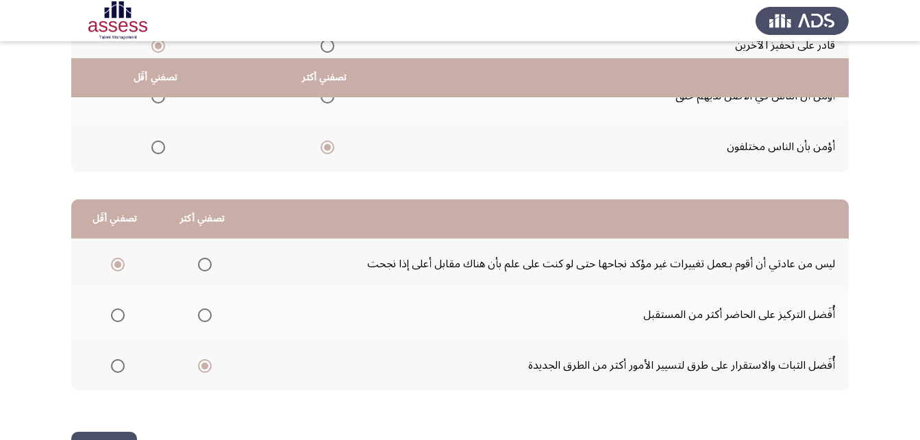
scroll to position [252, 0]
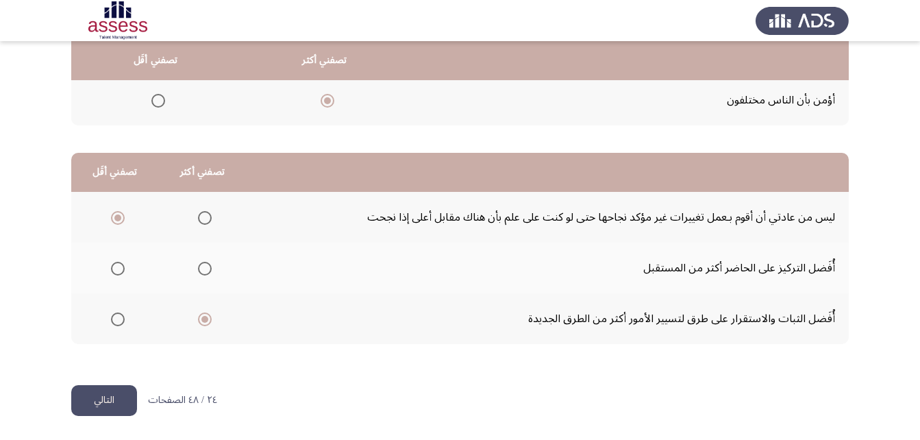
click at [106, 405] on button "التالي" at bounding box center [104, 400] width 66 height 31
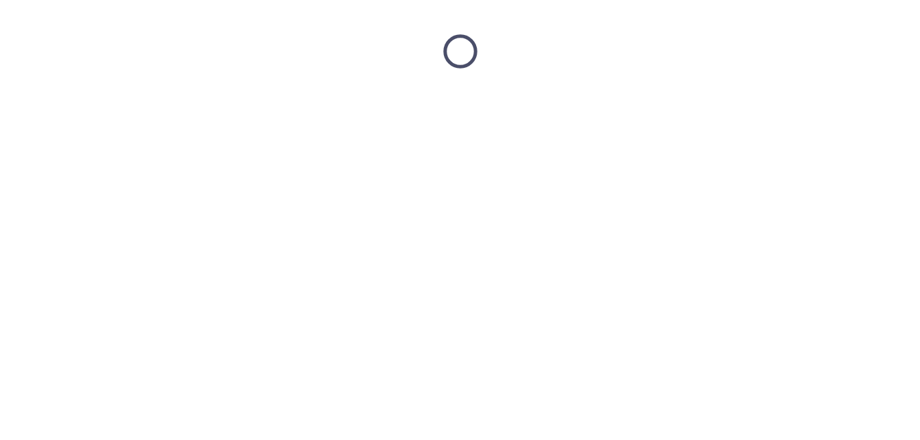
scroll to position [0, 0]
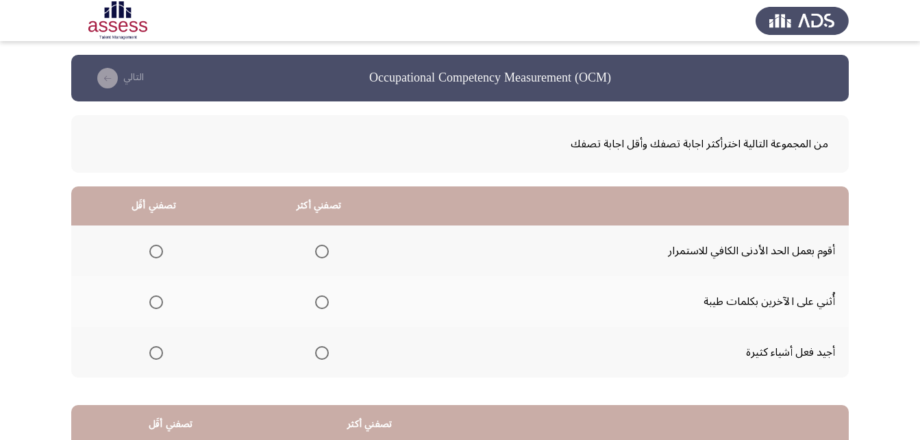
click at [321, 303] on span "Select an option" at bounding box center [322, 302] width 14 height 14
click at [321, 303] on input "Select an option" at bounding box center [322, 302] width 14 height 14
click at [154, 360] on mat-radio-group "Select an option" at bounding box center [153, 351] width 19 height 23
click at [154, 351] on span "Select an option" at bounding box center [156, 353] width 14 height 14
click at [154, 351] on input "Select an option" at bounding box center [156, 353] width 14 height 14
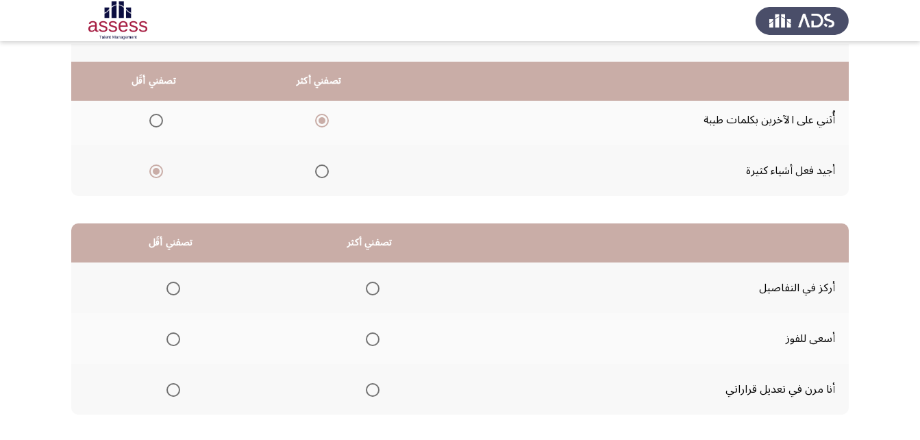
scroll to position [205, 0]
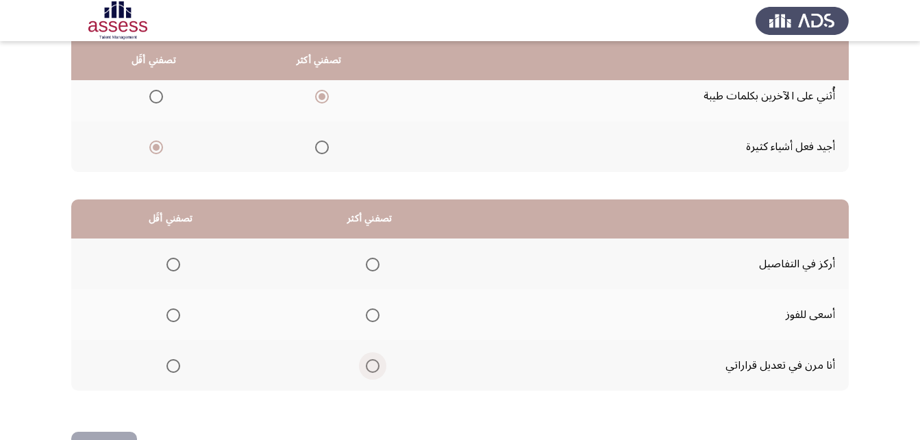
click at [370, 364] on span "Select an option" at bounding box center [373, 366] width 14 height 14
click at [370, 364] on input "Select an option" at bounding box center [373, 366] width 14 height 14
click at [177, 264] on span "Select an option" at bounding box center [173, 265] width 14 height 14
click at [177, 264] on input "Select an option" at bounding box center [173, 265] width 14 height 14
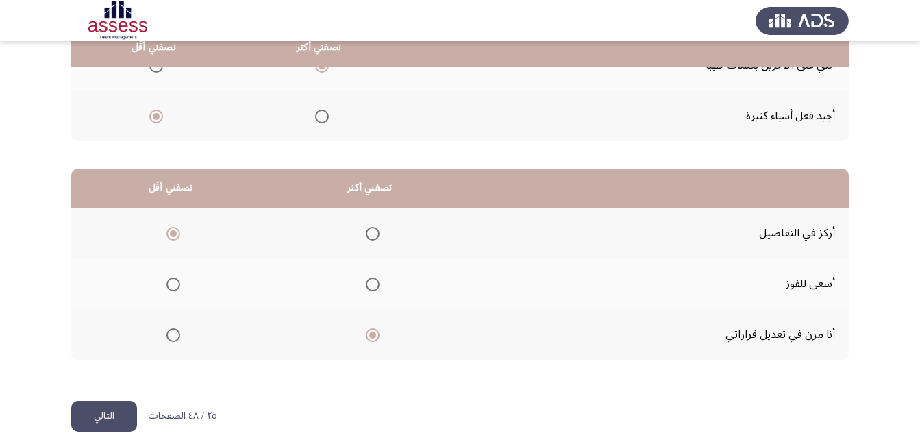
scroll to position [252, 0]
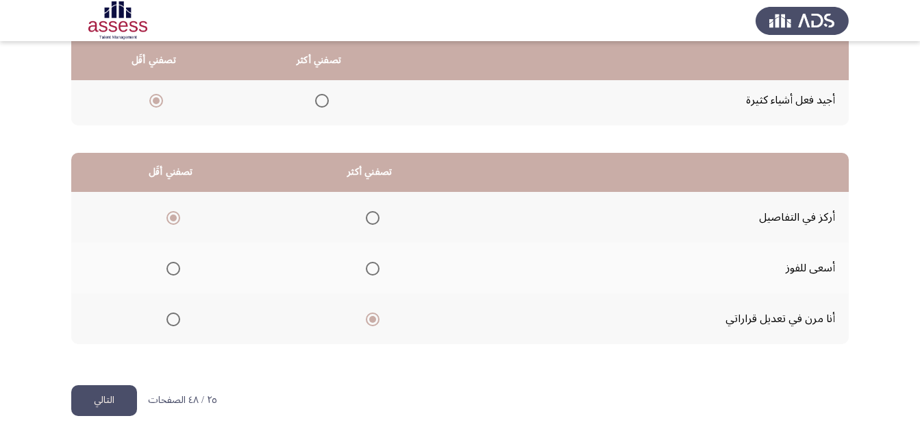
click at [108, 386] on button "التالي" at bounding box center [104, 400] width 66 height 31
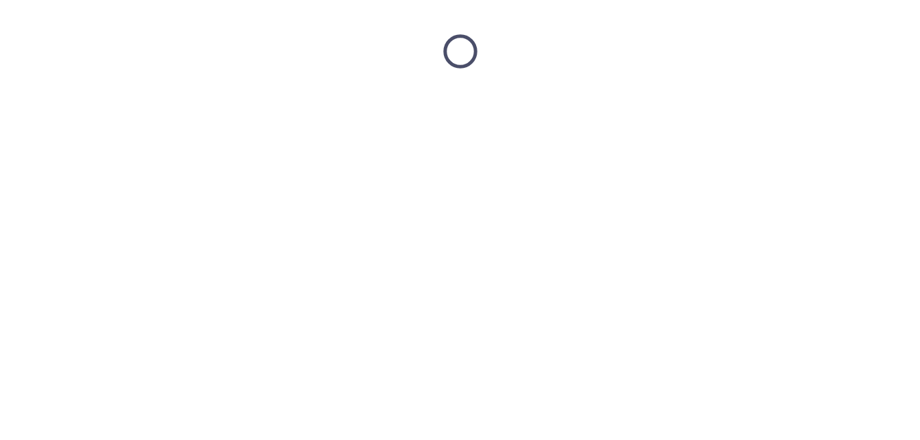
scroll to position [0, 0]
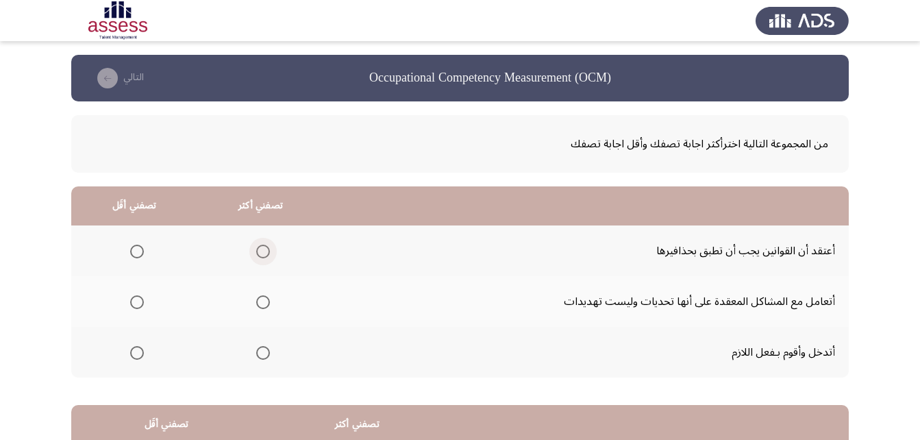
click at [266, 248] on span "Select an option" at bounding box center [263, 251] width 14 height 14
click at [266, 248] on input "Select an option" at bounding box center [263, 251] width 14 height 14
click at [139, 355] on span "Select an option" at bounding box center [137, 353] width 14 height 14
click at [139, 355] on input "Select an option" at bounding box center [137, 353] width 14 height 14
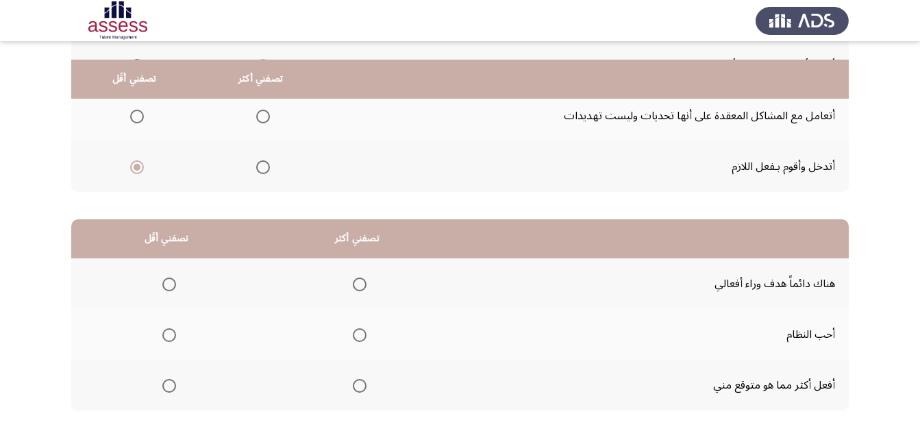
scroll to position [205, 0]
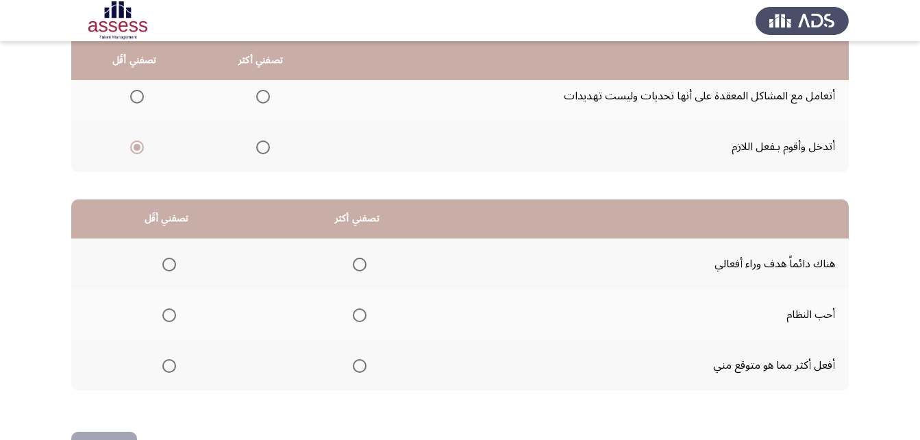
click at [356, 313] on span "Select an option" at bounding box center [360, 315] width 14 height 14
click at [356, 313] on input "Select an option" at bounding box center [360, 315] width 14 height 14
click at [171, 363] on span "Select an option" at bounding box center [169, 366] width 14 height 14
click at [171, 363] on input "Select an option" at bounding box center [169, 366] width 14 height 14
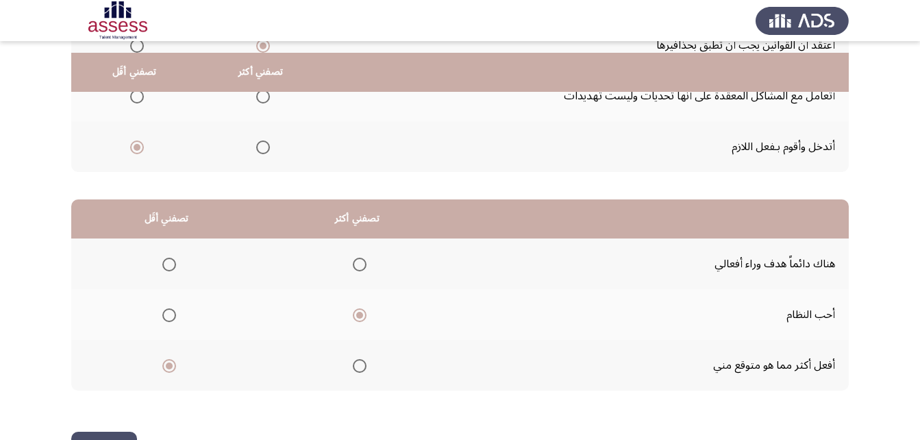
scroll to position [252, 0]
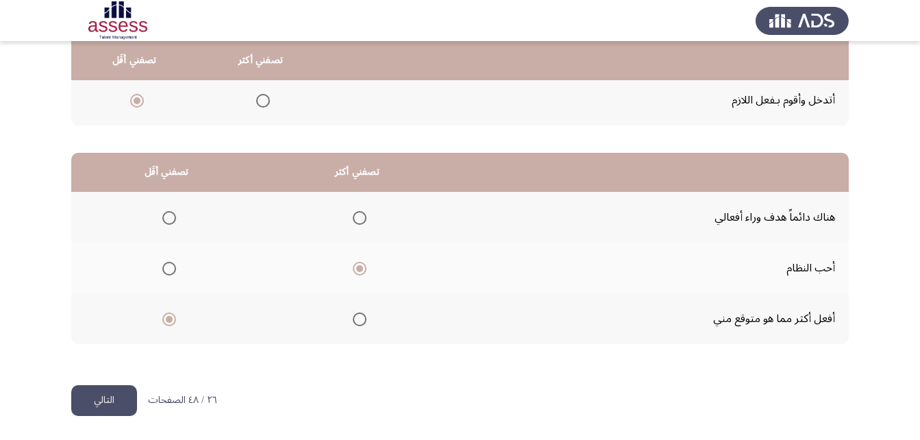
click at [120, 384] on div "من المجموعة التالية اخترأكثر اجابة تصفك وأقل اجابة تصفك تصفني أكثر تصفني أقَل أ…" at bounding box center [459, 117] width 777 height 536
click at [120, 392] on button "التالي" at bounding box center [104, 400] width 66 height 31
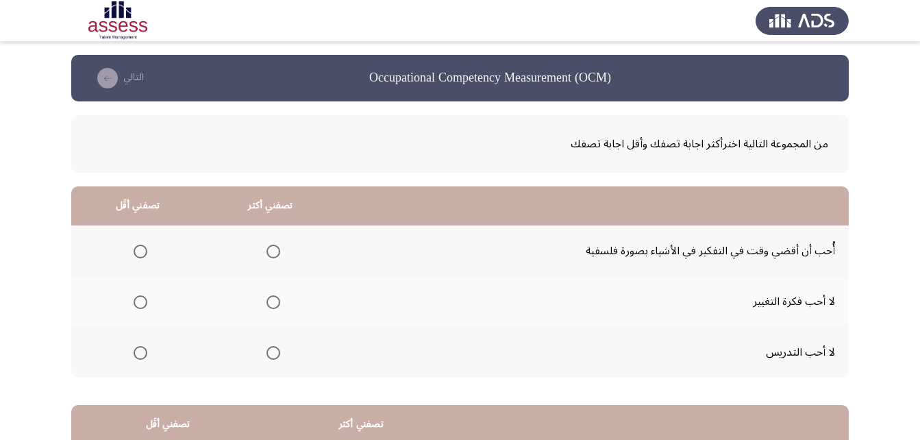
click at [138, 354] on span "Select an option" at bounding box center [141, 353] width 14 height 14
click at [138, 354] on input "Select an option" at bounding box center [141, 353] width 14 height 14
click at [271, 305] on span "Select an option" at bounding box center [273, 302] width 14 height 14
click at [271, 305] on input "Select an option" at bounding box center [273, 302] width 14 height 14
click at [271, 246] on span "Select an option" at bounding box center [273, 251] width 14 height 14
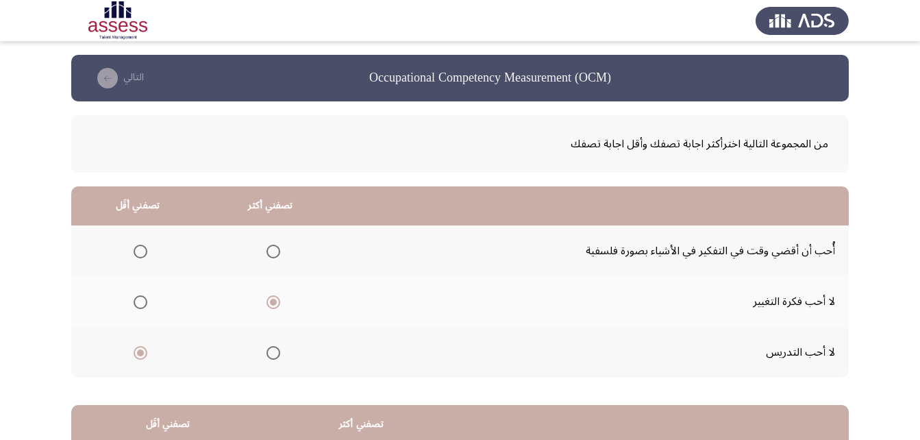
click at [271, 246] on input "Select an option" at bounding box center [273, 251] width 14 height 14
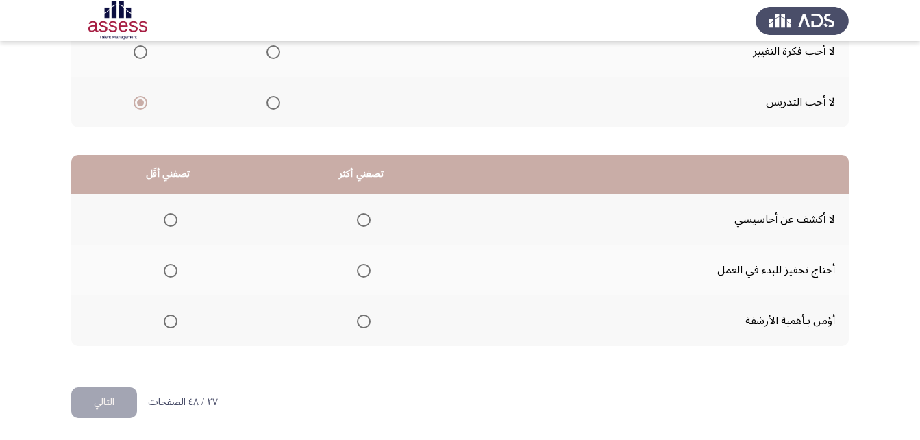
scroll to position [252, 0]
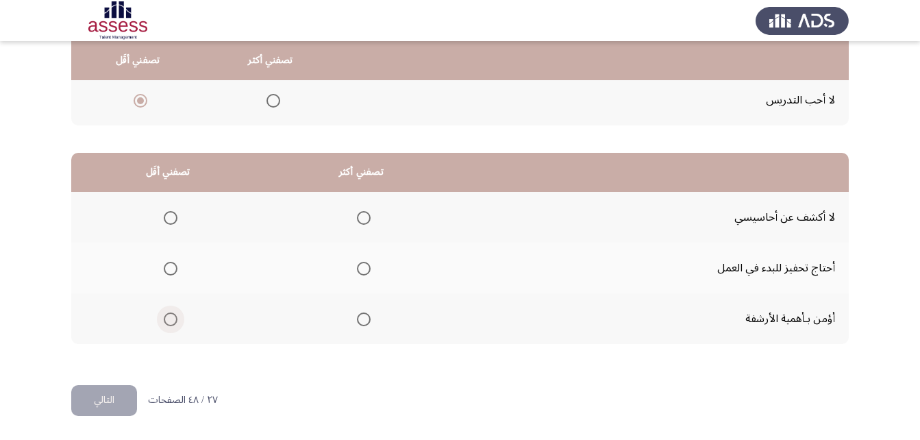
click at [168, 316] on span "Select an option" at bounding box center [171, 319] width 14 height 14
click at [168, 316] on input "Select an option" at bounding box center [171, 319] width 14 height 14
click at [165, 273] on span "Select an option" at bounding box center [171, 269] width 14 height 14
click at [165, 273] on input "Select an option" at bounding box center [171, 269] width 14 height 14
click at [366, 214] on span "Select an option" at bounding box center [364, 218] width 14 height 14
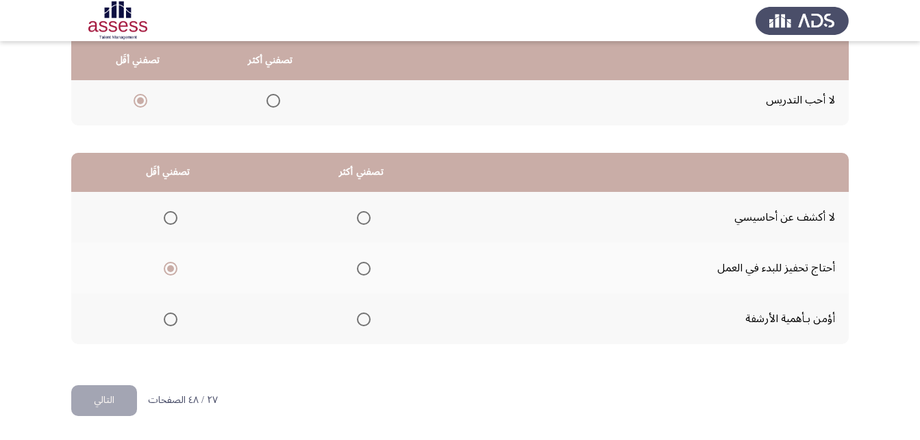
click at [366, 214] on input "Select an option" at bounding box center [364, 218] width 14 height 14
click at [90, 403] on button "التالي" at bounding box center [104, 400] width 66 height 31
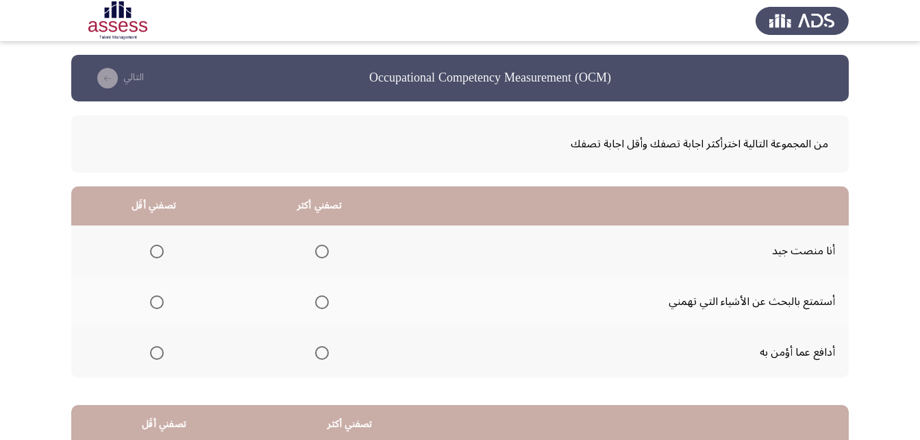
click at [316, 254] on span "Select an option" at bounding box center [322, 251] width 14 height 14
click at [316, 254] on input "Select an option" at bounding box center [322, 251] width 14 height 14
click at [160, 353] on span "Select an option" at bounding box center [157, 353] width 14 height 14
click at [160, 353] on input "Select an option" at bounding box center [157, 353] width 14 height 14
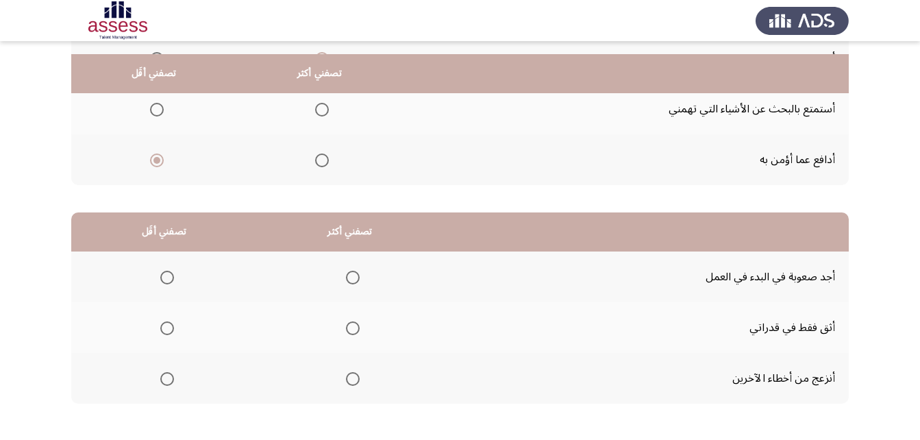
scroll to position [205, 0]
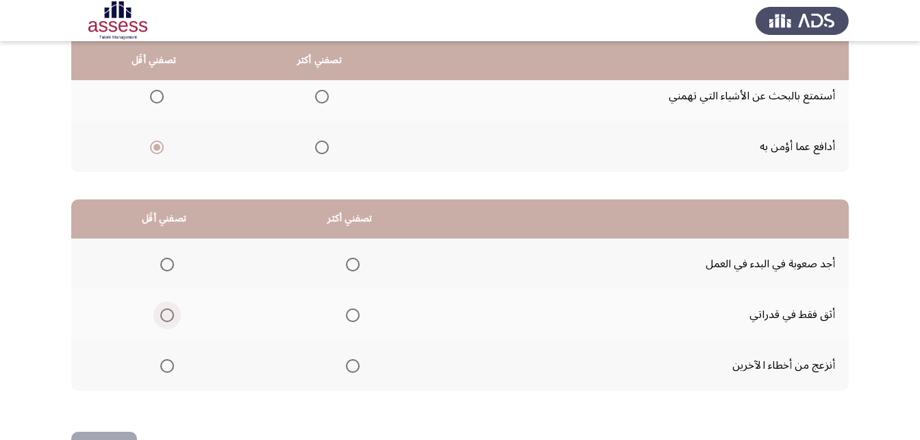
click at [168, 318] on span "Select an option" at bounding box center [167, 315] width 14 height 14
click at [168, 318] on input "Select an option" at bounding box center [167, 315] width 14 height 14
click at [346, 267] on span "Select an option" at bounding box center [353, 265] width 14 height 14
click at [346, 267] on input "Select an option" at bounding box center [353, 265] width 14 height 14
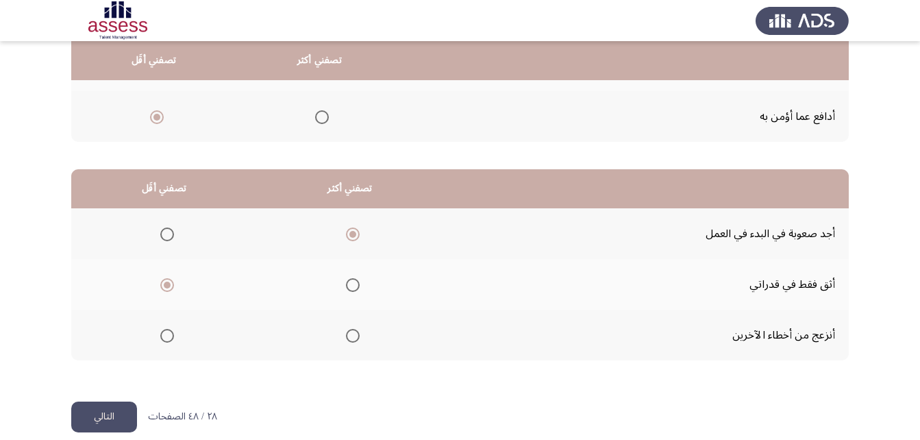
scroll to position [252, 0]
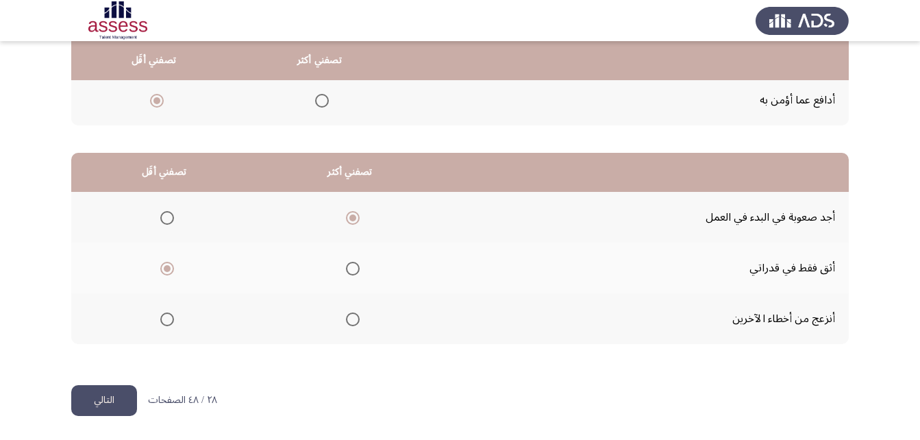
click at [92, 402] on button "التالي" at bounding box center [104, 400] width 66 height 31
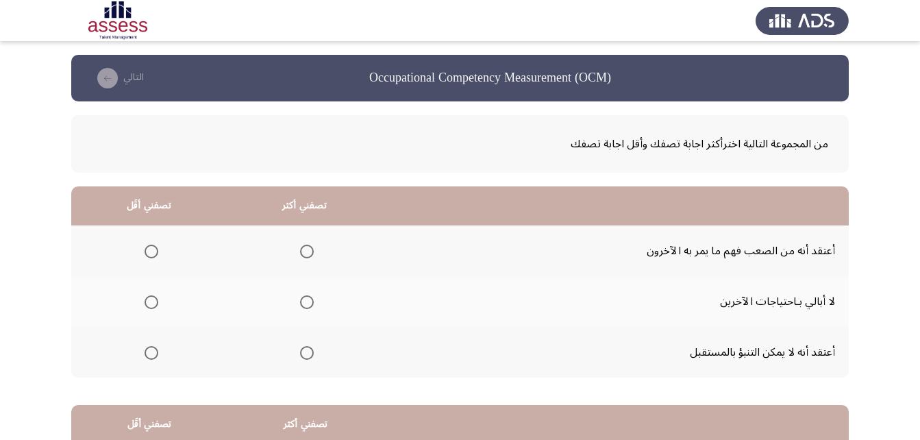
click at [142, 355] on label "Select an option" at bounding box center [148, 353] width 19 height 14
click at [145, 355] on input "Select an option" at bounding box center [152, 353] width 14 height 14
click at [305, 250] on span "Select an option" at bounding box center [307, 251] width 14 height 14
click at [305, 250] on input "Select an option" at bounding box center [307, 251] width 14 height 14
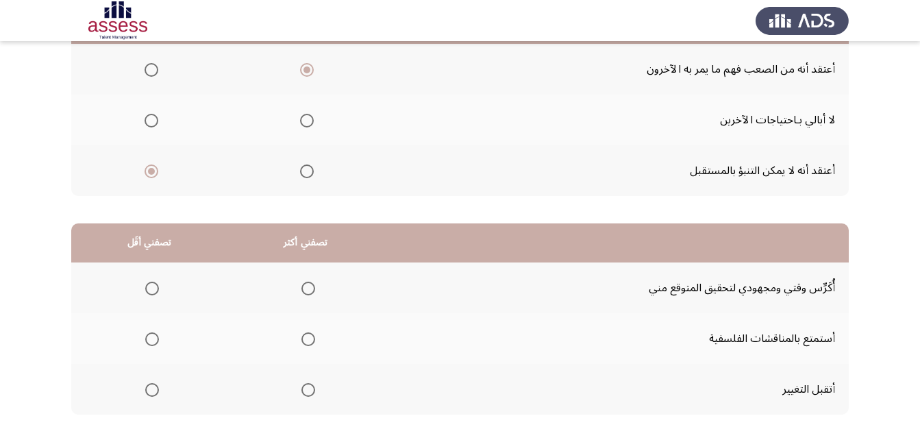
scroll to position [205, 0]
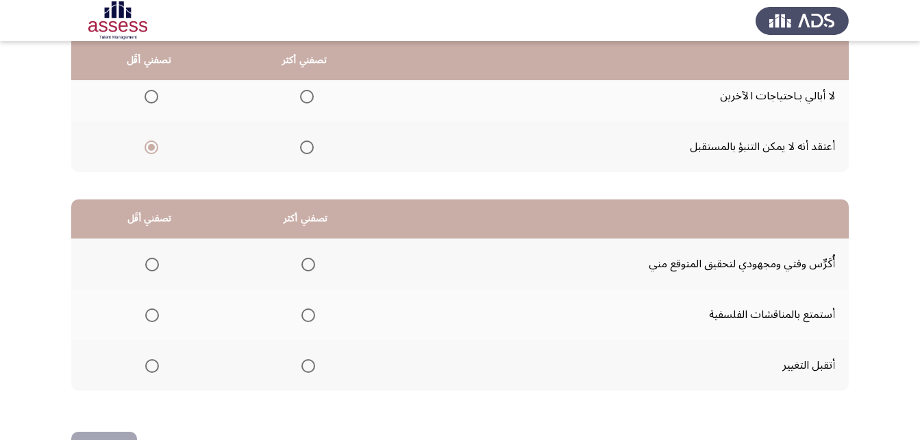
click at [304, 319] on span "Select an option" at bounding box center [308, 315] width 14 height 14
click at [304, 319] on input "Select an option" at bounding box center [308, 315] width 14 height 14
click at [153, 368] on span "Select an option" at bounding box center [152, 366] width 14 height 14
click at [153, 368] on input "Select an option" at bounding box center [152, 366] width 14 height 14
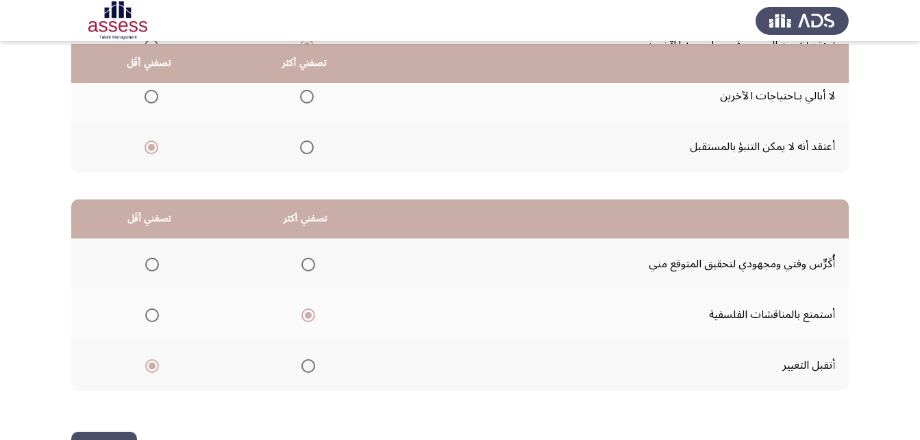
scroll to position [252, 0]
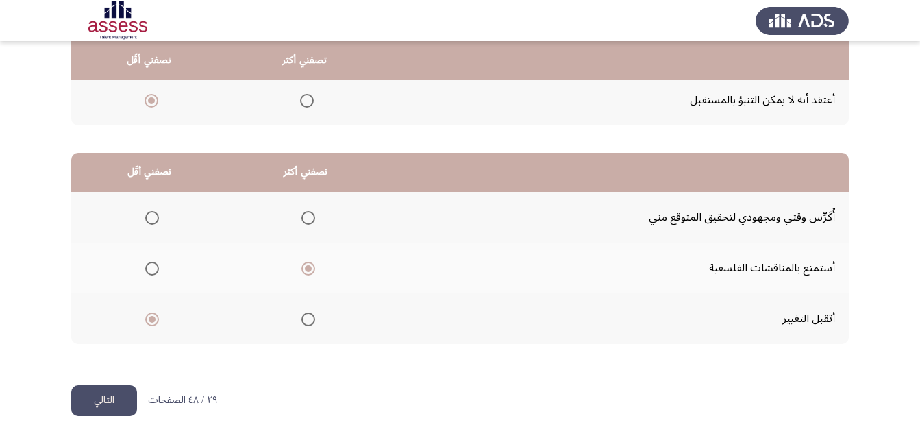
click at [132, 399] on button "التالي" at bounding box center [104, 400] width 66 height 31
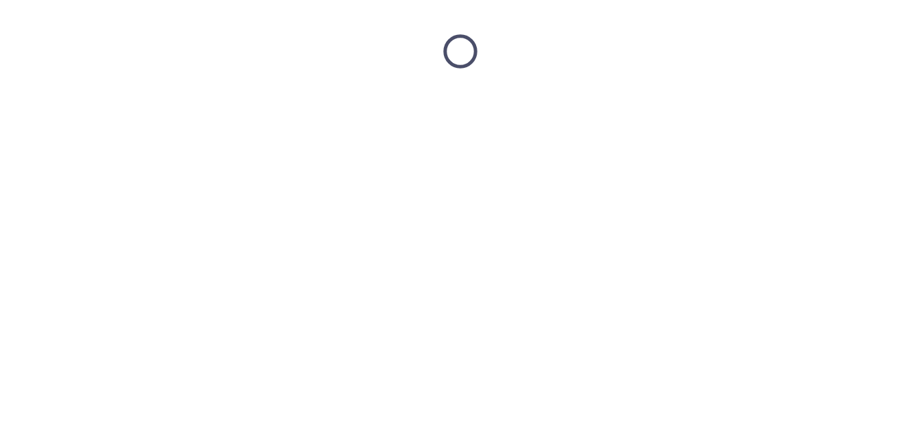
scroll to position [0, 0]
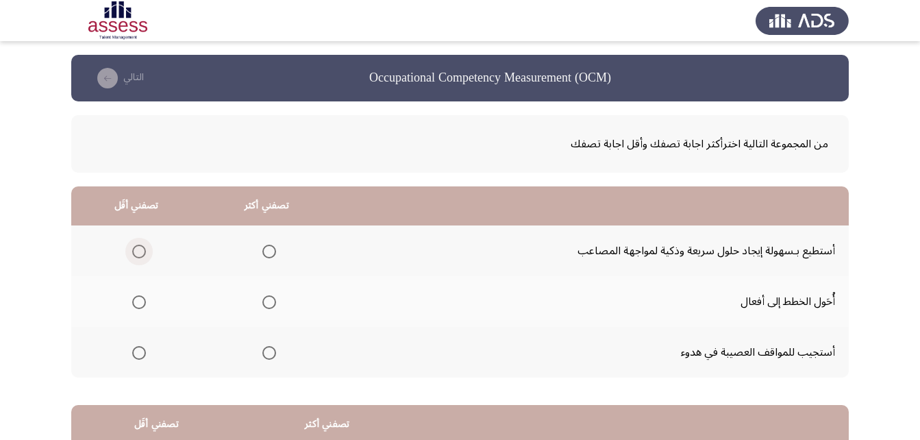
click at [140, 257] on span "Select an option" at bounding box center [139, 251] width 14 height 14
click at [140, 257] on input "Select an option" at bounding box center [139, 251] width 14 height 14
click at [269, 300] on span "Select an option" at bounding box center [269, 302] width 14 height 14
click at [269, 300] on input "Select an option" at bounding box center [269, 302] width 14 height 14
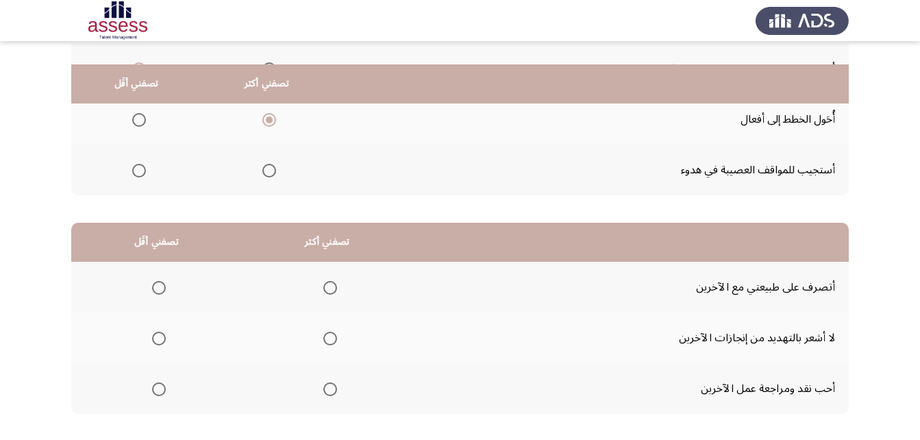
scroll to position [205, 0]
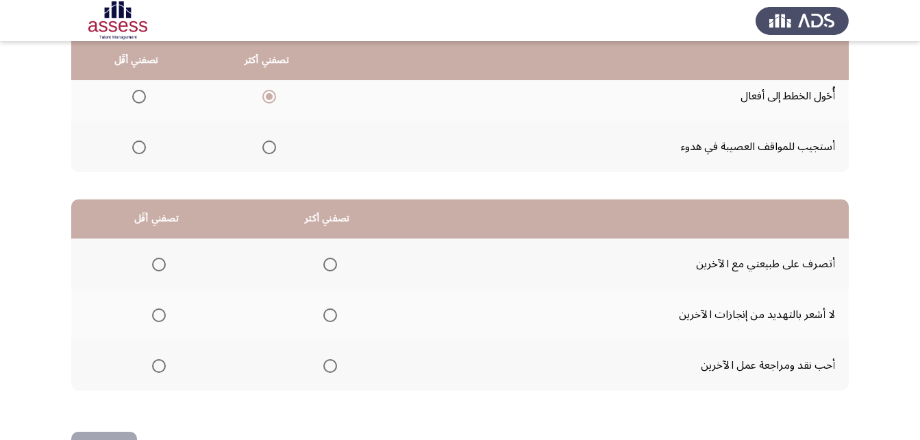
click at [329, 266] on span "Select an option" at bounding box center [330, 265] width 14 height 14
click at [329, 266] on input "Select an option" at bounding box center [330, 265] width 14 height 14
click at [160, 367] on span "Select an option" at bounding box center [159, 366] width 14 height 14
click at [160, 367] on input "Select an option" at bounding box center [159, 366] width 14 height 14
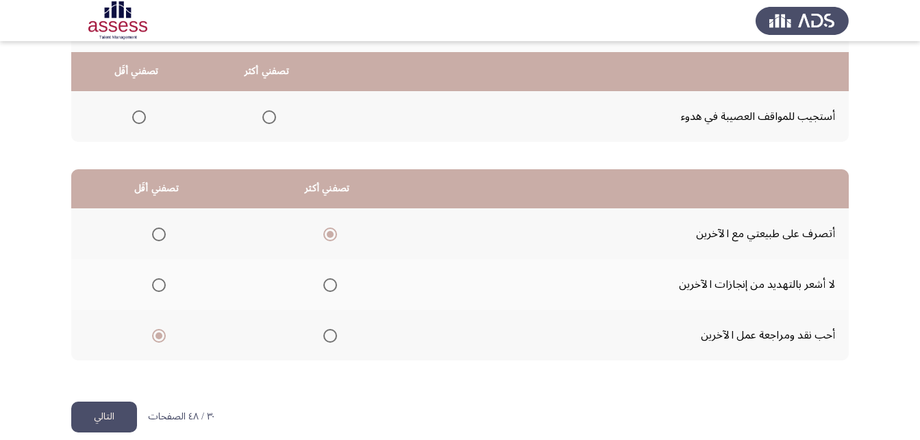
scroll to position [252, 0]
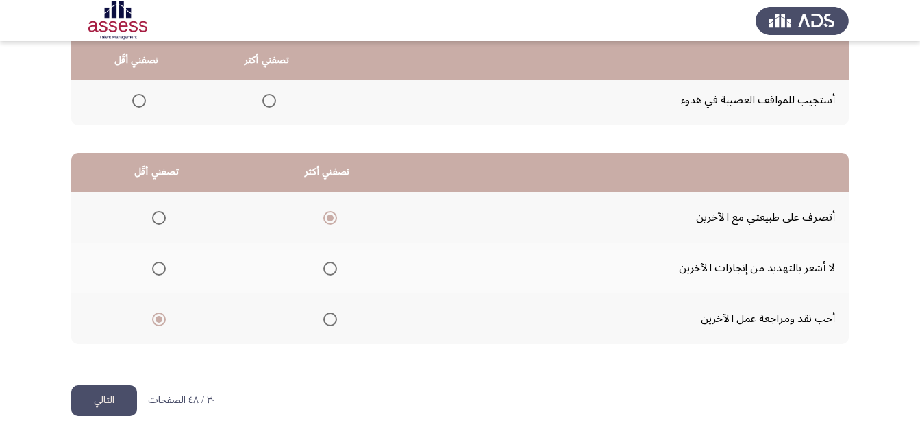
click at [79, 400] on button "التالي" at bounding box center [104, 400] width 66 height 31
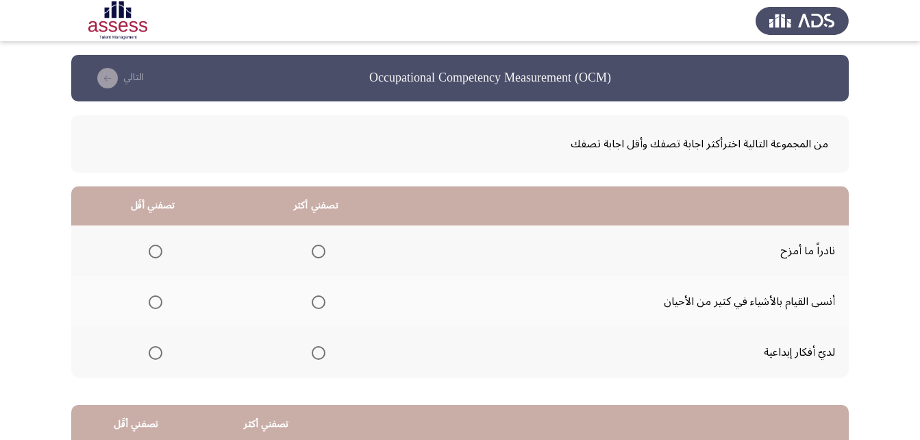
click at [152, 252] on span "Select an option" at bounding box center [156, 251] width 14 height 14
click at [152, 252] on input "Select an option" at bounding box center [156, 251] width 14 height 14
click at [307, 300] on label "Select an option" at bounding box center [315, 302] width 19 height 14
click at [312, 300] on input "Select an option" at bounding box center [319, 302] width 14 height 14
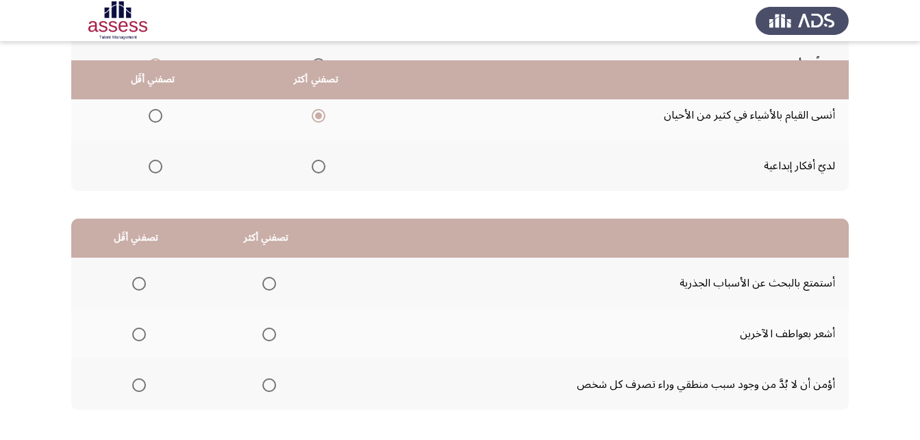
scroll to position [205, 0]
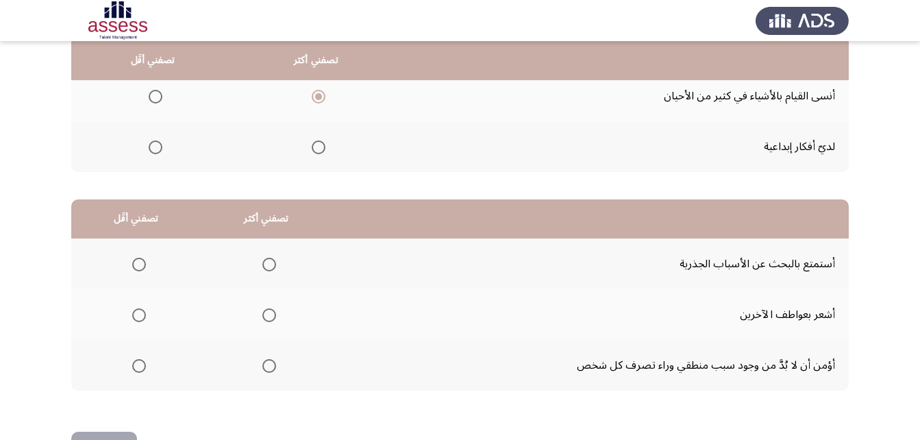
click at [136, 266] on span "Select an option" at bounding box center [139, 265] width 14 height 14
click at [136, 266] on input "Select an option" at bounding box center [139, 265] width 14 height 14
click at [268, 362] on span "Select an option" at bounding box center [269, 366] width 14 height 14
click at [268, 362] on input "Select an option" at bounding box center [269, 366] width 14 height 14
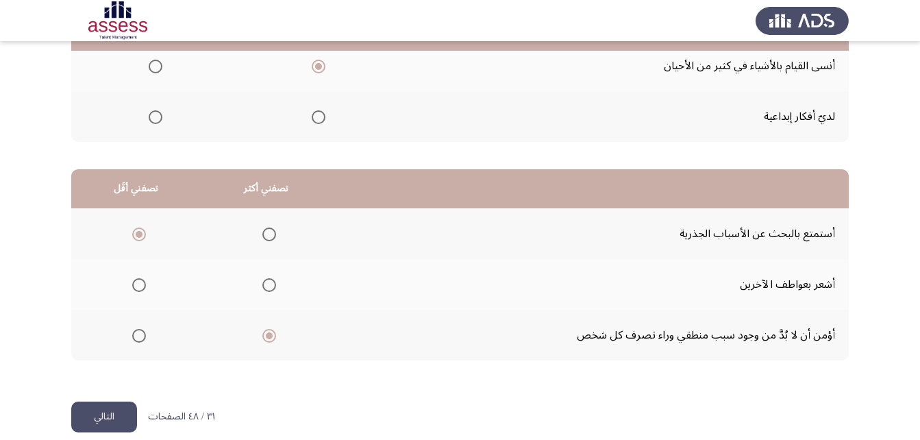
scroll to position [252, 0]
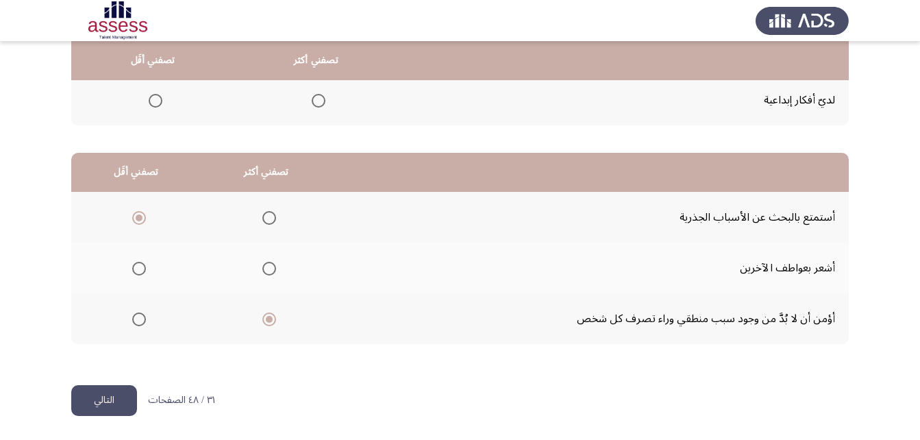
click at [93, 399] on button "التالي" at bounding box center [104, 400] width 66 height 31
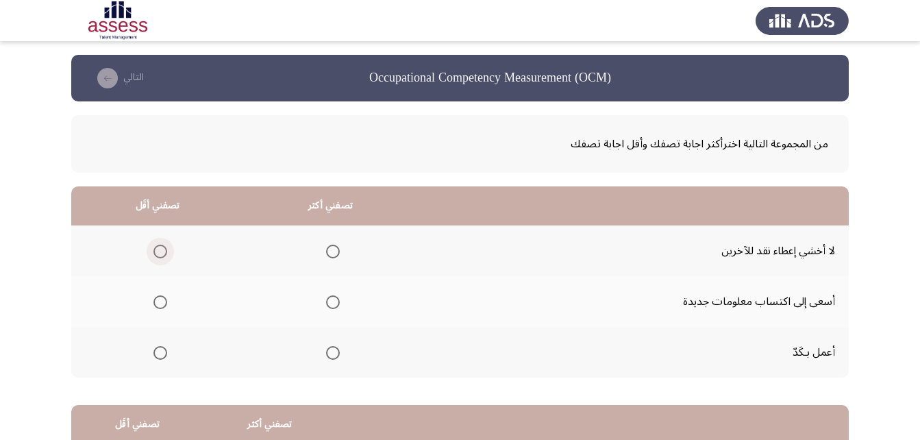
click at [160, 254] on span "Select an option" at bounding box center [160, 251] width 14 height 14
click at [160, 254] on input "Select an option" at bounding box center [160, 251] width 14 height 14
click at [331, 353] on span "Select an option" at bounding box center [333, 353] width 14 height 14
click at [331, 353] on input "Select an option" at bounding box center [333, 353] width 14 height 14
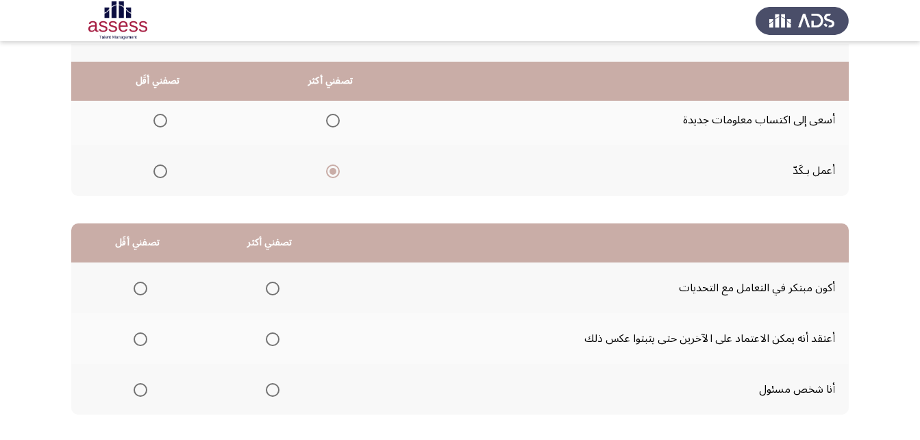
scroll to position [205, 0]
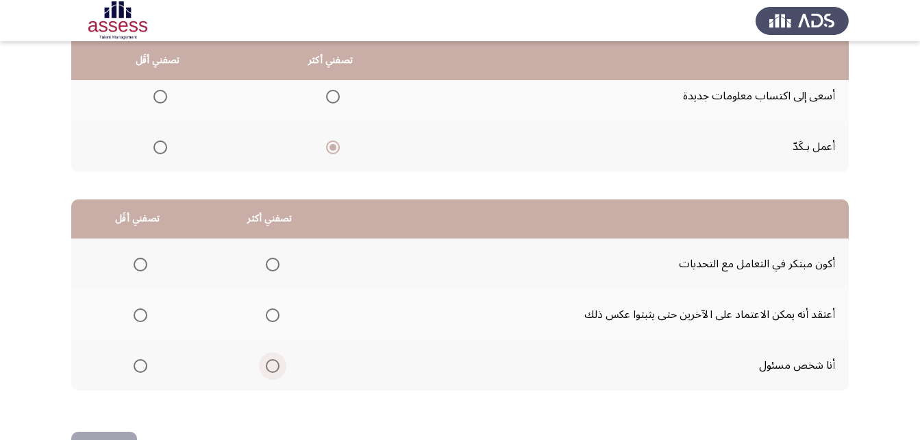
click at [269, 366] on span "Select an option" at bounding box center [273, 366] width 14 height 14
click at [269, 366] on input "Select an option" at bounding box center [273, 366] width 14 height 14
click at [141, 270] on span "Select an option" at bounding box center [141, 265] width 14 height 14
click at [141, 270] on input "Select an option" at bounding box center [141, 265] width 14 height 14
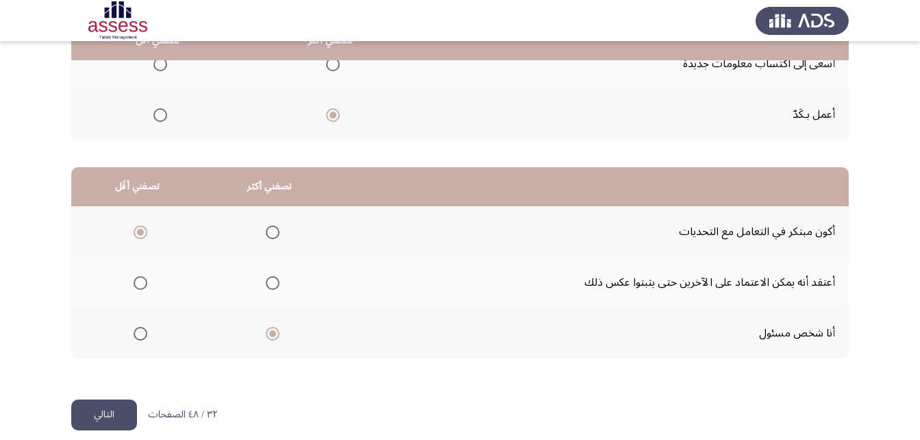
scroll to position [252, 0]
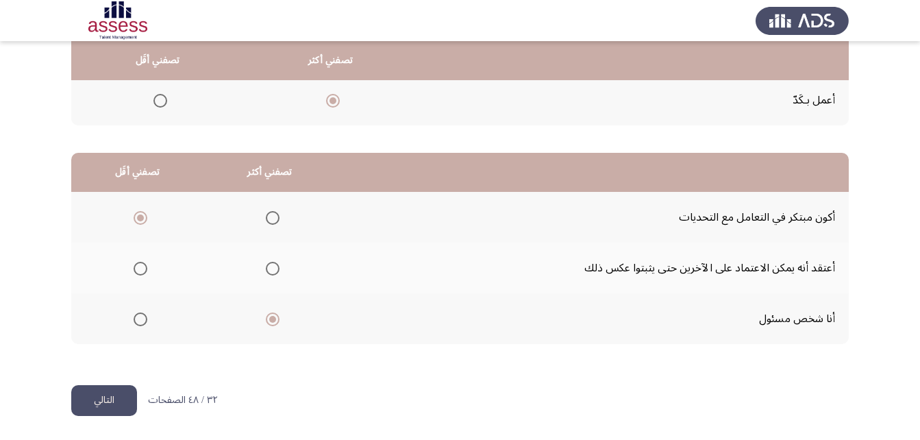
click at [118, 390] on button "التالي" at bounding box center [104, 400] width 66 height 31
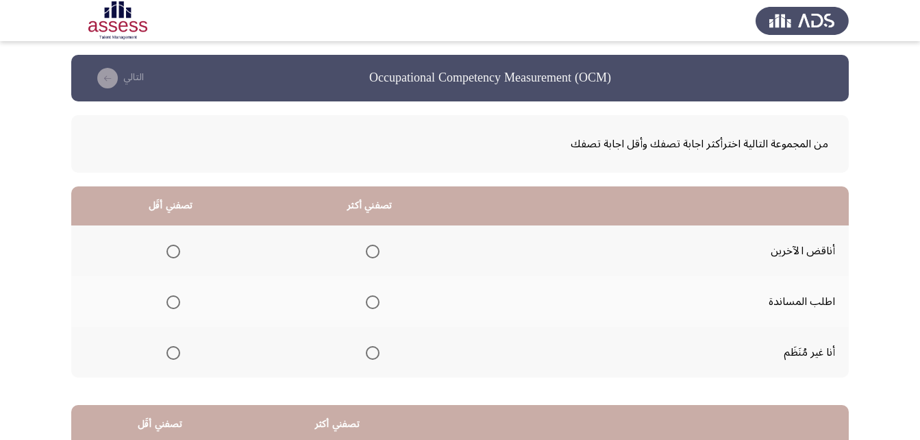
click at [371, 305] on span "Select an option" at bounding box center [373, 302] width 14 height 14
click at [371, 305] on input "Select an option" at bounding box center [373, 302] width 14 height 14
click at [176, 347] on span "Select an option" at bounding box center [173, 353] width 14 height 14
click at [176, 347] on input "Select an option" at bounding box center [173, 353] width 14 height 14
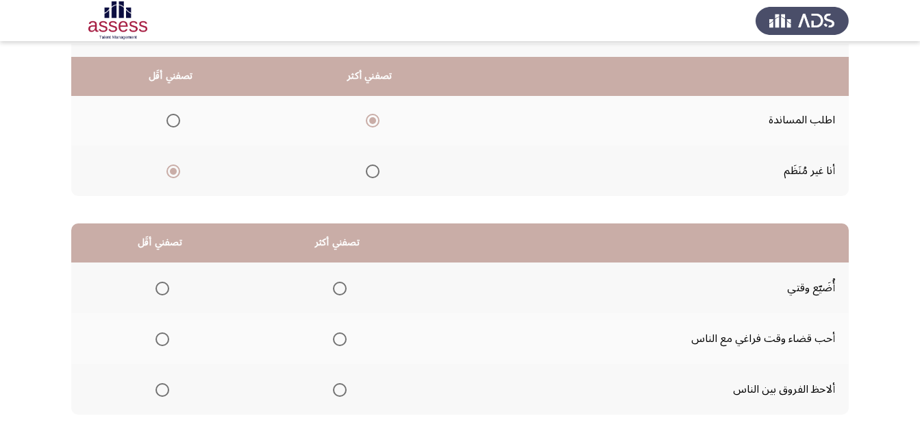
scroll to position [205, 0]
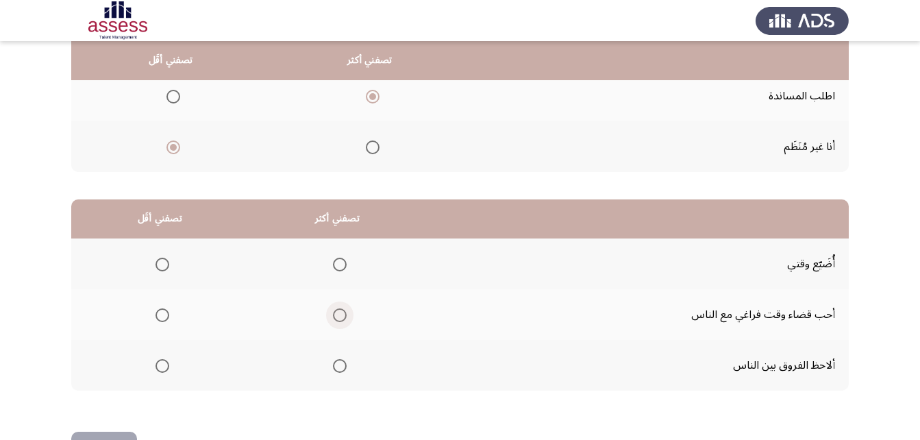
click at [344, 319] on span "Select an option" at bounding box center [340, 315] width 14 height 14
click at [344, 319] on input "Select an option" at bounding box center [340, 315] width 14 height 14
click at [163, 270] on span "Select an option" at bounding box center [162, 265] width 14 height 14
click at [163, 270] on input "Select an option" at bounding box center [162, 265] width 14 height 14
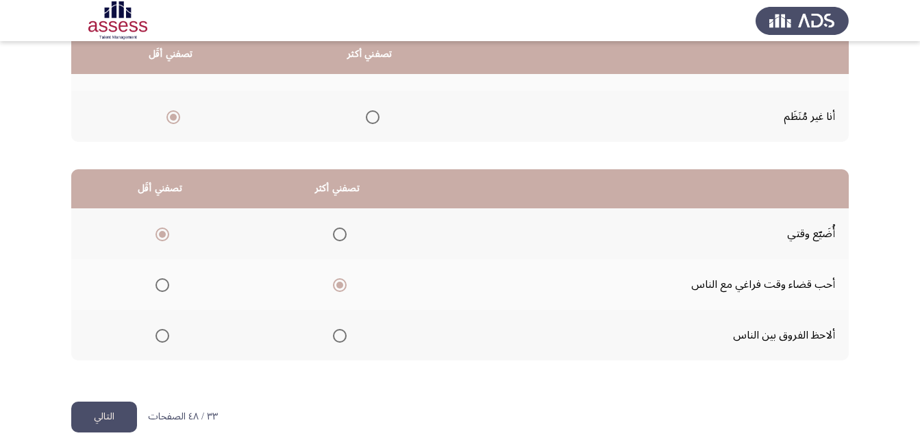
scroll to position [252, 0]
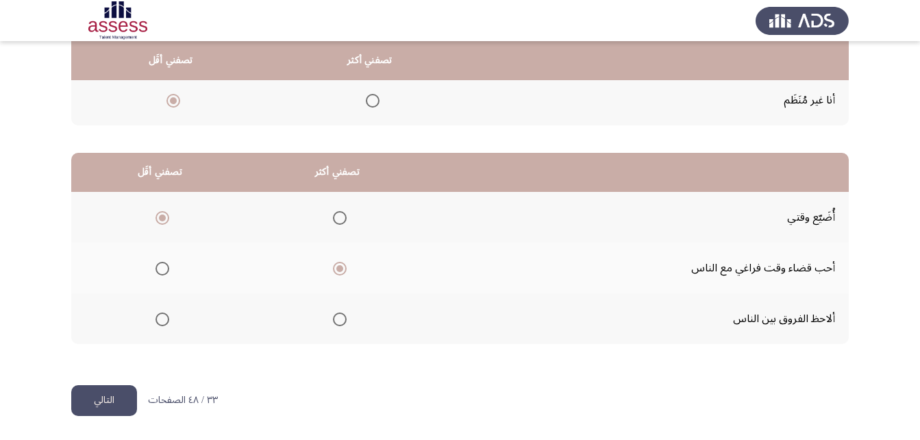
click at [127, 398] on button "التالي" at bounding box center [104, 400] width 66 height 31
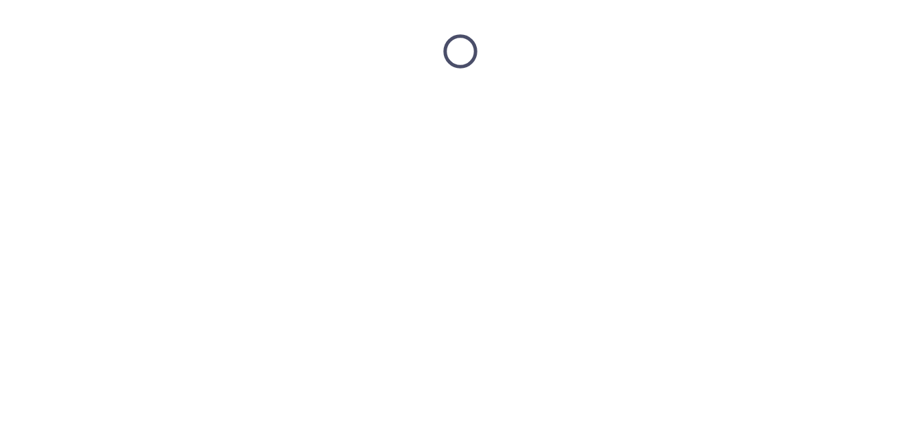
scroll to position [0, 0]
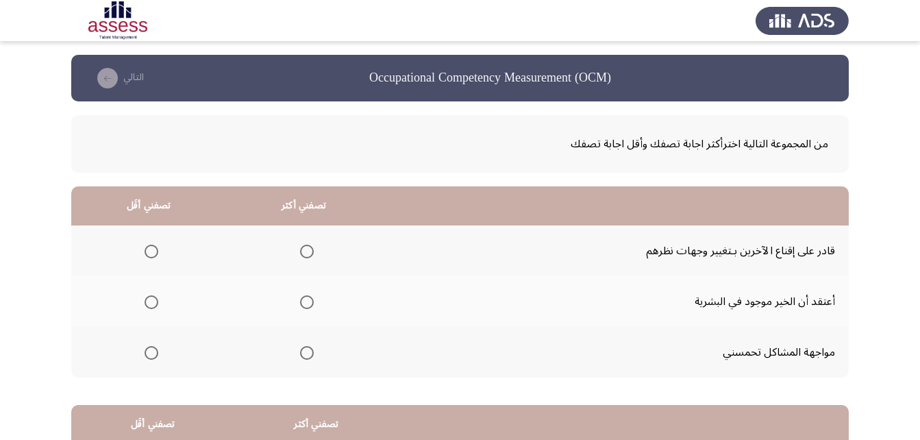
click at [305, 304] on span "Select an option" at bounding box center [307, 302] width 14 height 14
click at [305, 304] on input "Select an option" at bounding box center [307, 302] width 14 height 14
click at [149, 351] on span "Select an option" at bounding box center [152, 353] width 14 height 14
click at [149, 351] on input "Select an option" at bounding box center [152, 353] width 14 height 14
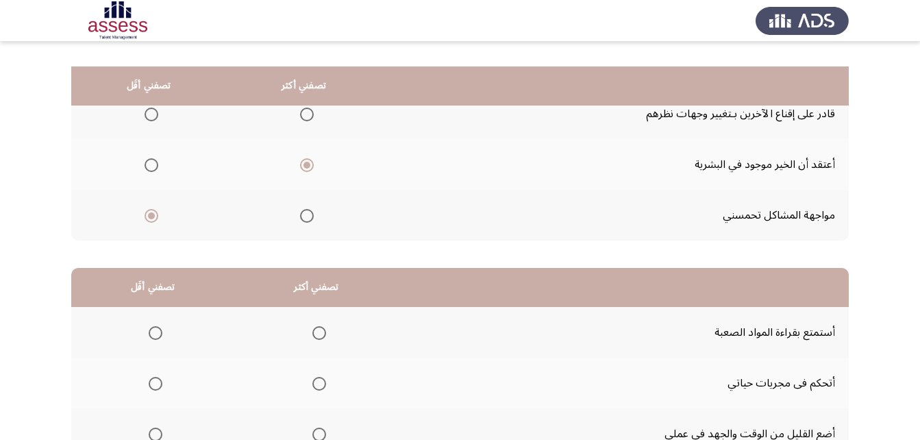
scroll to position [205, 0]
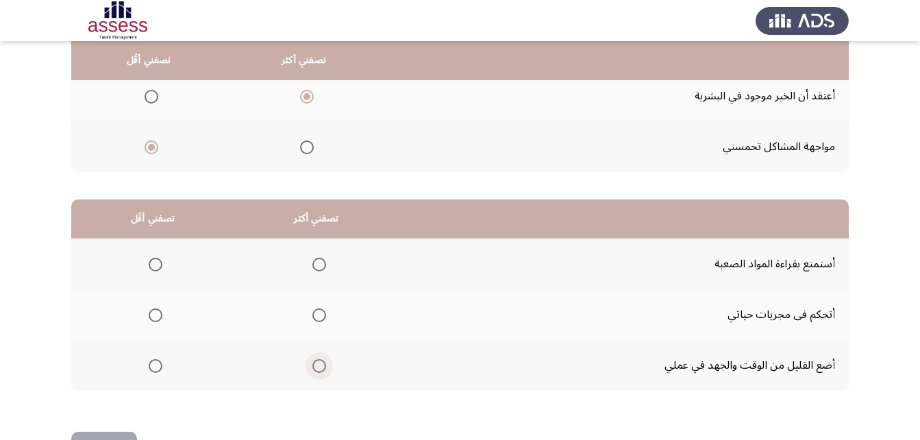
click at [317, 367] on span "Select an option" at bounding box center [319, 366] width 14 height 14
click at [317, 367] on input "Select an option" at bounding box center [319, 366] width 14 height 14
click at [160, 271] on mat-radio-group "Select an option" at bounding box center [152, 263] width 19 height 23
click at [155, 271] on mat-radio-group "Select an option" at bounding box center [152, 263] width 19 height 23
click at [149, 268] on span "Select an option" at bounding box center [156, 265] width 14 height 14
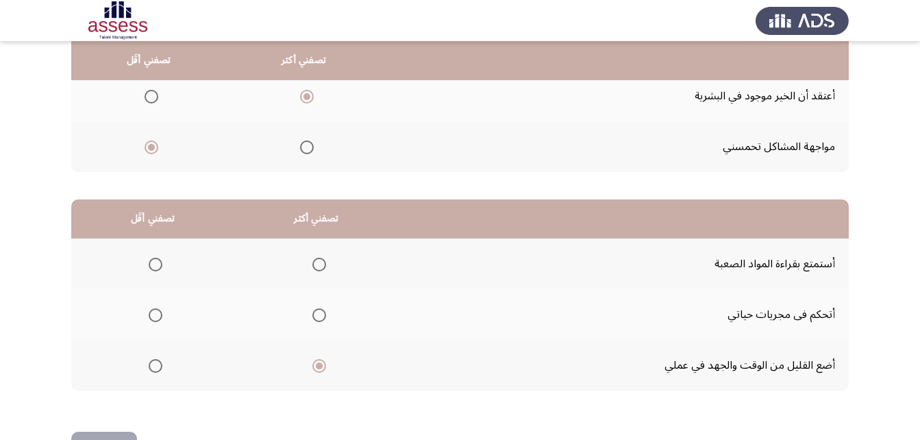
click at [149, 268] on input "Select an option" at bounding box center [156, 265] width 14 height 14
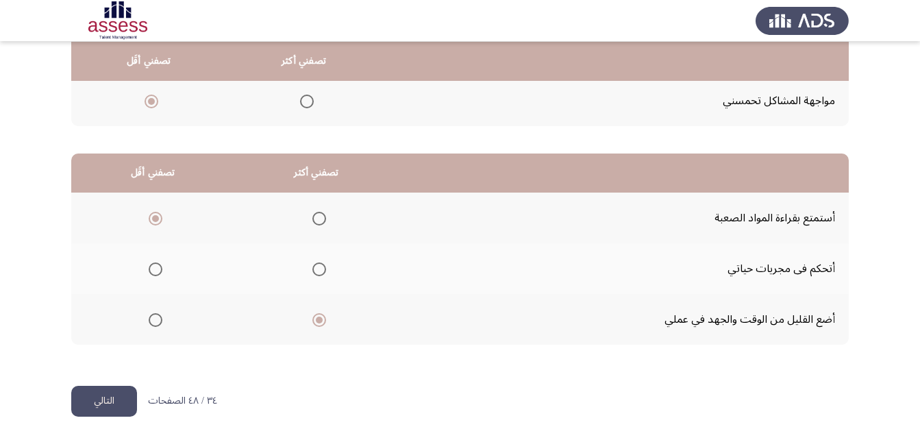
scroll to position [252, 0]
click at [101, 400] on button "التالي" at bounding box center [104, 400] width 66 height 31
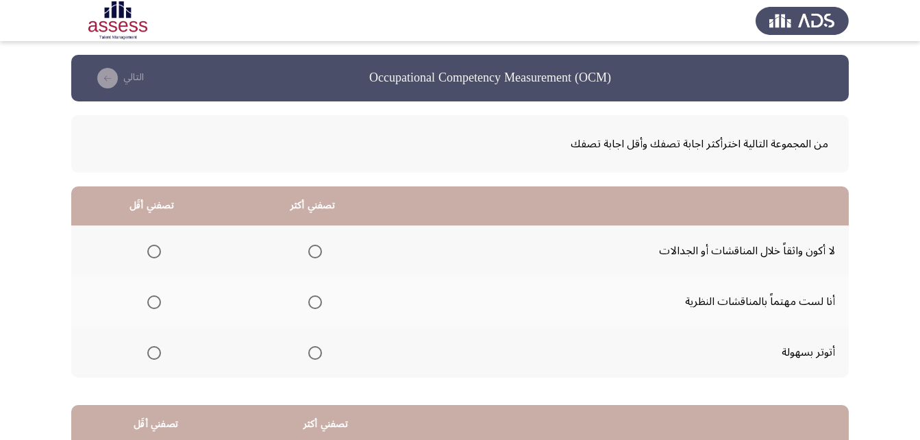
click at [322, 349] on th at bounding box center [312, 352] width 161 height 51
click at [308, 357] on span "Select an option" at bounding box center [315, 353] width 14 height 14
click at [308, 357] on input "Select an option" at bounding box center [315, 353] width 14 height 14
click at [149, 259] on mat-radio-group "Select an option" at bounding box center [151, 250] width 19 height 23
click at [155, 246] on span "Select an option" at bounding box center [154, 251] width 14 height 14
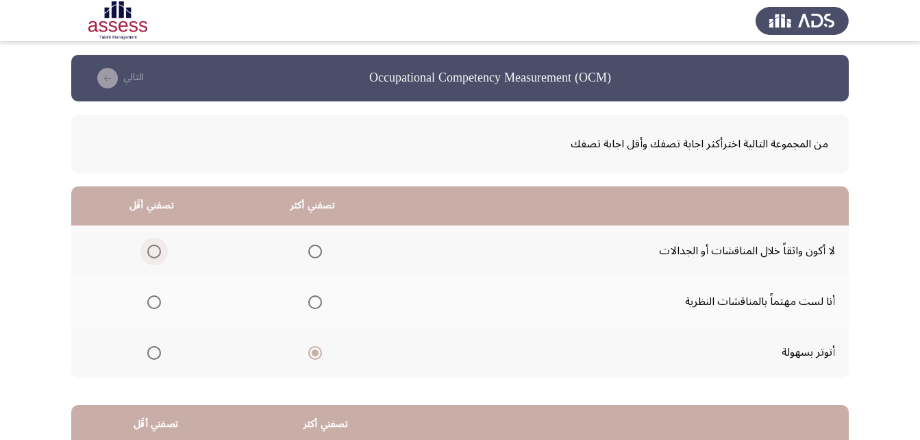
click at [155, 246] on input "Select an option" at bounding box center [154, 251] width 14 height 14
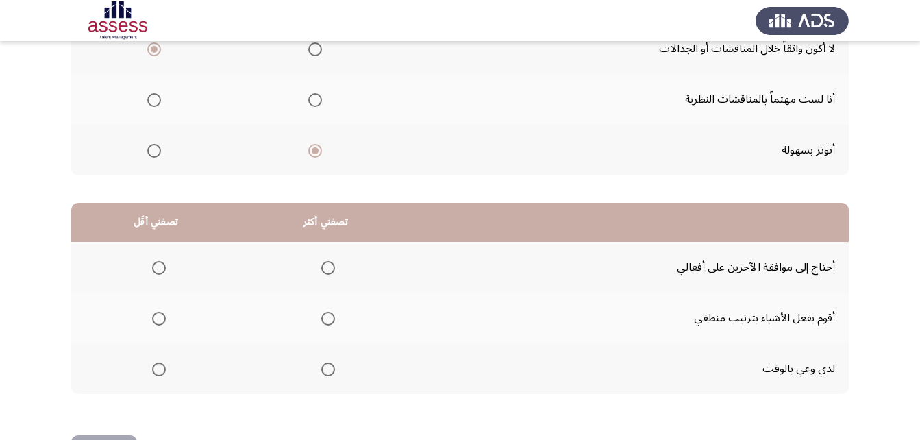
scroll to position [205, 0]
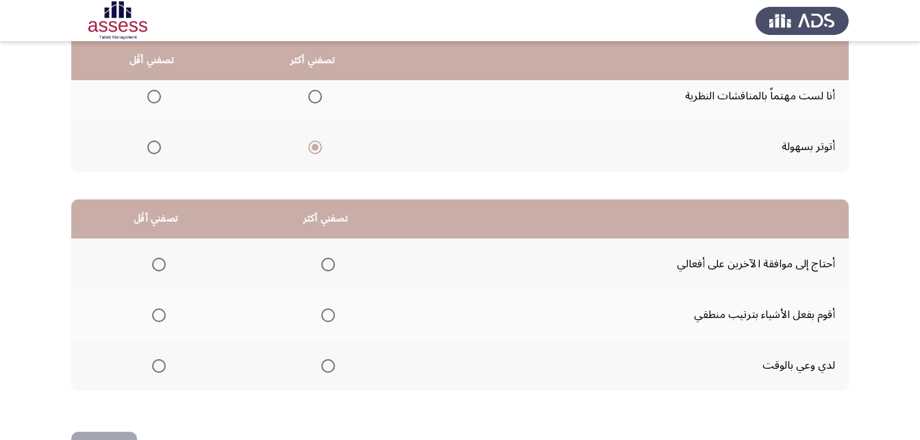
click at [327, 266] on span "Select an option" at bounding box center [328, 265] width 14 height 14
click at [327, 266] on input "Select an option" at bounding box center [328, 265] width 14 height 14
click at [159, 315] on span "Select an option" at bounding box center [159, 315] width 0 height 0
click at [158, 315] on input "Select an option" at bounding box center [159, 315] width 14 height 14
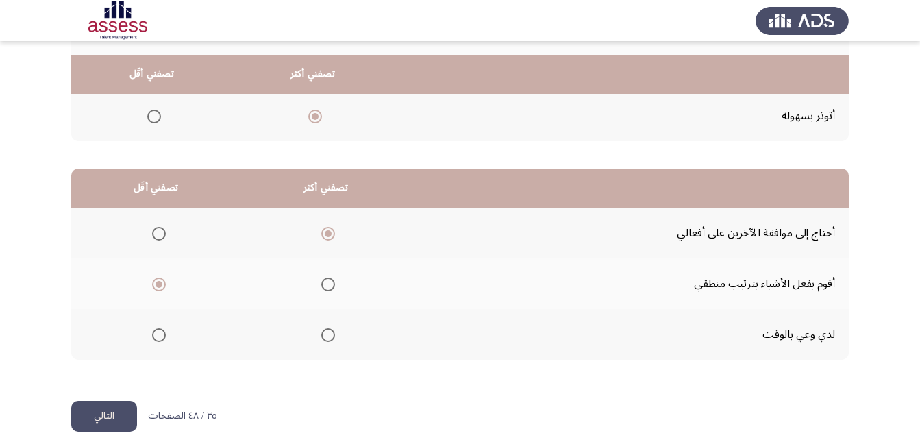
scroll to position [252, 0]
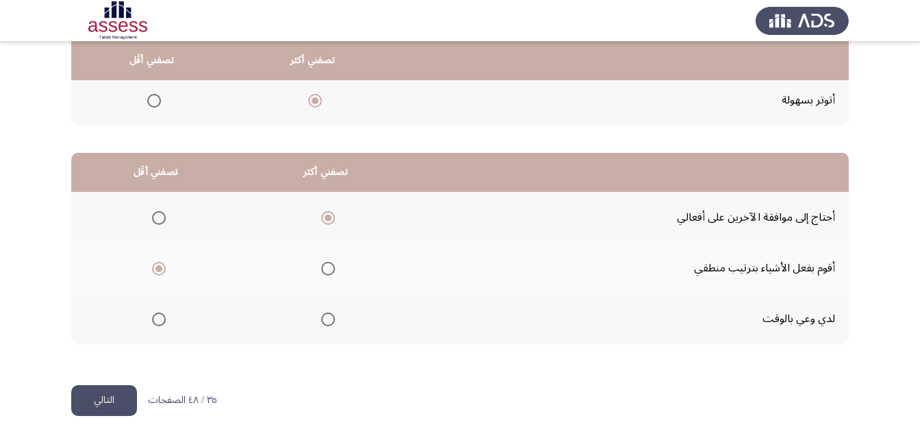
click at [87, 405] on button "التالي" at bounding box center [104, 400] width 66 height 31
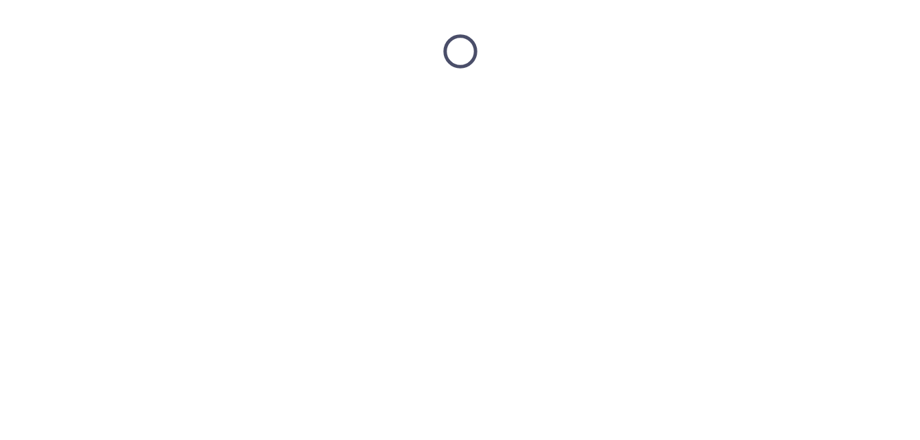
scroll to position [0, 0]
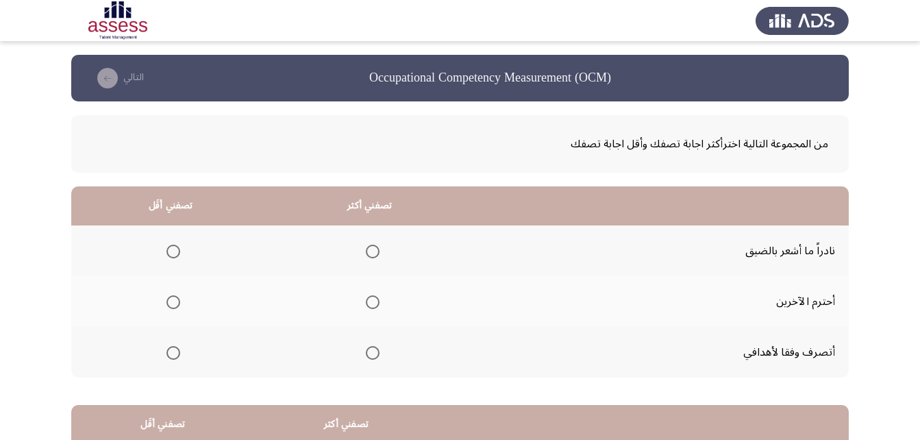
click at [371, 298] on span "Select an option" at bounding box center [373, 302] width 14 height 14
click at [371, 298] on input "Select an option" at bounding box center [373, 302] width 14 height 14
click at [175, 253] on span "Select an option" at bounding box center [173, 251] width 14 height 14
click at [175, 253] on input "Select an option" at bounding box center [173, 251] width 14 height 14
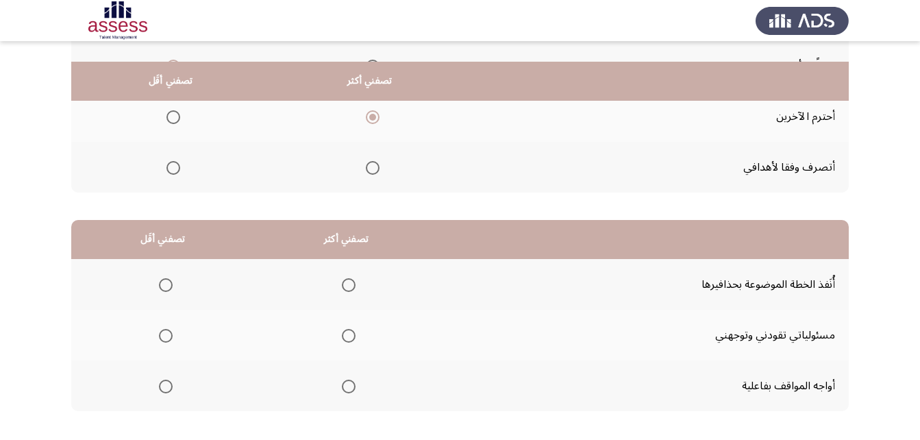
scroll to position [205, 0]
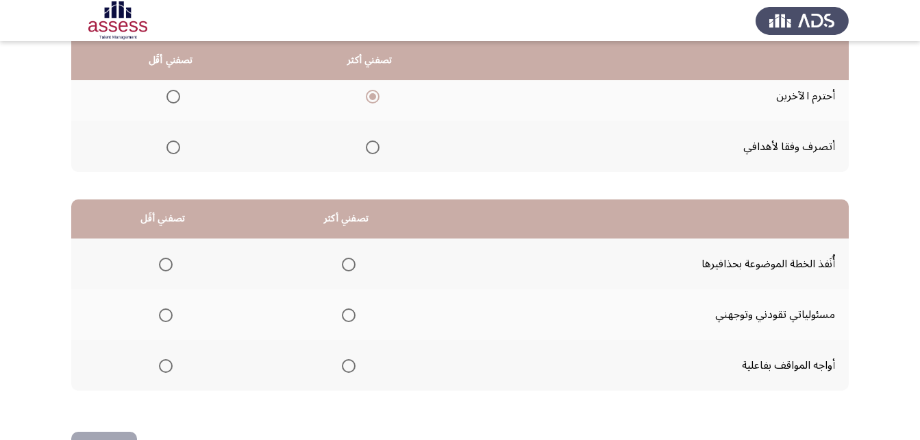
click at [342, 258] on span "Select an option" at bounding box center [349, 265] width 14 height 14
click at [342, 258] on input "Select an option" at bounding box center [349, 265] width 14 height 14
click at [160, 361] on span "Select an option" at bounding box center [166, 366] width 14 height 14
click at [160, 361] on input "Select an option" at bounding box center [166, 366] width 14 height 14
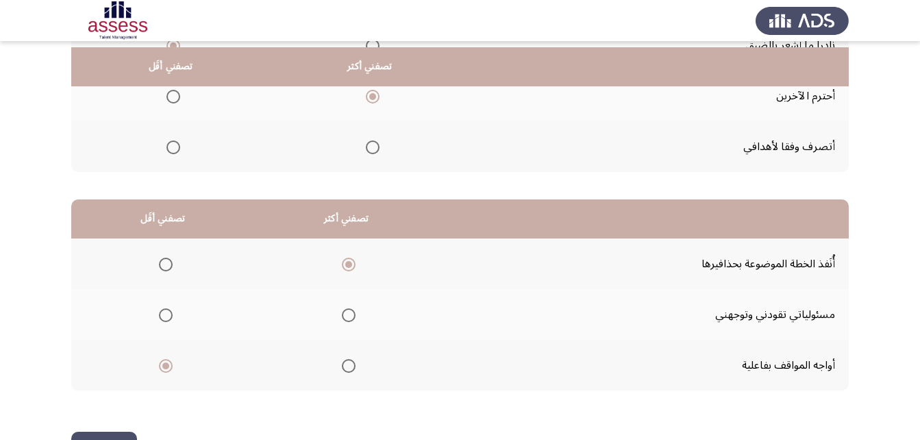
scroll to position [252, 0]
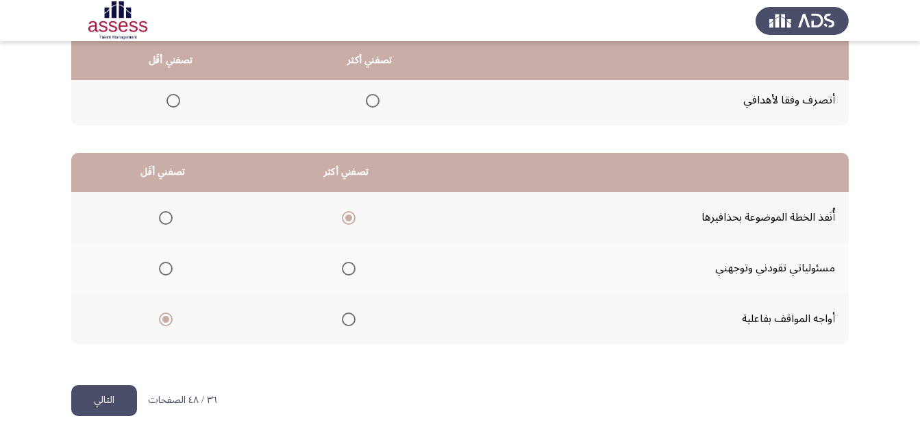
click at [105, 408] on button "التالي" at bounding box center [104, 400] width 66 height 31
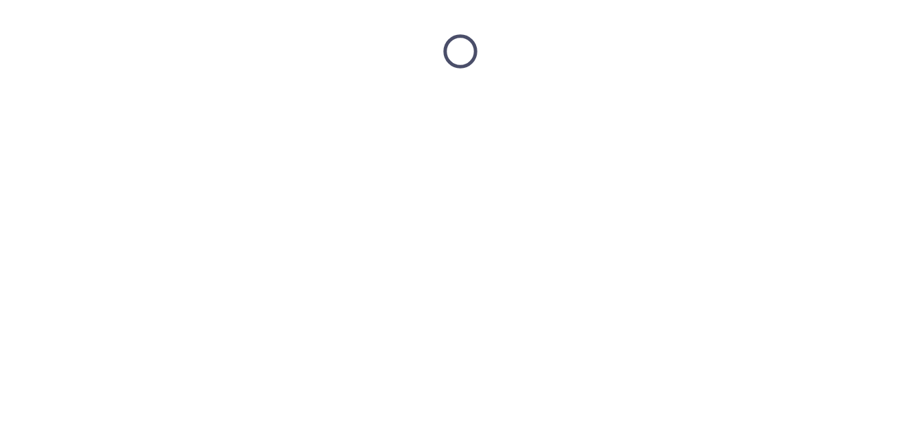
scroll to position [0, 0]
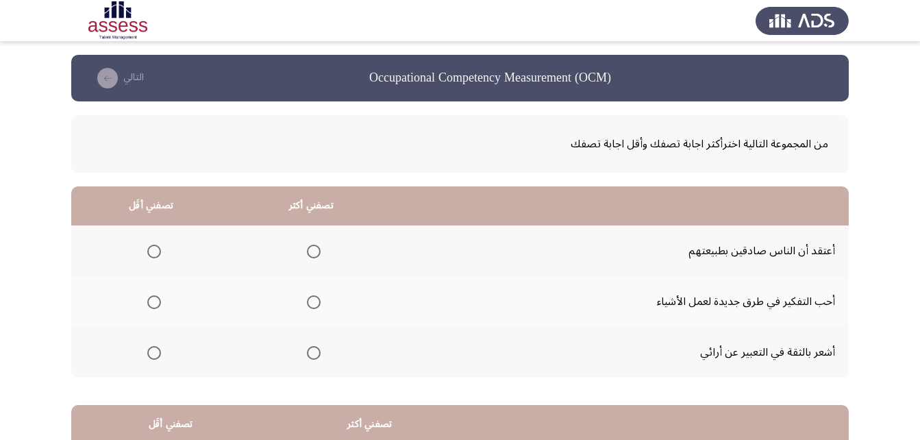
click at [307, 248] on span "Select an option" at bounding box center [314, 251] width 14 height 14
click at [307, 248] on input "Select an option" at bounding box center [314, 251] width 14 height 14
click at [147, 357] on span "Select an option" at bounding box center [154, 353] width 14 height 14
click at [147, 357] on input "Select an option" at bounding box center [154, 353] width 14 height 14
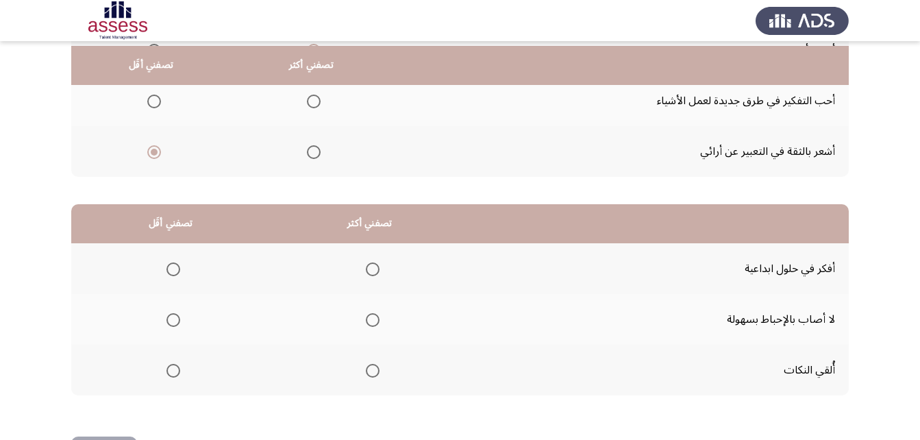
scroll to position [205, 0]
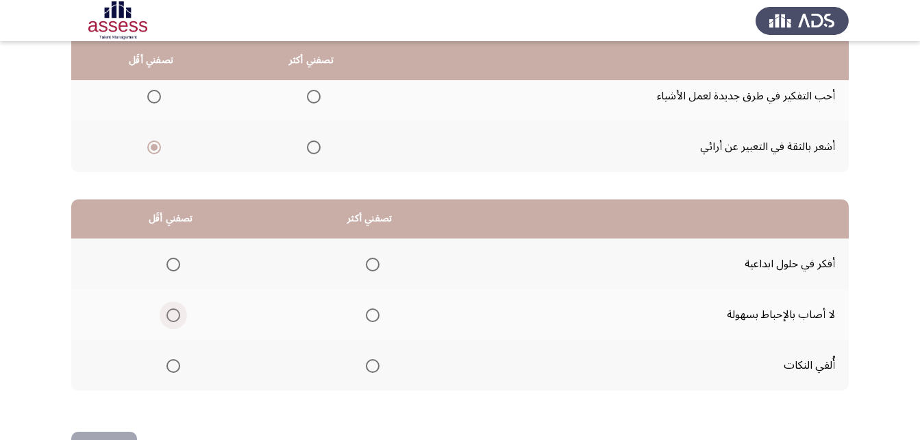
click at [171, 316] on span "Select an option" at bounding box center [173, 315] width 14 height 14
click at [171, 316] on input "Select an option" at bounding box center [173, 315] width 14 height 14
click at [366, 363] on span "Select an option" at bounding box center [373, 366] width 14 height 14
click at [366, 363] on input "Select an option" at bounding box center [373, 366] width 14 height 14
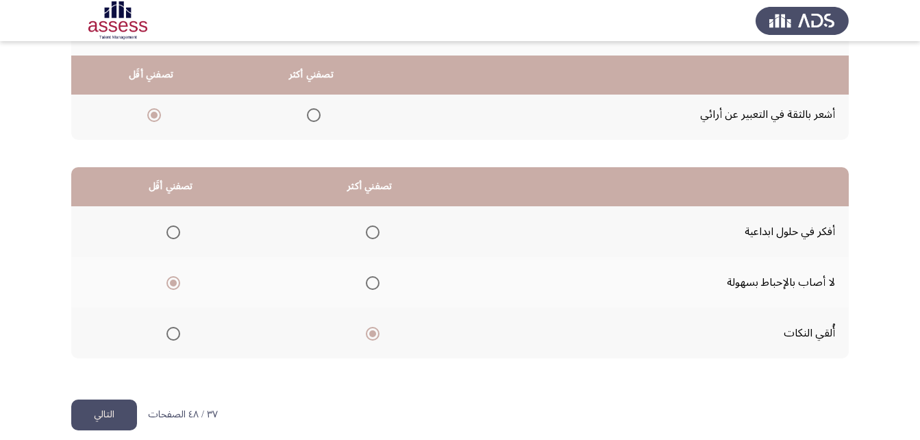
scroll to position [252, 0]
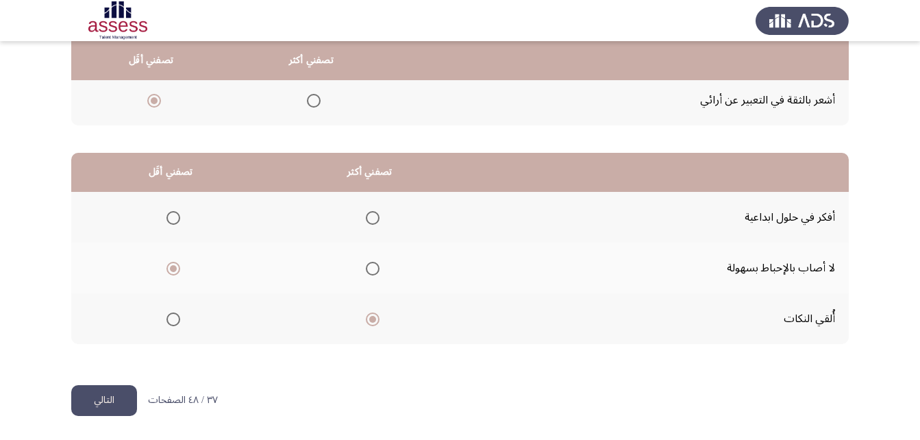
click at [97, 399] on button "التالي" at bounding box center [104, 400] width 66 height 31
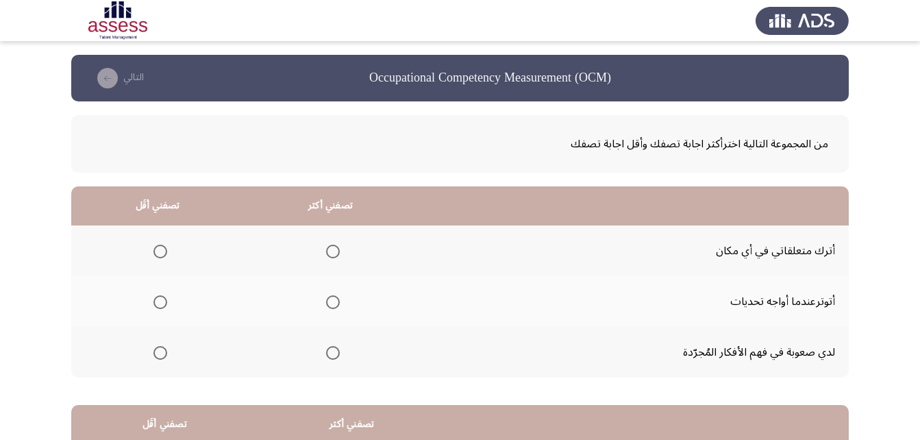
click at [158, 249] on span "Select an option" at bounding box center [160, 251] width 14 height 14
click at [158, 249] on input "Select an option" at bounding box center [160, 251] width 14 height 14
click at [327, 307] on span "Select an option" at bounding box center [333, 302] width 14 height 14
click at [327, 307] on input "Select an option" at bounding box center [333, 302] width 14 height 14
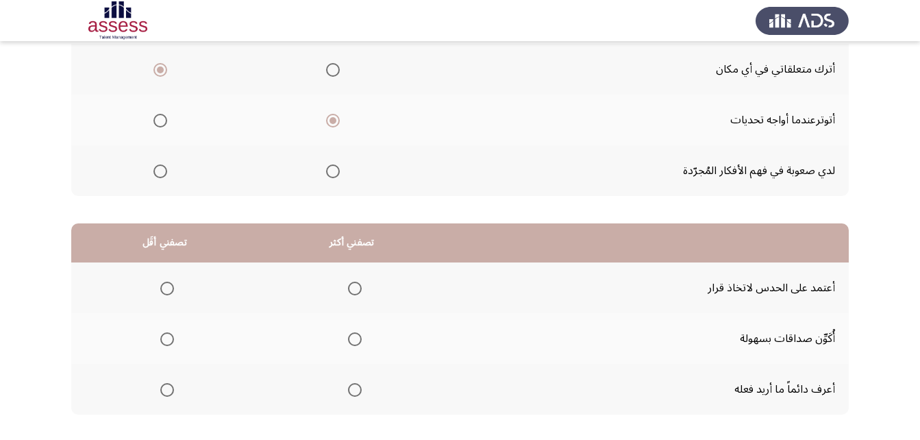
scroll to position [205, 0]
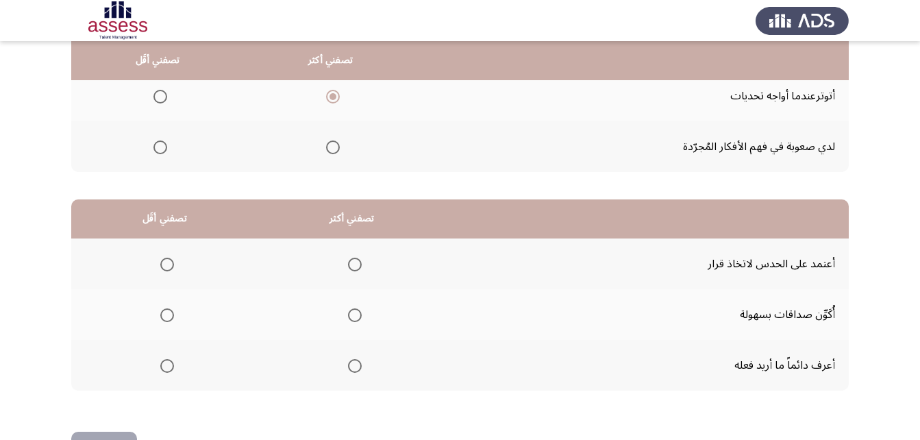
click at [351, 318] on span "Select an option" at bounding box center [355, 315] width 14 height 14
click at [351, 318] on input "Select an option" at bounding box center [355, 315] width 14 height 14
click at [160, 370] on label "Select an option" at bounding box center [164, 366] width 19 height 14
click at [160, 370] on input "Select an option" at bounding box center [167, 366] width 14 height 14
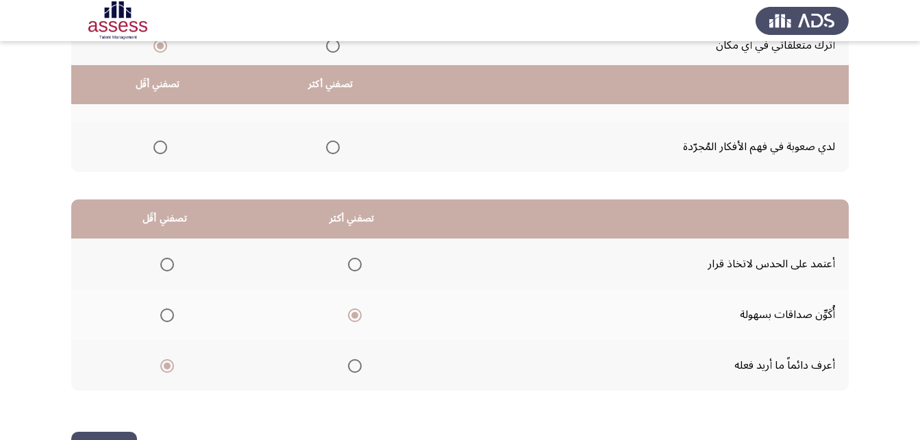
scroll to position [252, 0]
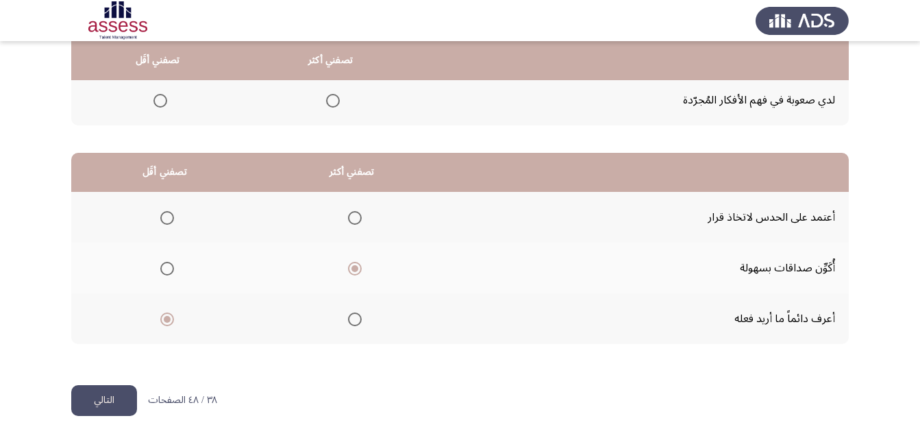
click at [110, 396] on button "التالي" at bounding box center [104, 400] width 66 height 31
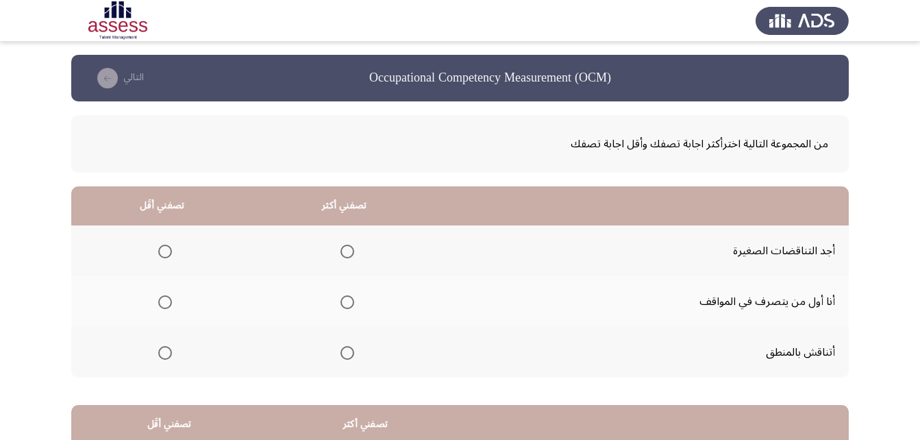
click at [162, 251] on span "Select an option" at bounding box center [165, 251] width 14 height 14
click at [162, 251] on input "Select an option" at bounding box center [165, 251] width 14 height 14
click at [347, 353] on span "Select an option" at bounding box center [347, 353] width 0 height 0
click at [346, 353] on input "Select an option" at bounding box center [347, 353] width 14 height 14
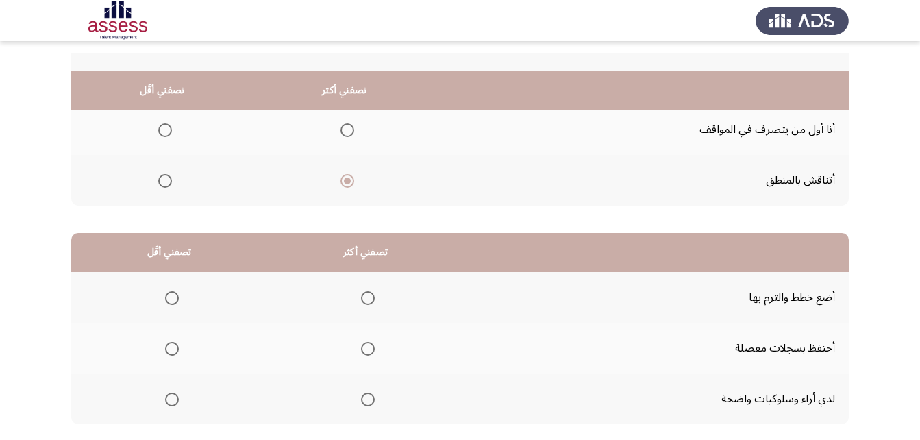
scroll to position [205, 0]
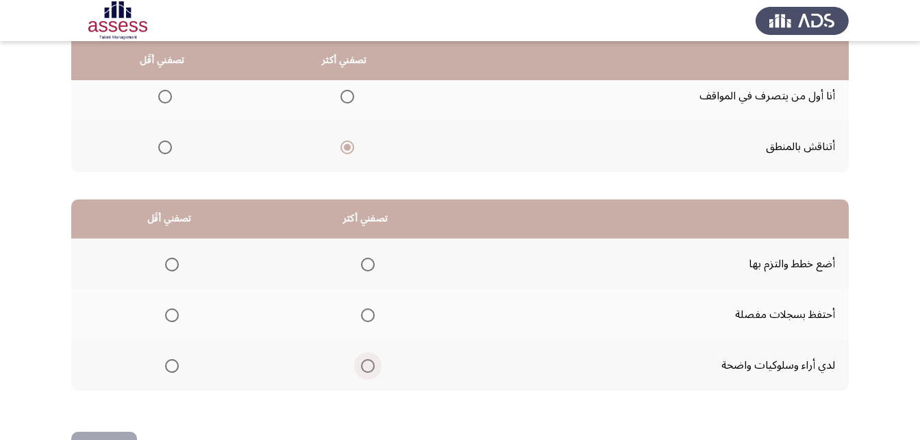
click at [364, 365] on span "Select an option" at bounding box center [368, 366] width 14 height 14
click at [364, 365] on input "Select an option" at bounding box center [368, 366] width 14 height 14
click at [171, 266] on span "Select an option" at bounding box center [172, 265] width 14 height 14
click at [171, 266] on input "Select an option" at bounding box center [172, 265] width 14 height 14
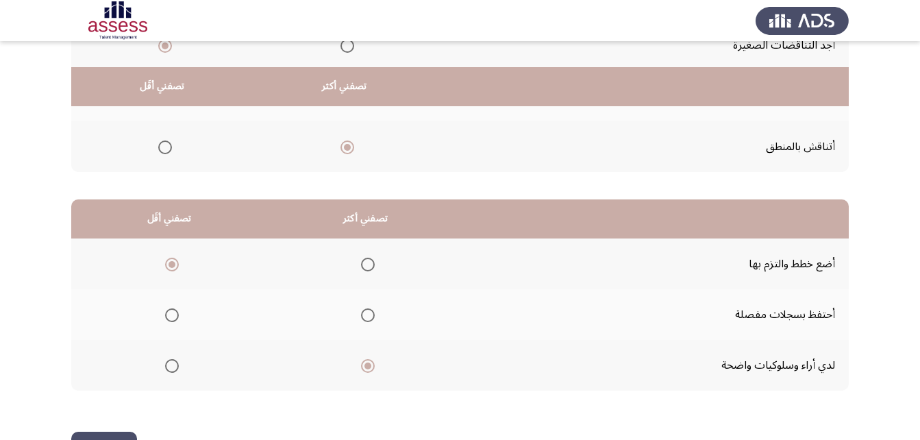
scroll to position [252, 0]
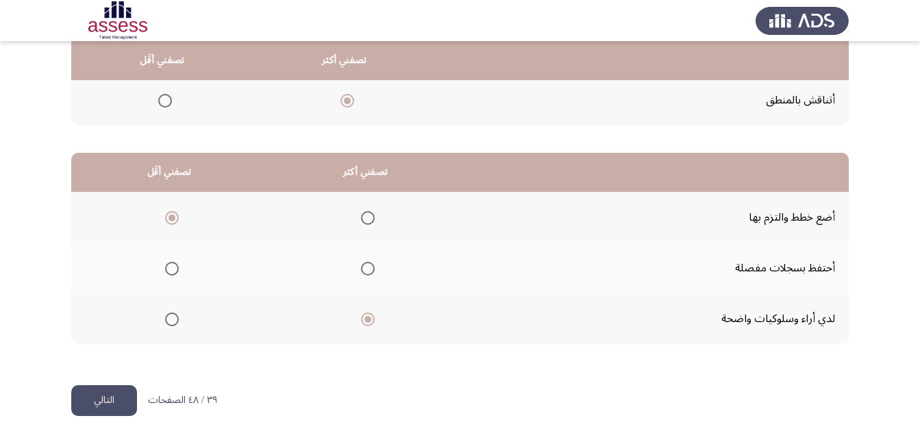
click at [114, 388] on button "التالي" at bounding box center [104, 400] width 66 height 31
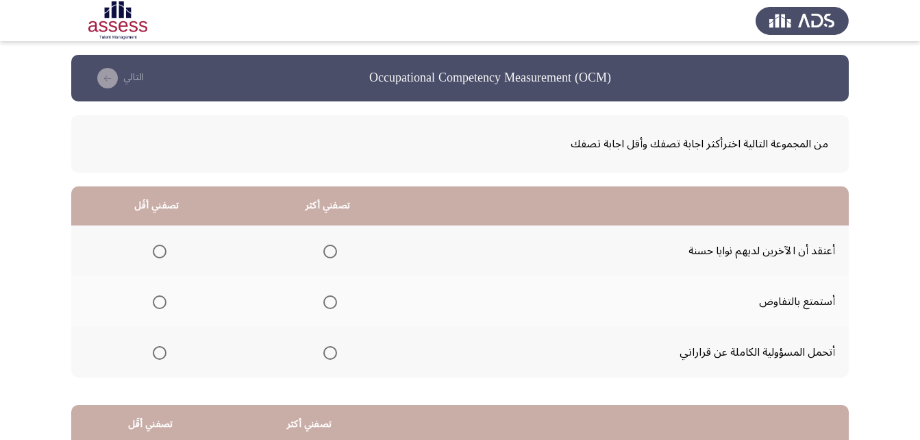
click at [331, 247] on span "Select an option" at bounding box center [330, 251] width 14 height 14
click at [331, 247] on input "Select an option" at bounding box center [330, 251] width 14 height 14
click at [151, 307] on label "Select an option" at bounding box center [156, 302] width 19 height 14
click at [153, 307] on input "Select an option" at bounding box center [160, 302] width 14 height 14
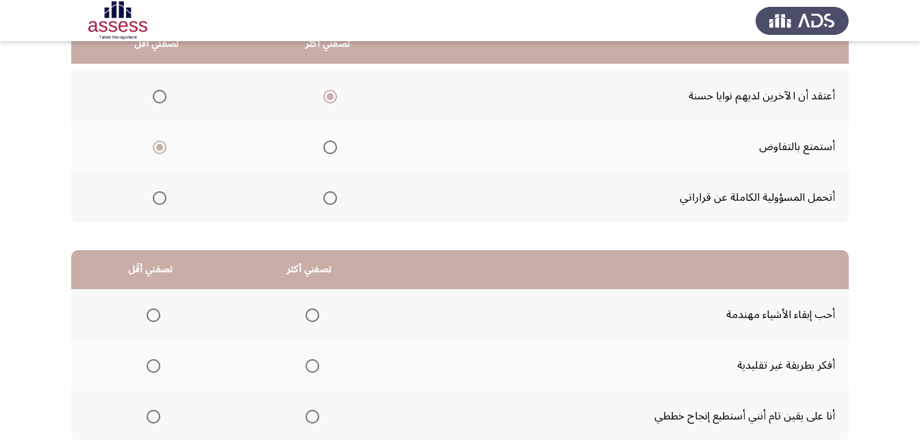
scroll to position [205, 0]
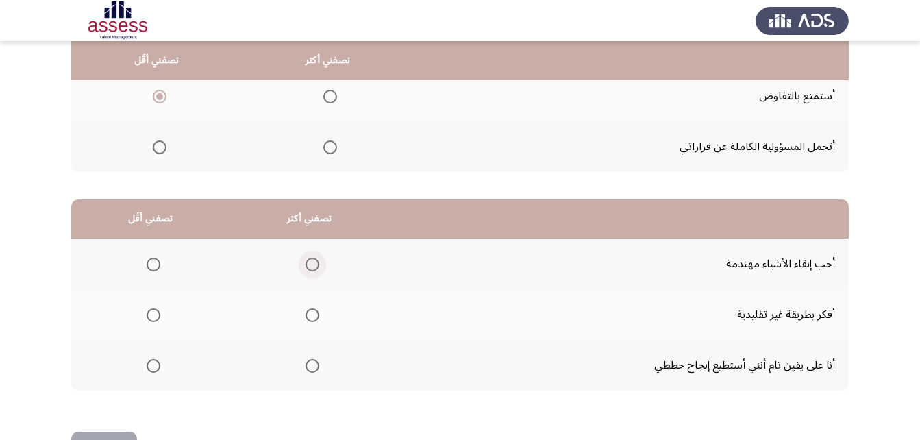
click at [314, 266] on span "Select an option" at bounding box center [312, 265] width 14 height 14
click at [314, 266] on input "Select an option" at bounding box center [312, 265] width 14 height 14
click at [150, 316] on span "Select an option" at bounding box center [154, 315] width 14 height 14
click at [150, 316] on input "Select an option" at bounding box center [154, 315] width 14 height 14
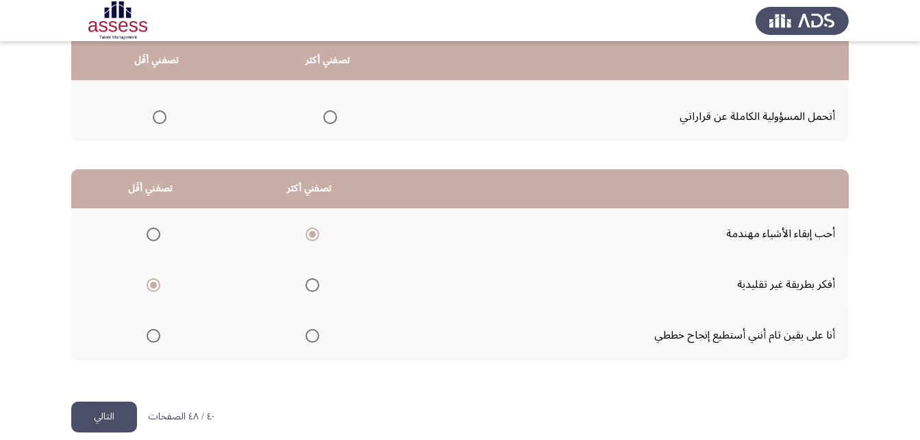
scroll to position [252, 0]
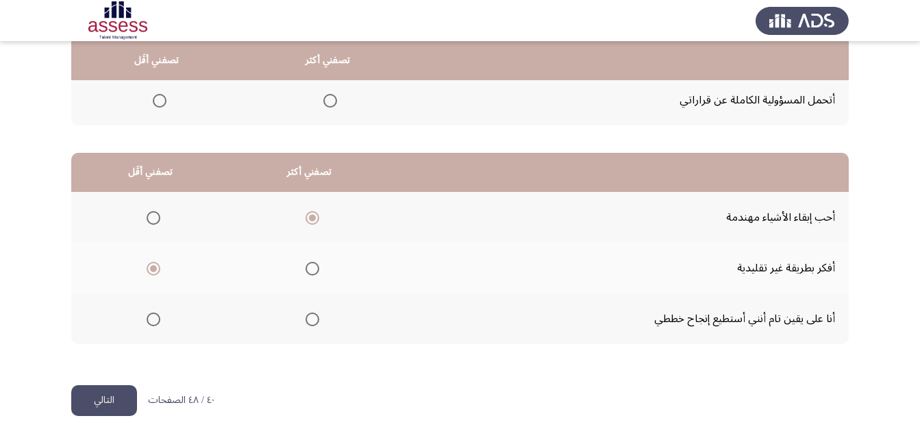
click at [110, 397] on button "التالي" at bounding box center [104, 400] width 66 height 31
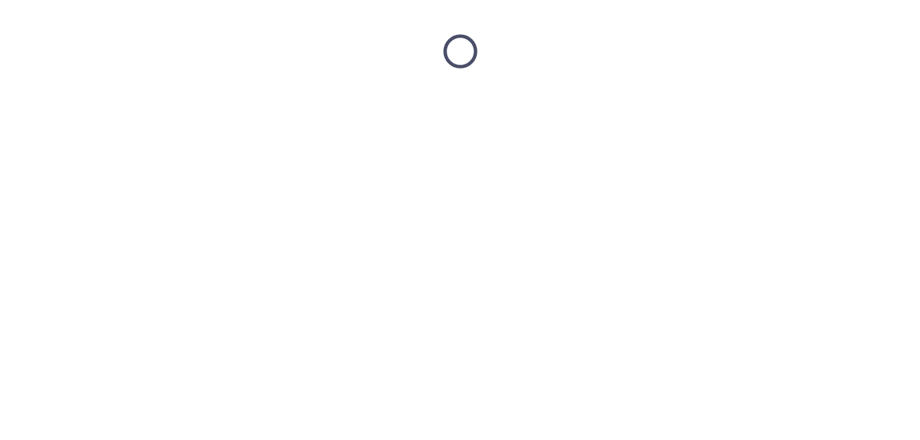
scroll to position [0, 0]
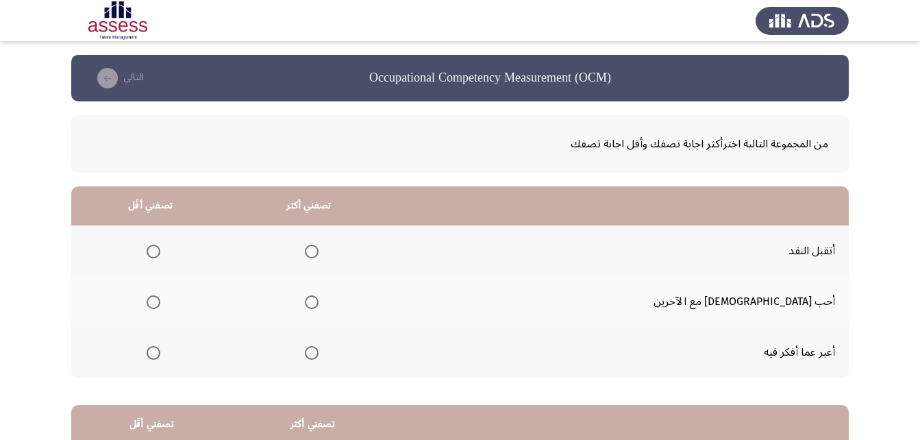
click at [318, 300] on span "Select an option" at bounding box center [312, 302] width 14 height 14
click at [318, 300] on input "Select an option" at bounding box center [312, 302] width 14 height 14
click at [160, 355] on span "Select an option" at bounding box center [154, 353] width 14 height 14
click at [160, 355] on input "Select an option" at bounding box center [154, 353] width 14 height 14
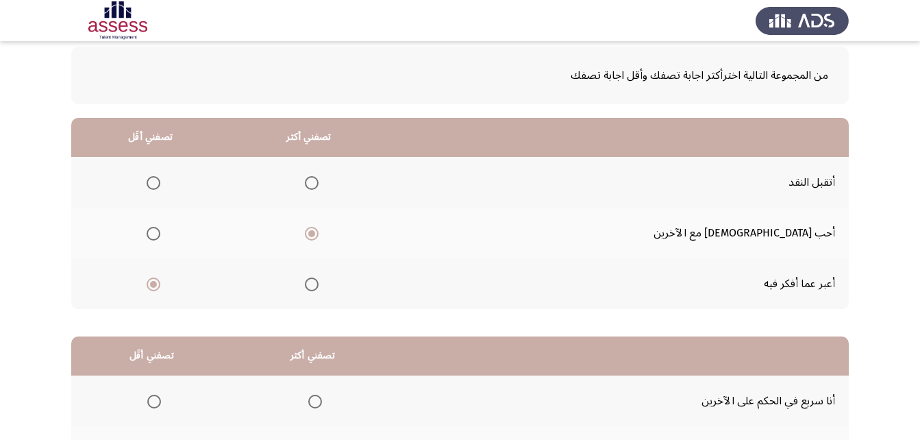
click at [160, 184] on span "Select an option" at bounding box center [154, 183] width 14 height 14
click at [160, 184] on input "Select an option" at bounding box center [154, 183] width 14 height 14
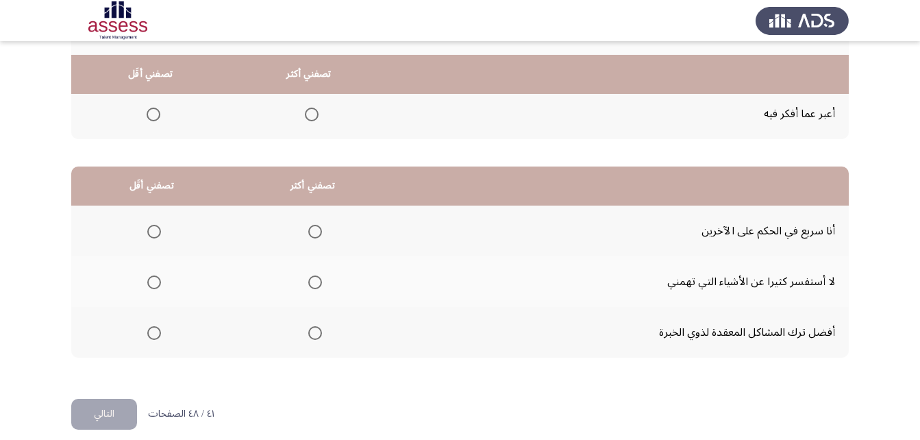
scroll to position [252, 0]
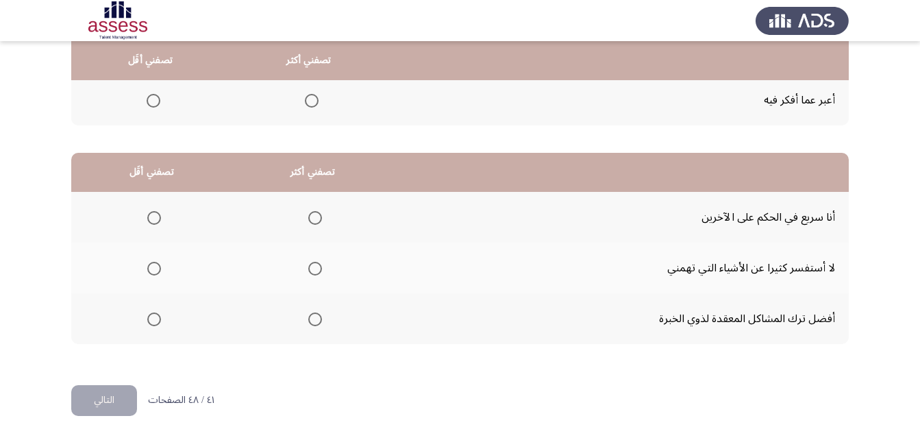
click at [315, 216] on span "Select an option" at bounding box center [315, 218] width 14 height 14
click at [315, 216] on input "Select an option" at bounding box center [315, 218] width 14 height 14
click at [151, 267] on span "Select an option" at bounding box center [154, 269] width 14 height 14
click at [151, 267] on input "Select an option" at bounding box center [154, 269] width 14 height 14
click at [108, 402] on button "التالي" at bounding box center [104, 400] width 66 height 31
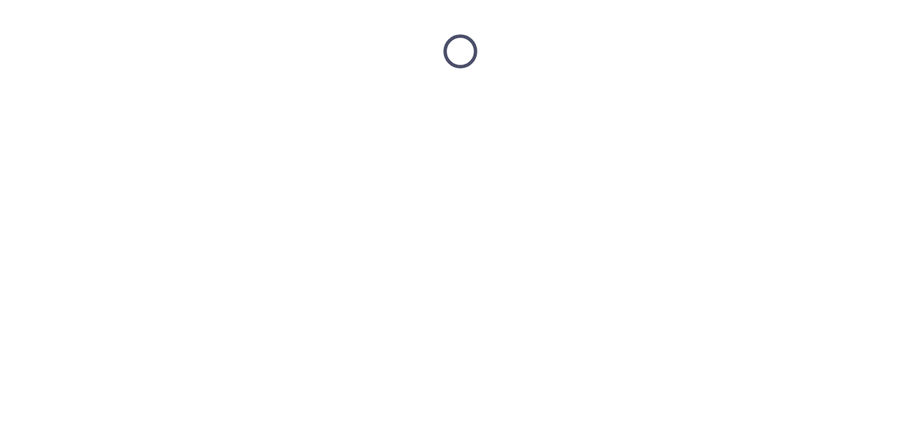
scroll to position [0, 0]
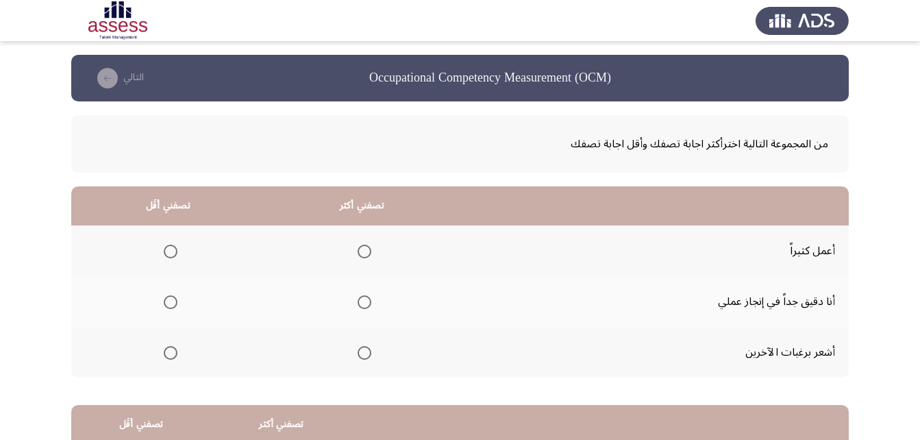
click at [358, 354] on span "Select an option" at bounding box center [364, 353] width 14 height 14
click at [358, 354] on input "Select an option" at bounding box center [364, 353] width 14 height 14
click at [162, 301] on label "Select an option" at bounding box center [167, 302] width 19 height 14
click at [164, 301] on input "Select an option" at bounding box center [171, 302] width 14 height 14
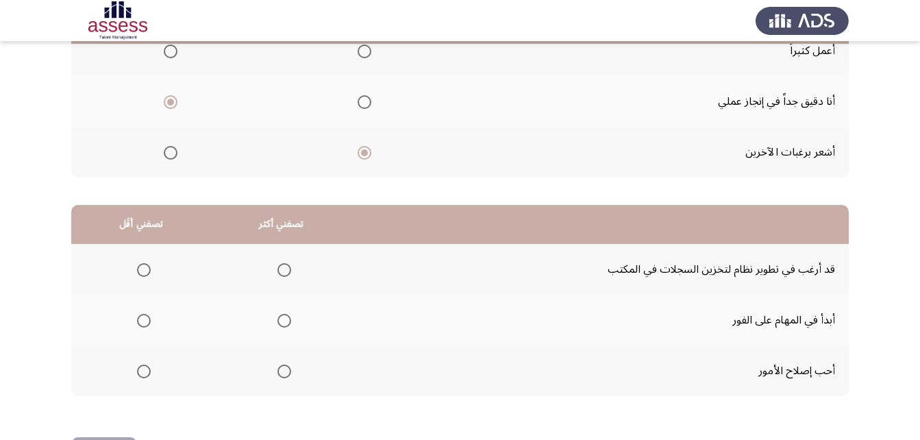
scroll to position [205, 0]
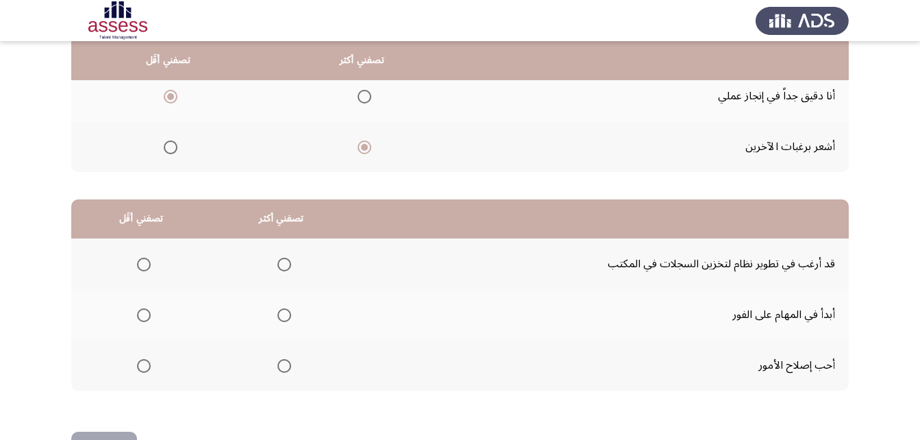
click at [280, 320] on span "Select an option" at bounding box center [284, 315] width 14 height 14
click at [280, 320] on input "Select an option" at bounding box center [284, 315] width 14 height 14
click at [145, 266] on span "Select an option" at bounding box center [144, 265] width 14 height 14
click at [145, 266] on input "Select an option" at bounding box center [144, 265] width 14 height 14
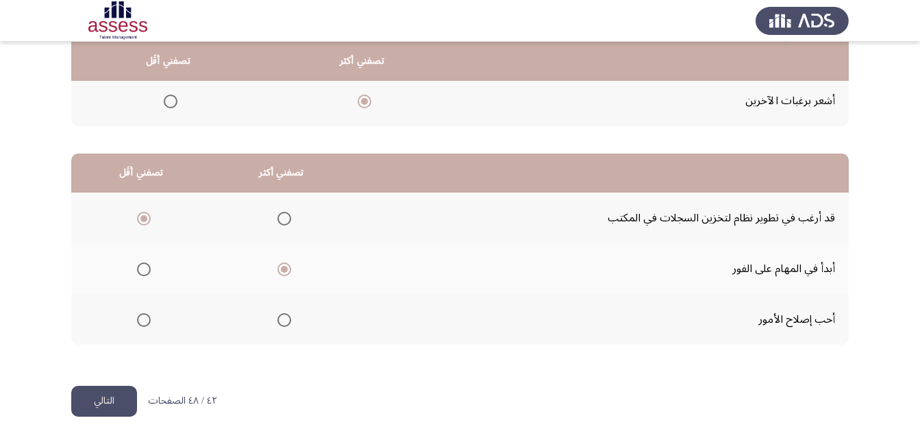
scroll to position [252, 0]
click at [101, 414] on button "التالي" at bounding box center [104, 400] width 66 height 31
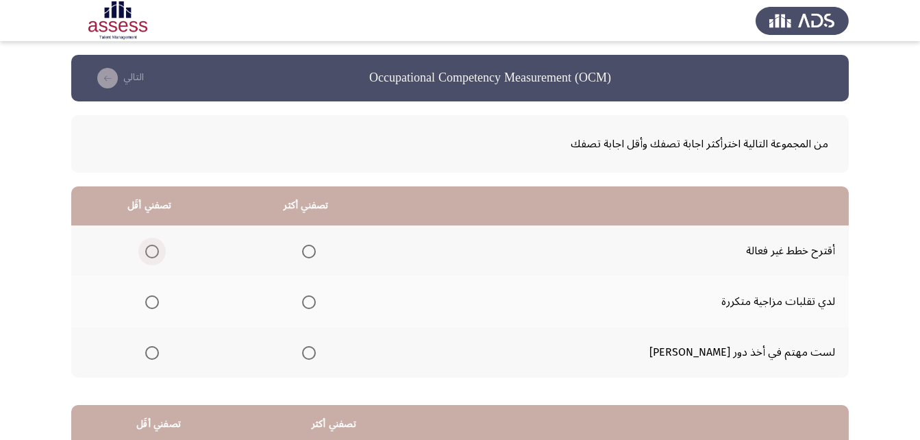
click at [159, 247] on span "Select an option" at bounding box center [152, 251] width 14 height 14
click at [159, 247] on input "Select an option" at bounding box center [152, 251] width 14 height 14
click at [316, 301] on span "Select an option" at bounding box center [309, 302] width 14 height 14
click at [316, 301] on input "Select an option" at bounding box center [309, 302] width 14 height 14
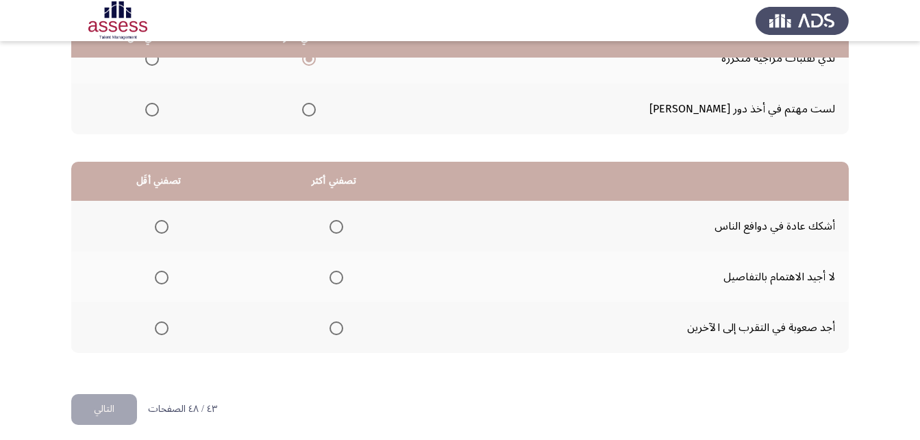
scroll to position [252, 0]
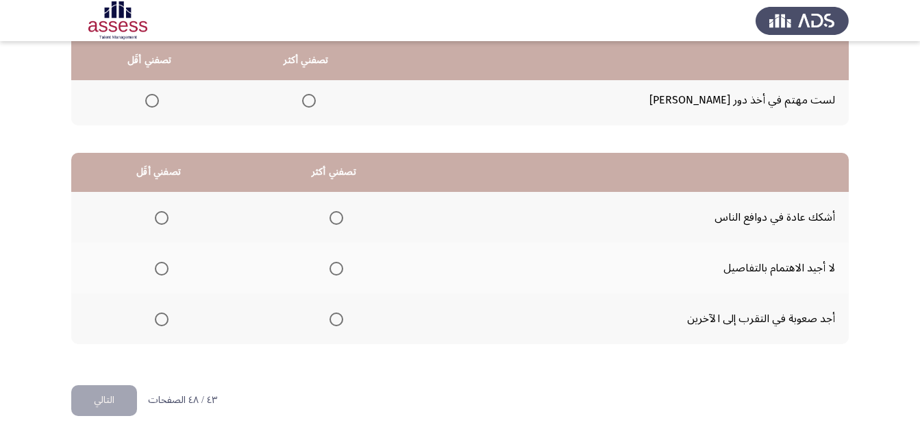
click at [157, 216] on span "Select an option" at bounding box center [162, 218] width 14 height 14
click at [157, 216] on input "Select an option" at bounding box center [162, 218] width 14 height 14
click at [157, 323] on span "Select an option" at bounding box center [162, 319] width 14 height 14
click at [157, 323] on input "Select an option" at bounding box center [162, 319] width 14 height 14
click at [333, 269] on span "Select an option" at bounding box center [336, 269] width 14 height 14
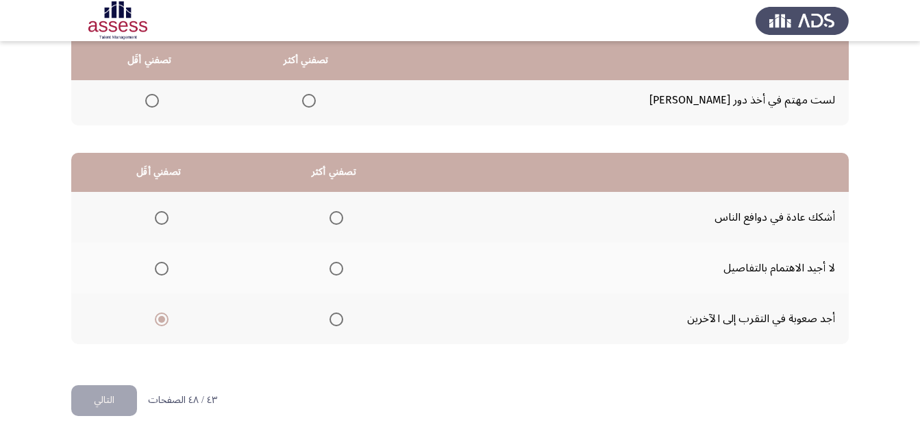
click at [333, 269] on input "Select an option" at bounding box center [336, 269] width 14 height 14
click at [106, 403] on button "التالي" at bounding box center [104, 400] width 66 height 31
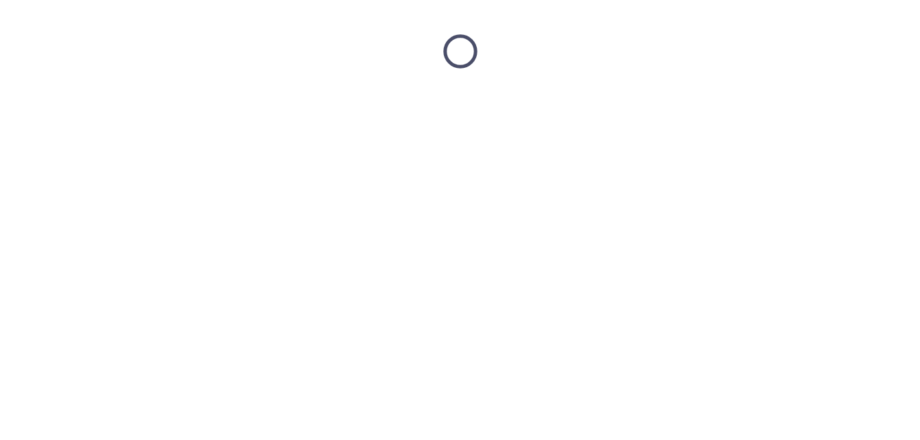
scroll to position [0, 0]
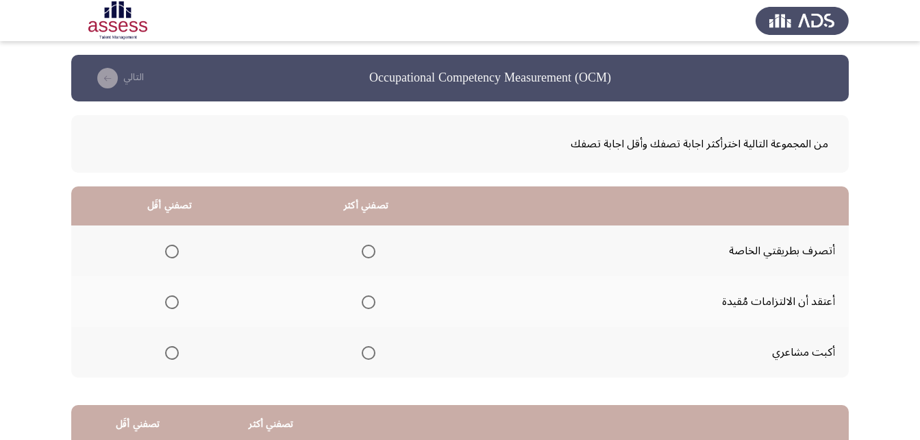
click at [365, 259] on mat-radio-group "Select an option" at bounding box center [365, 250] width 19 height 23
click at [366, 251] on span "Select an option" at bounding box center [369, 251] width 14 height 14
click at [366, 251] on input "Select an option" at bounding box center [369, 251] width 14 height 14
click at [179, 299] on th at bounding box center [169, 301] width 197 height 51
click at [175, 301] on span "Select an option" at bounding box center [172, 302] width 14 height 14
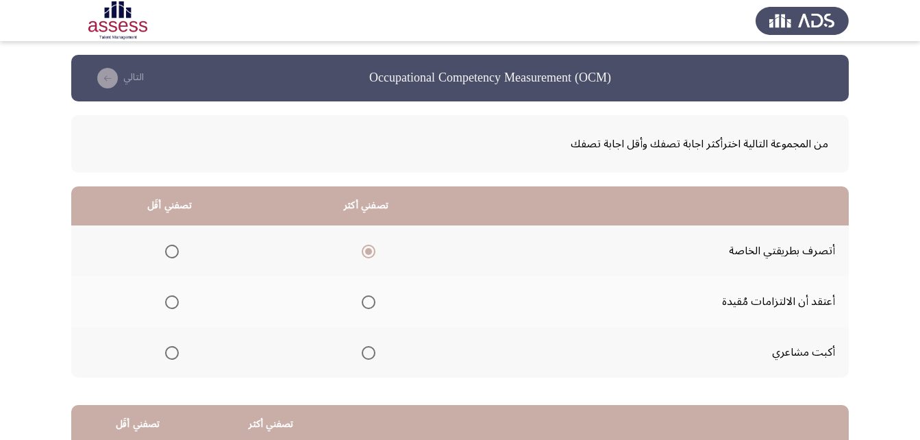
click at [175, 301] on input "Select an option" at bounding box center [172, 302] width 14 height 14
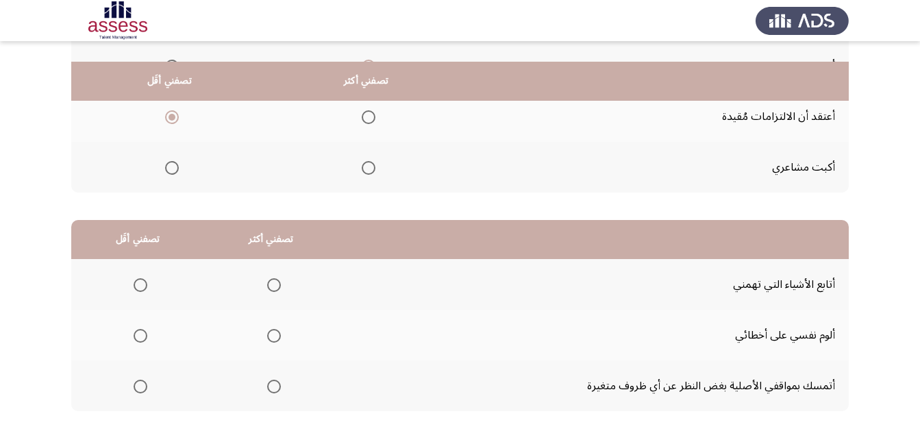
scroll to position [205, 0]
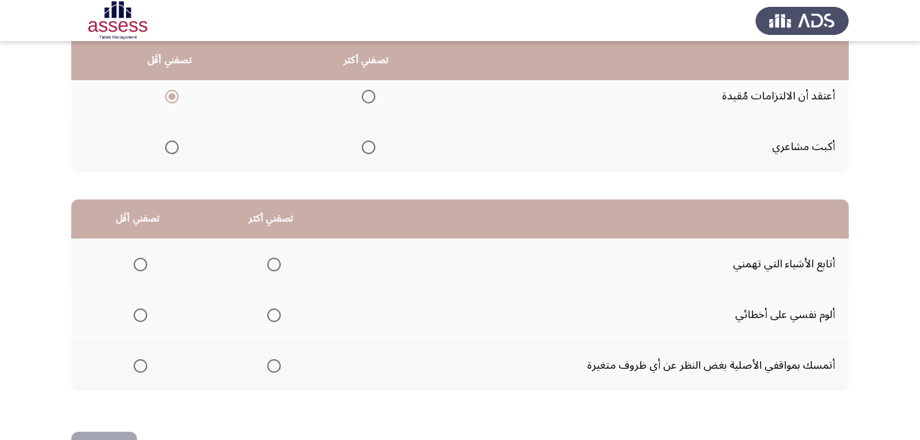
click at [170, 143] on span "Select an option" at bounding box center [172, 147] width 14 height 14
click at [170, 143] on input "Select an option" at bounding box center [172, 147] width 14 height 14
click at [268, 313] on span "Select an option" at bounding box center [274, 315] width 14 height 14
click at [268, 313] on input "Select an option" at bounding box center [274, 315] width 14 height 14
click at [136, 266] on span "Select an option" at bounding box center [141, 265] width 14 height 14
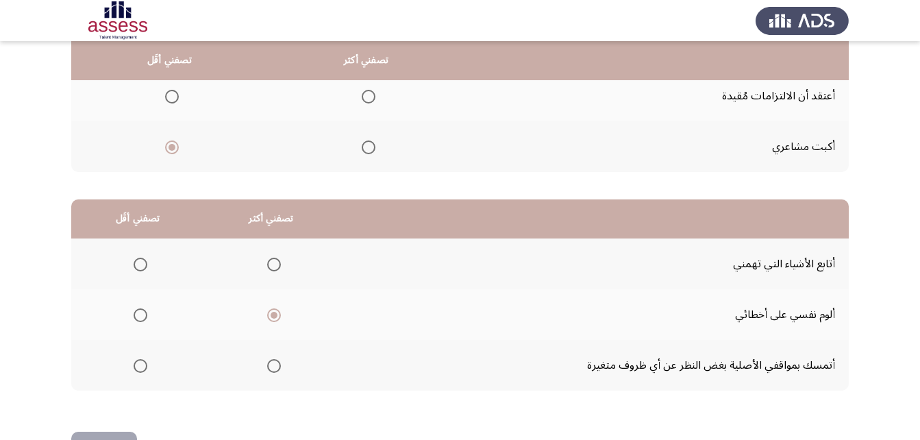
click at [136, 266] on input "Select an option" at bounding box center [141, 265] width 14 height 14
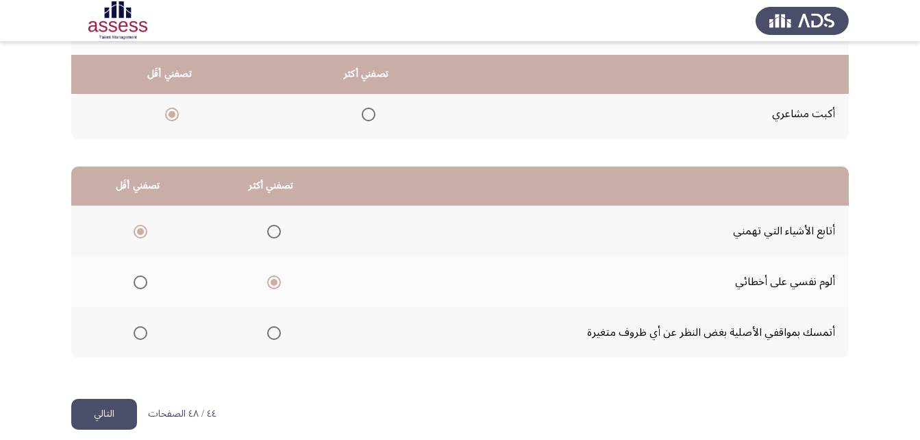
scroll to position [252, 0]
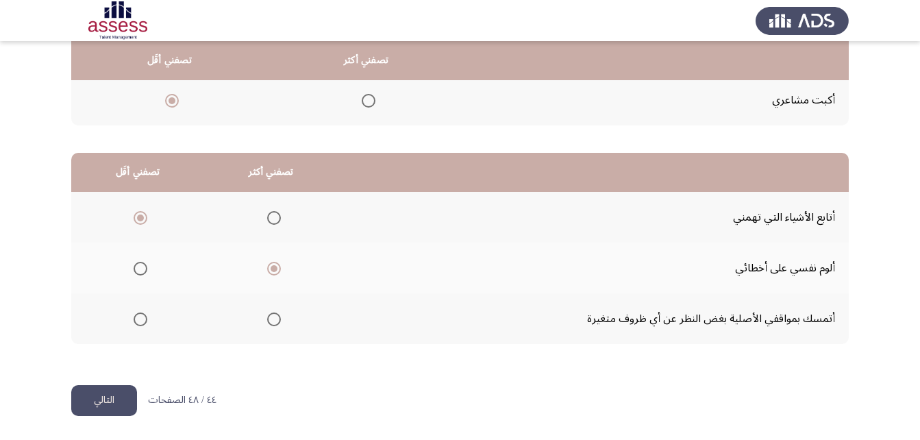
click at [110, 396] on button "التالي" at bounding box center [104, 400] width 66 height 31
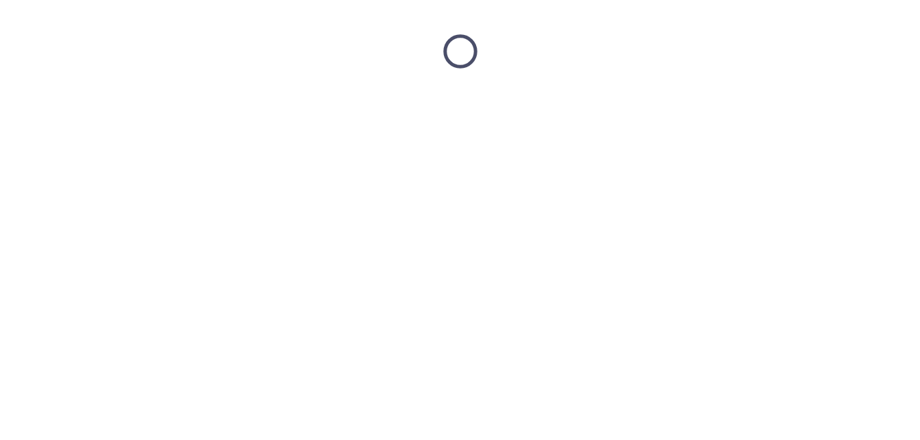
scroll to position [0, 0]
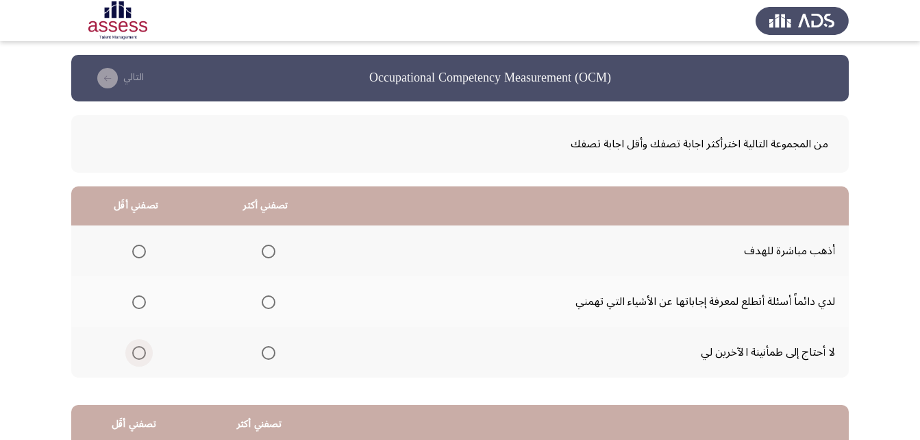
click at [131, 349] on label "Select an option" at bounding box center [136, 353] width 19 height 14
click at [132, 349] on input "Select an option" at bounding box center [139, 353] width 14 height 14
click at [262, 247] on span "Select an option" at bounding box center [269, 251] width 14 height 14
click at [262, 247] on input "Select an option" at bounding box center [269, 251] width 14 height 14
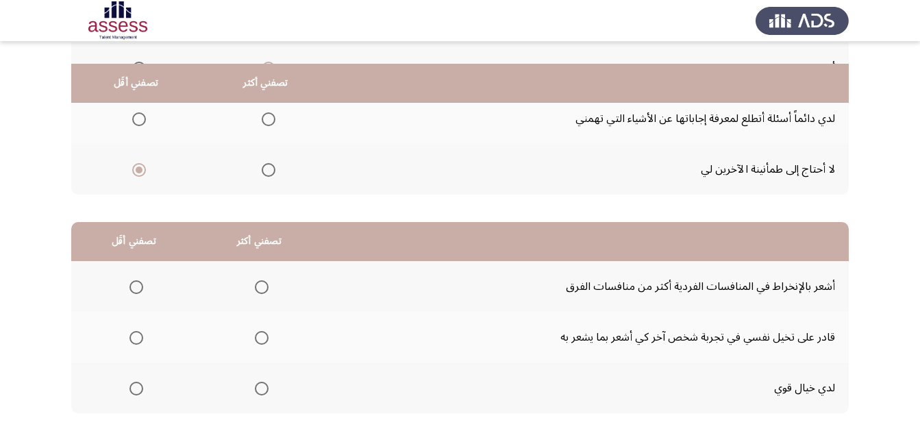
scroll to position [205, 0]
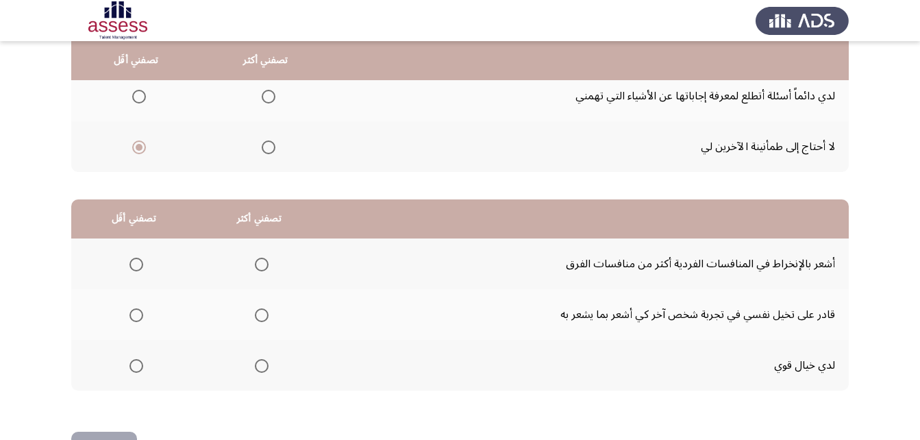
click at [132, 366] on span "Select an option" at bounding box center [136, 366] width 14 height 14
click at [132, 366] on input "Select an option" at bounding box center [136, 366] width 14 height 14
click at [264, 316] on span "Select an option" at bounding box center [262, 315] width 14 height 14
click at [264, 316] on input "Select an option" at bounding box center [262, 315] width 14 height 14
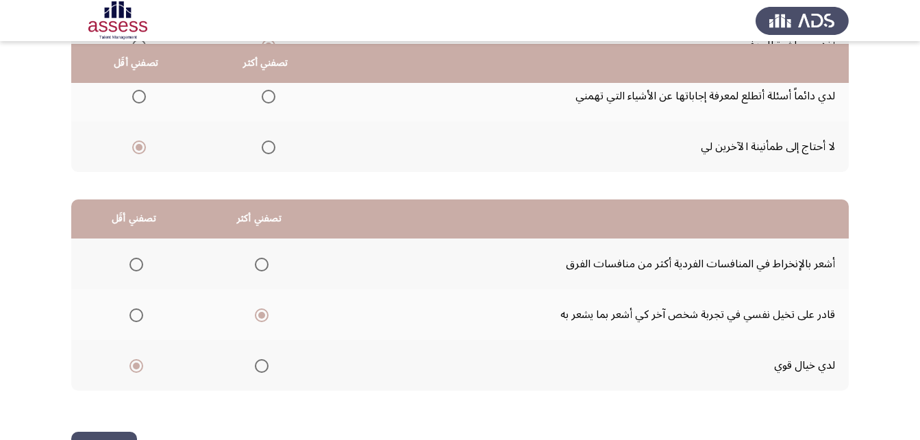
scroll to position [252, 0]
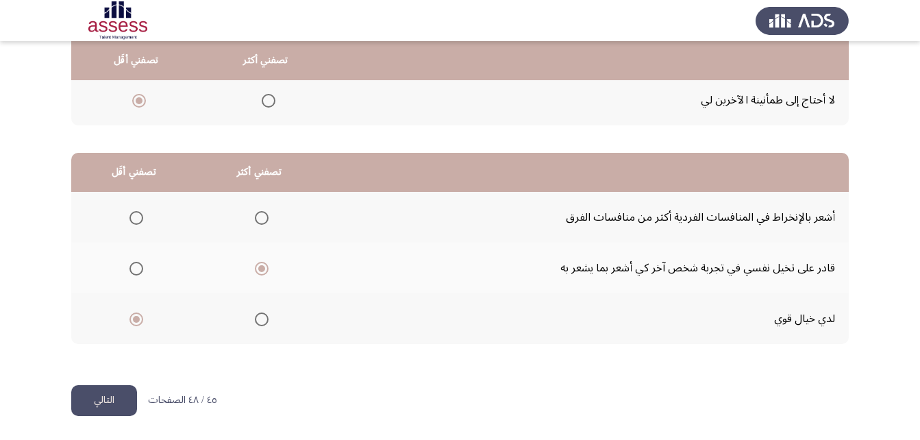
click at [91, 399] on button "التالي" at bounding box center [104, 400] width 66 height 31
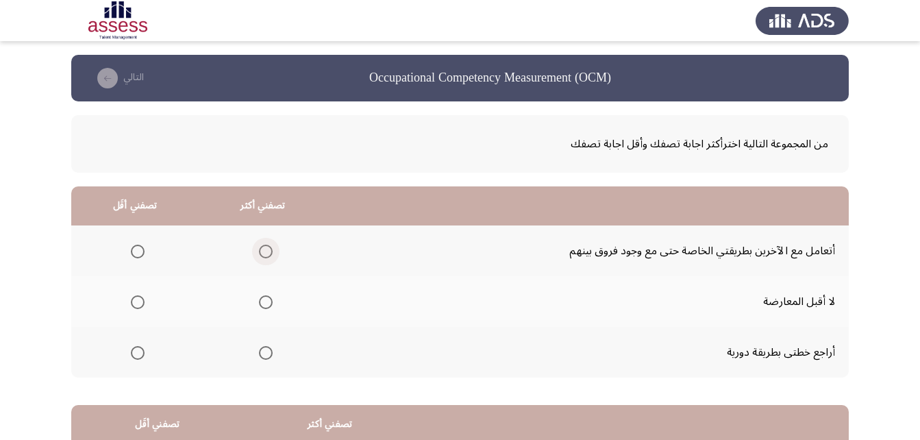
click at [265, 248] on span "Select an option" at bounding box center [266, 251] width 14 height 14
click at [265, 248] on input "Select an option" at bounding box center [266, 251] width 14 height 14
click at [135, 353] on span "Select an option" at bounding box center [138, 353] width 14 height 14
click at [135, 353] on input "Select an option" at bounding box center [138, 353] width 14 height 14
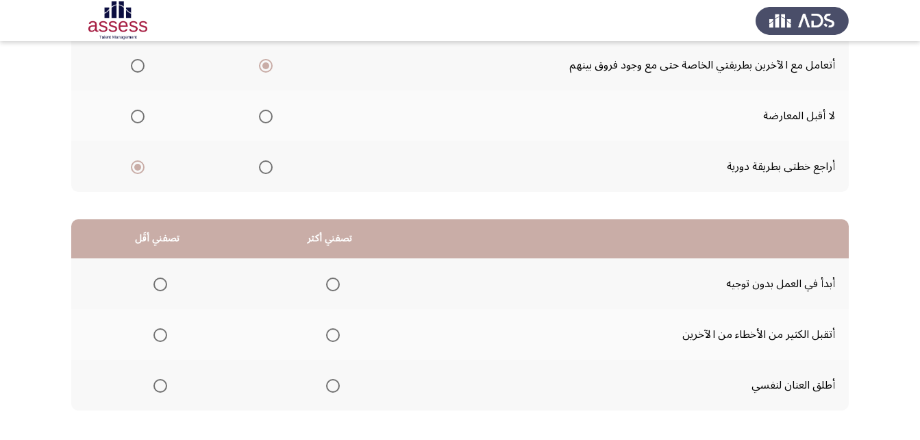
scroll to position [205, 0]
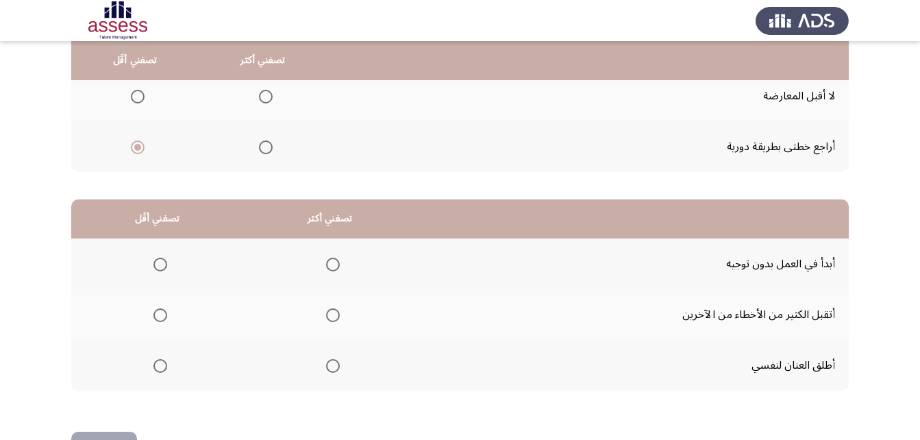
click at [158, 258] on span "Select an option" at bounding box center [160, 265] width 14 height 14
click at [158, 258] on input "Select an option" at bounding box center [160, 265] width 14 height 14
click at [333, 318] on span "Select an option" at bounding box center [333, 315] width 14 height 14
click at [333, 318] on input "Select an option" at bounding box center [333, 315] width 14 height 14
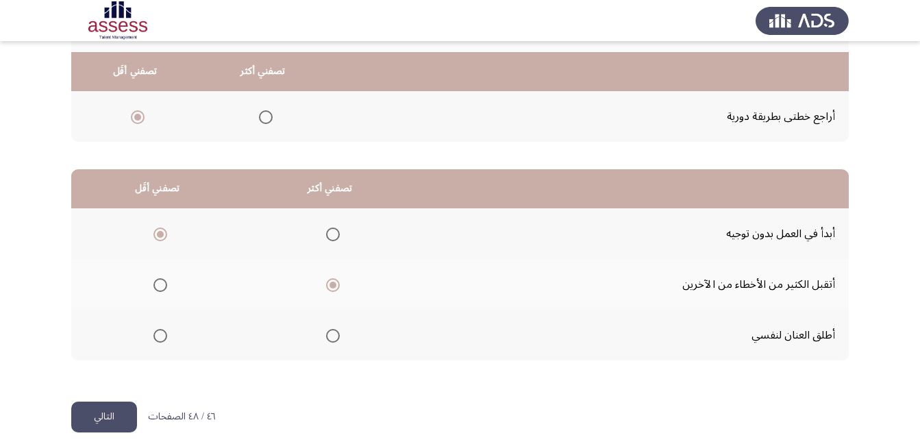
scroll to position [252, 0]
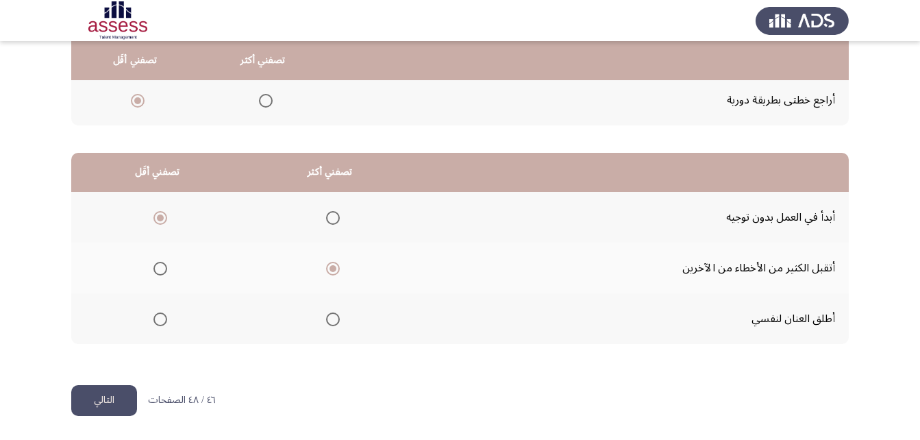
click at [85, 402] on button "التالي" at bounding box center [104, 400] width 66 height 31
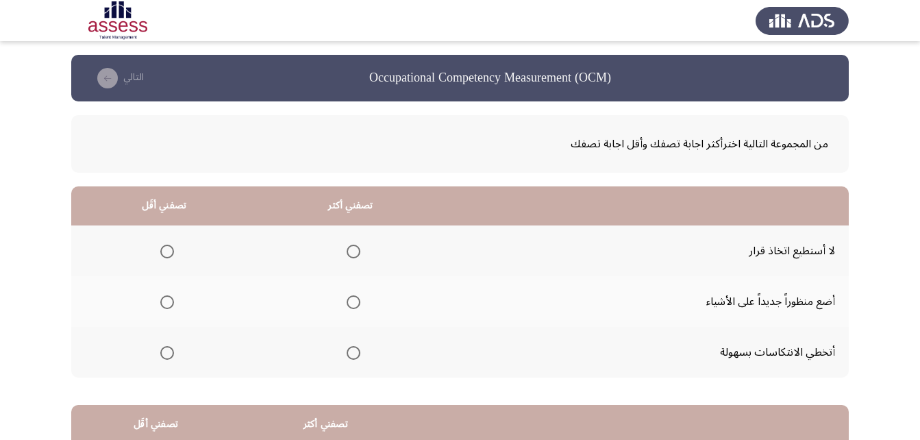
scroll to position [68, 0]
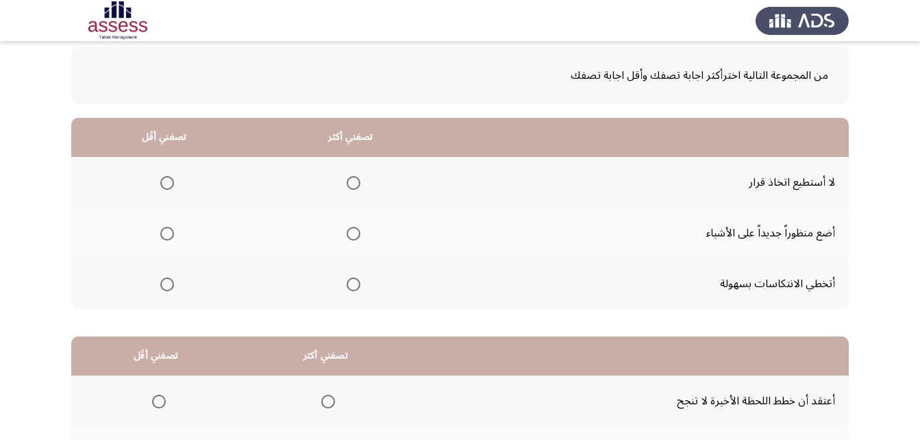
click at [164, 281] on span "Select an option" at bounding box center [167, 284] width 14 height 14
click at [164, 281] on input "Select an option" at bounding box center [167, 284] width 14 height 14
click at [349, 178] on span "Select an option" at bounding box center [354, 183] width 14 height 14
click at [349, 178] on input "Select an option" at bounding box center [354, 183] width 14 height 14
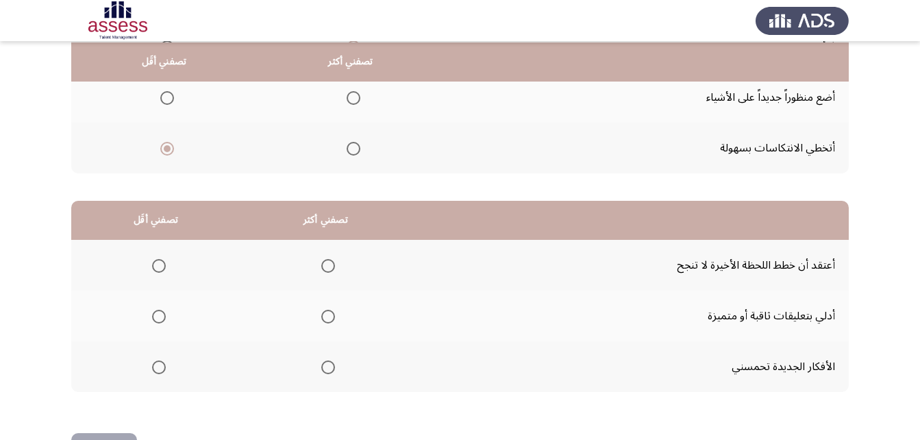
scroll to position [205, 0]
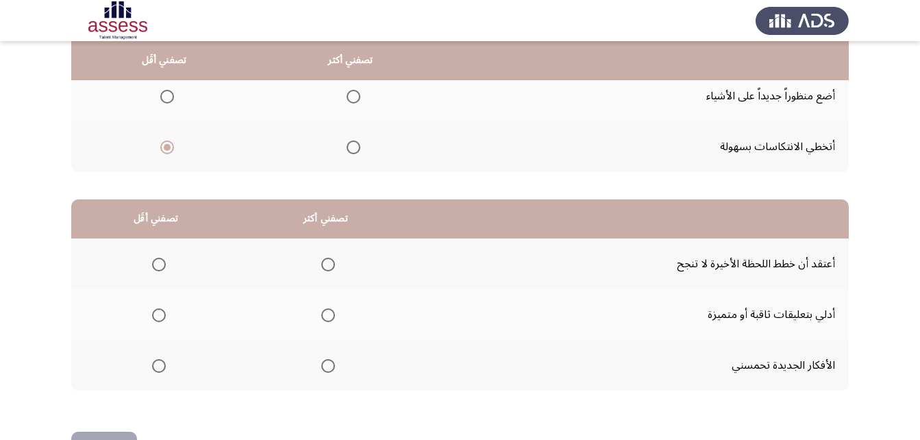
click at [328, 310] on span "Select an option" at bounding box center [328, 315] width 14 height 14
click at [328, 310] on input "Select an option" at bounding box center [328, 315] width 14 height 14
click at [157, 270] on span "Select an option" at bounding box center [159, 265] width 14 height 14
click at [157, 270] on input "Select an option" at bounding box center [159, 265] width 14 height 14
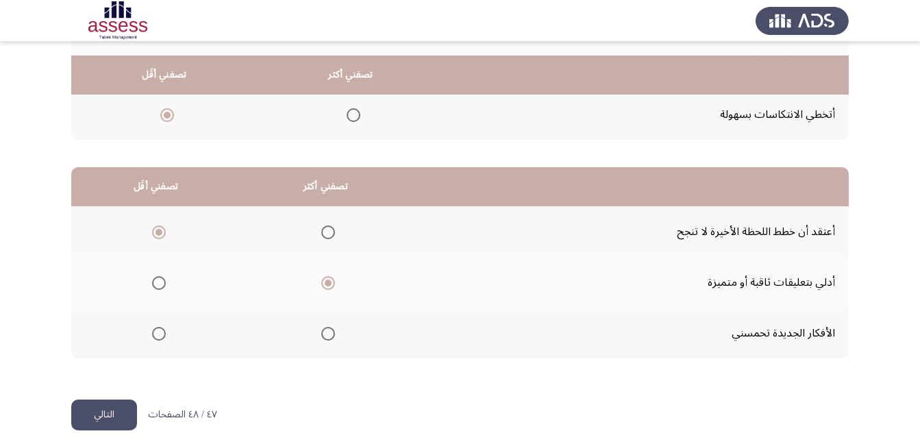
scroll to position [252, 0]
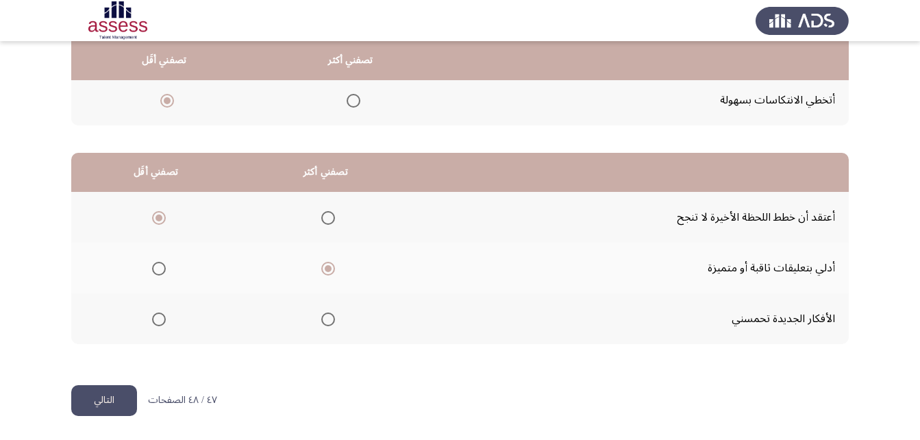
click at [105, 402] on button "التالي" at bounding box center [104, 400] width 66 height 31
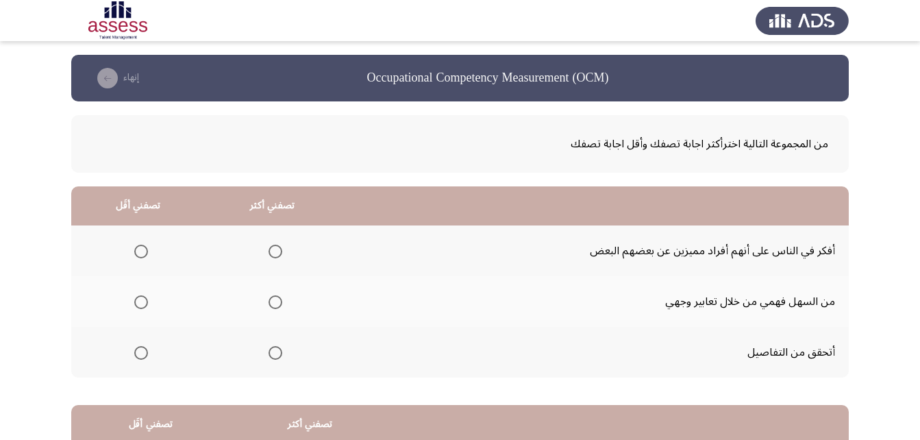
click at [266, 255] on label "Select an option" at bounding box center [272, 251] width 19 height 14
click at [268, 255] on input "Select an option" at bounding box center [275, 251] width 14 height 14
click at [271, 302] on span "Select an option" at bounding box center [275, 302] width 14 height 14
click at [271, 302] on input "Select an option" at bounding box center [275, 302] width 14 height 14
click at [134, 357] on span "Select an option" at bounding box center [141, 353] width 14 height 14
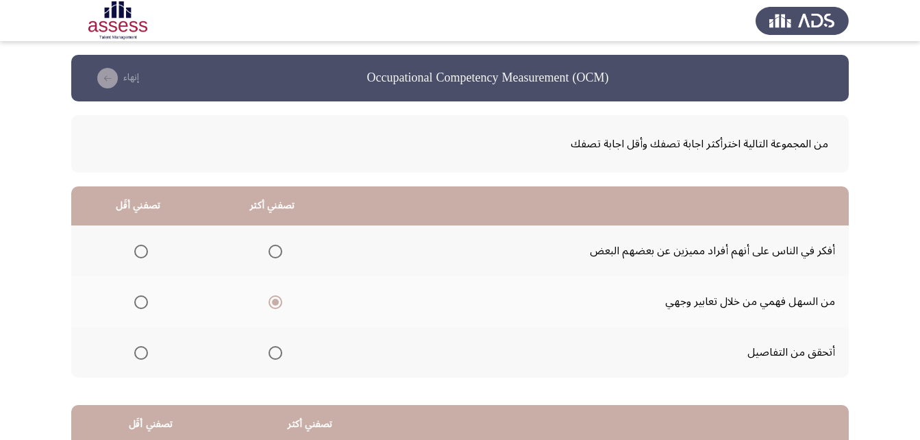
click at [134, 357] on input "Select an option" at bounding box center [141, 353] width 14 height 14
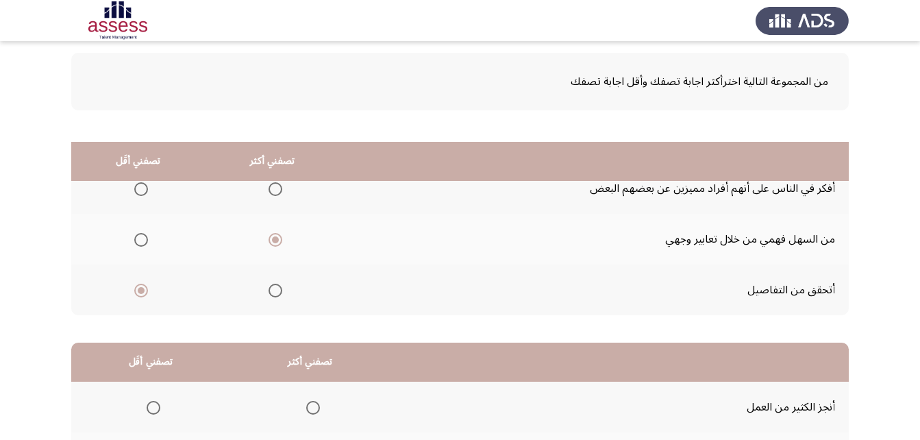
scroll to position [205, 0]
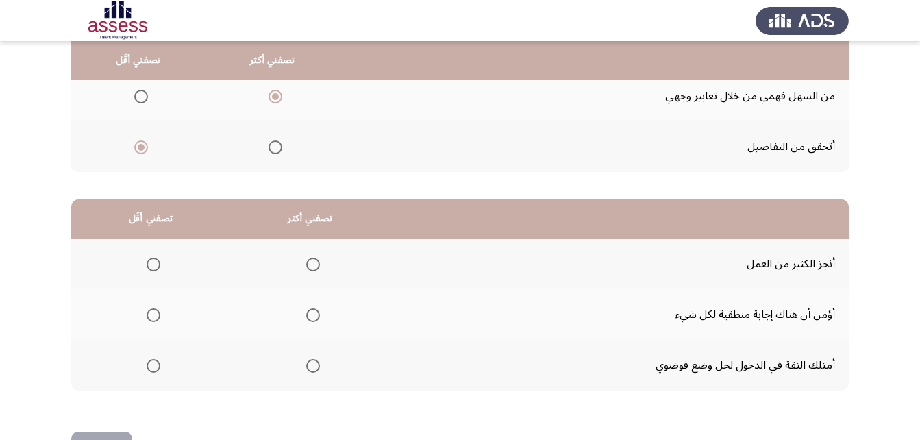
click at [307, 258] on span "Select an option" at bounding box center [313, 265] width 14 height 14
click at [307, 258] on input "Select an option" at bounding box center [313, 265] width 14 height 14
click at [160, 368] on span "Select an option" at bounding box center [154, 366] width 14 height 14
click at [160, 368] on input "Select an option" at bounding box center [154, 366] width 14 height 14
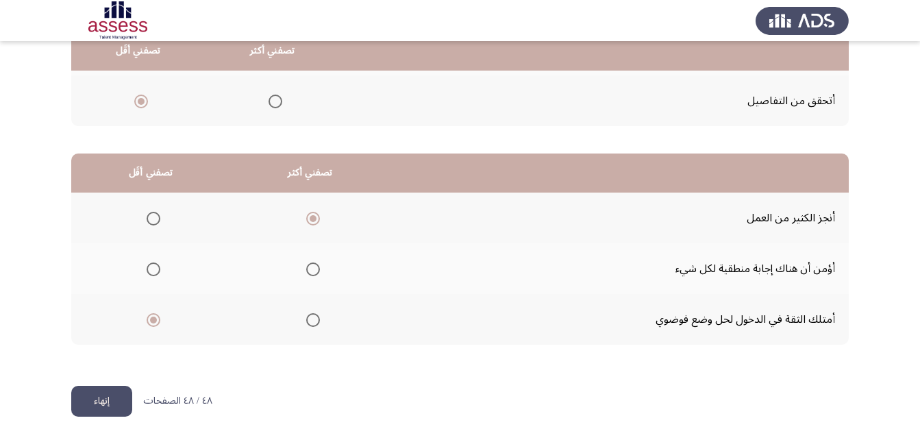
scroll to position [252, 0]
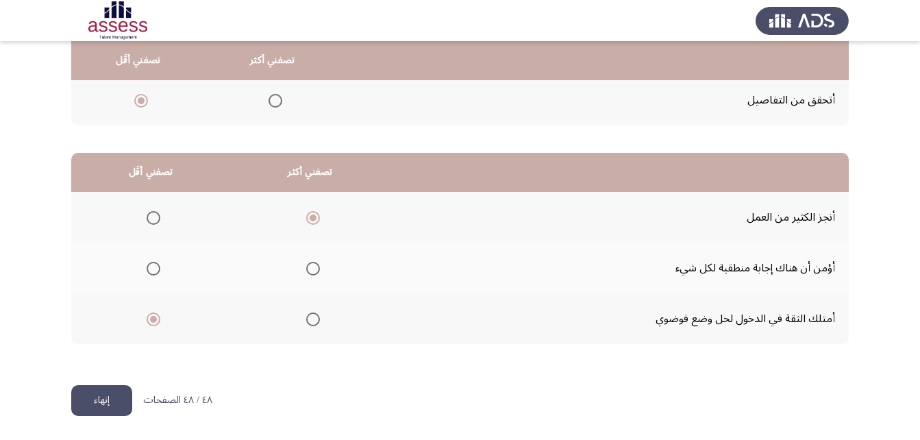
click at [92, 399] on button "إنهاء" at bounding box center [101, 400] width 61 height 31
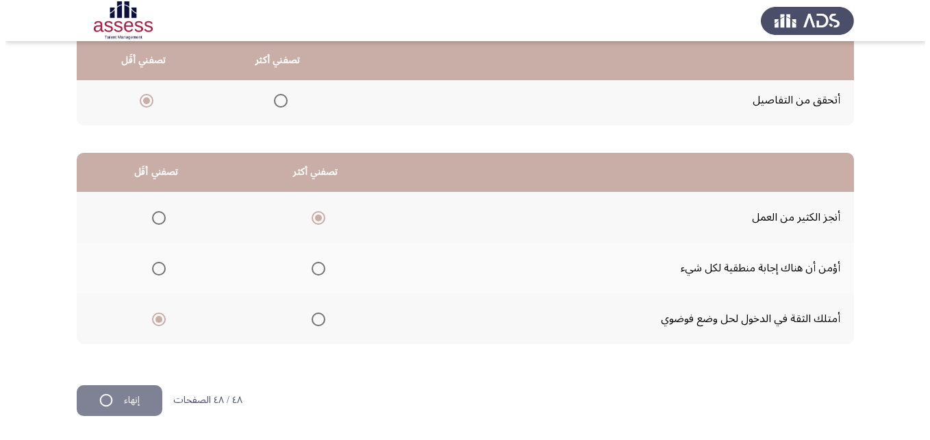
scroll to position [0, 0]
